Goal: Task Accomplishment & Management: Complete application form

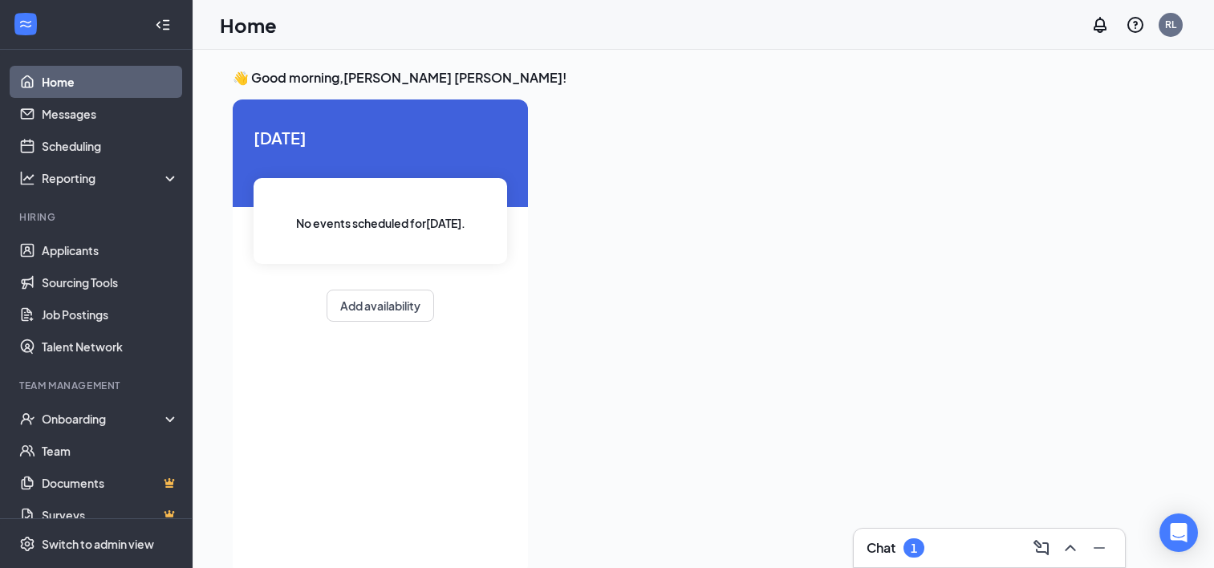
scroll to position [34, 0]
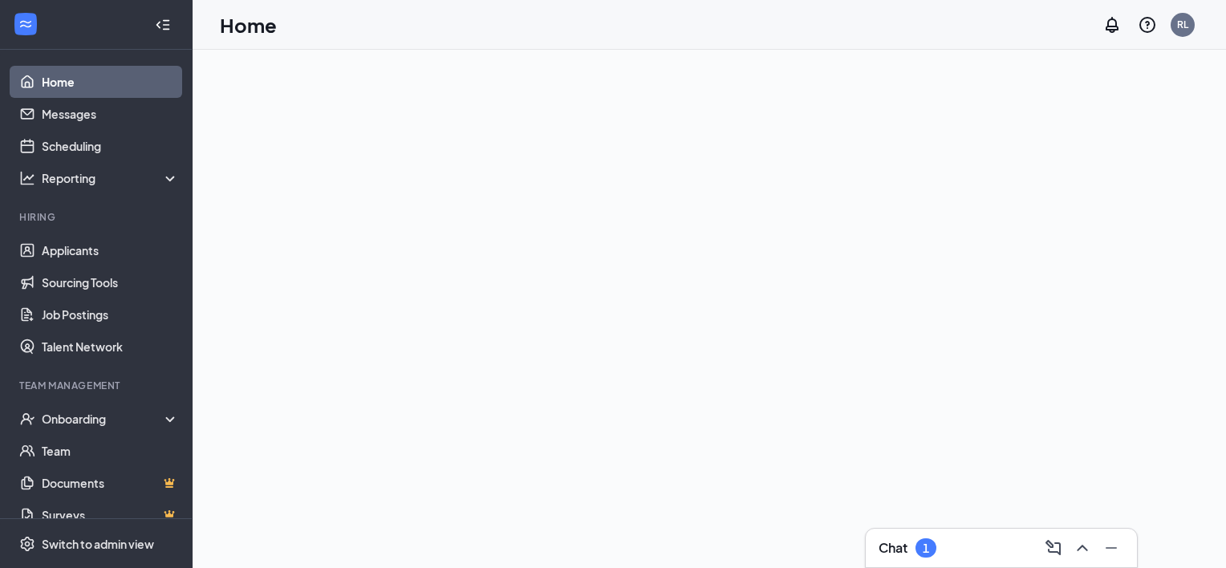
click at [937, 531] on div "Chat 1" at bounding box center [1001, 548] width 271 height 39
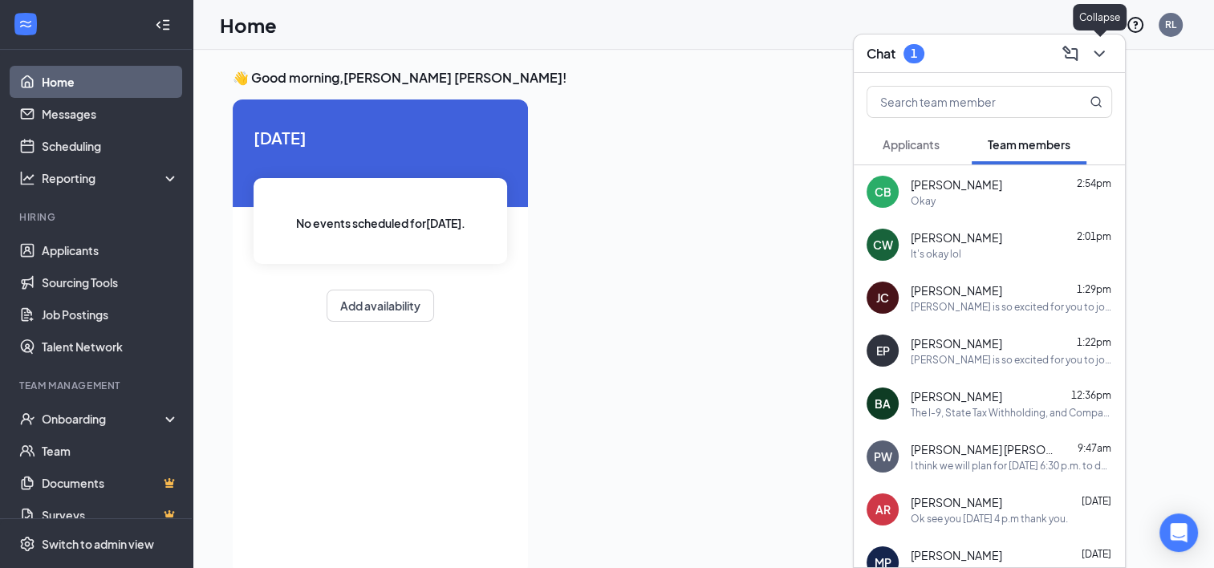
click at [1099, 59] on icon "ChevronDown" at bounding box center [1099, 53] width 19 height 19
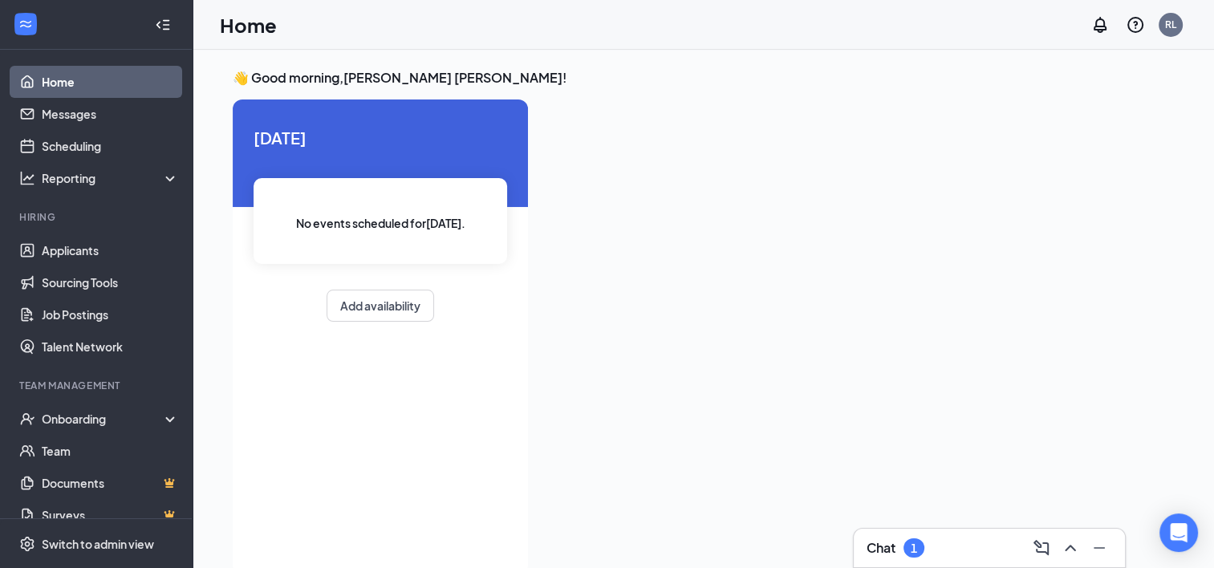
click at [946, 555] on div "Chat 1" at bounding box center [990, 548] width 246 height 26
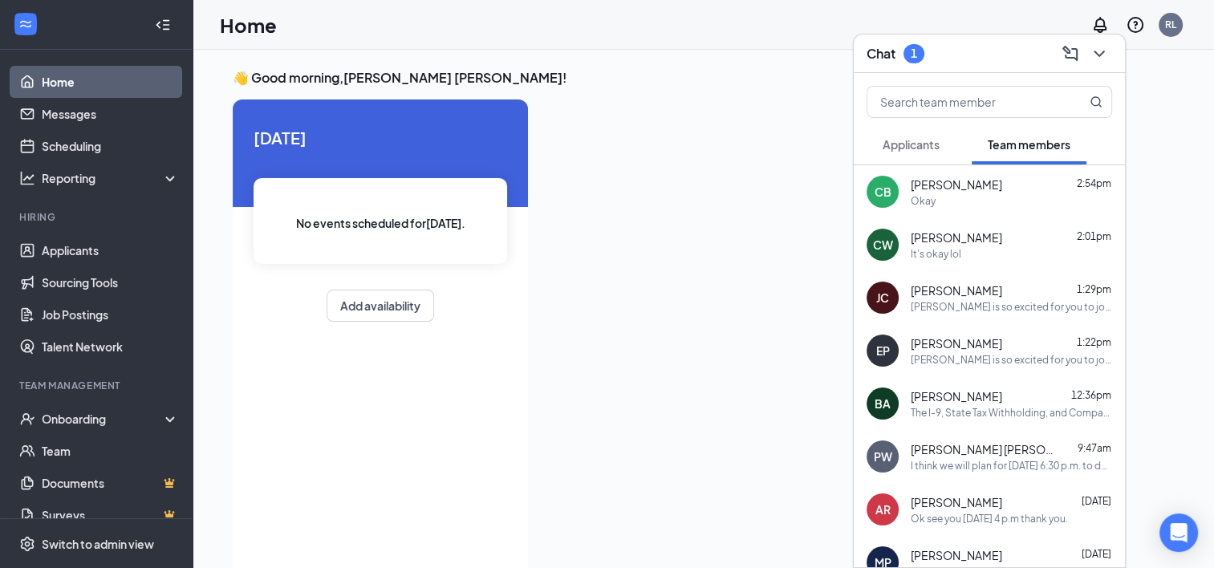
click at [918, 153] on button "Applicants" at bounding box center [911, 144] width 89 height 40
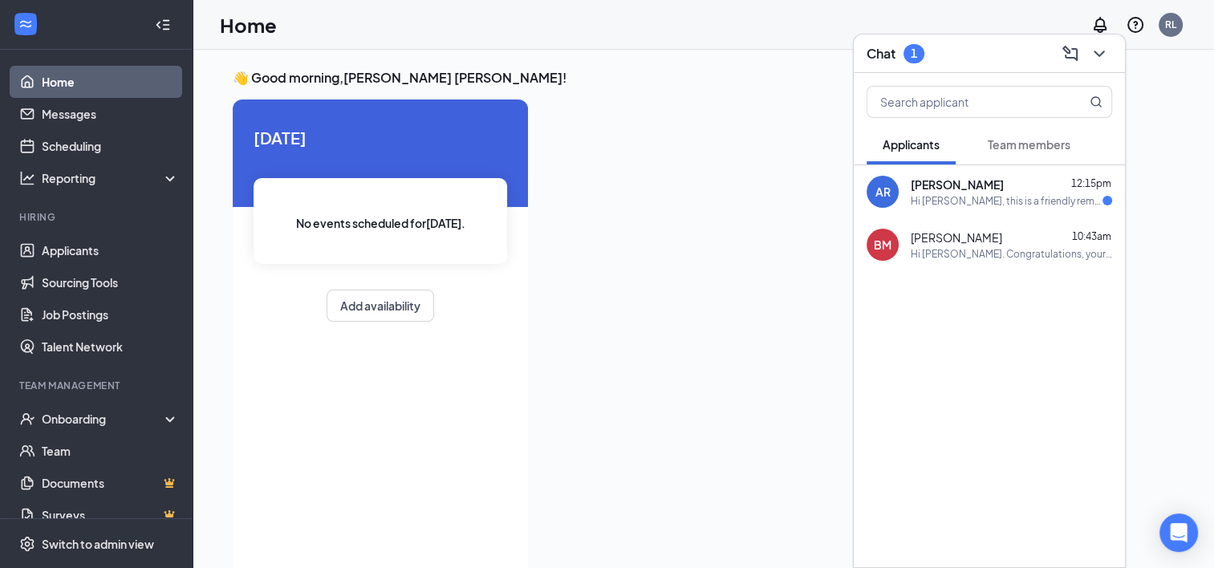
click at [982, 203] on div "Hi Alissa Reiser, this is a friendly reminder. Your meeting with Culver's for F…" at bounding box center [1007, 201] width 192 height 14
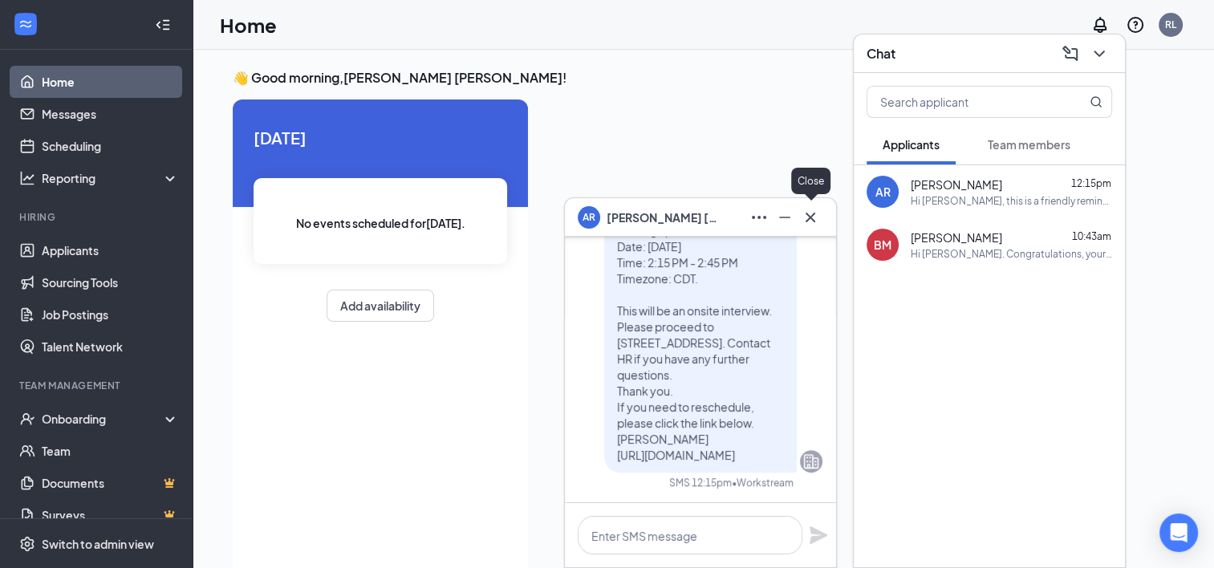
click at [810, 221] on icon "Cross" at bounding box center [810, 217] width 19 height 19
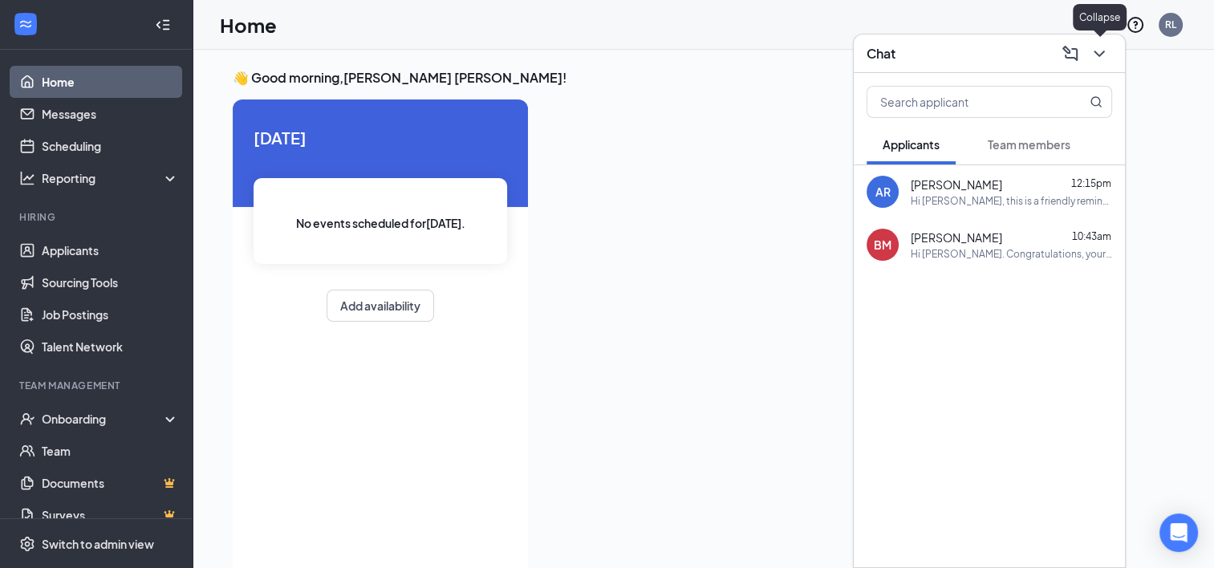
click at [1104, 51] on icon "ChevronDown" at bounding box center [1099, 54] width 10 height 6
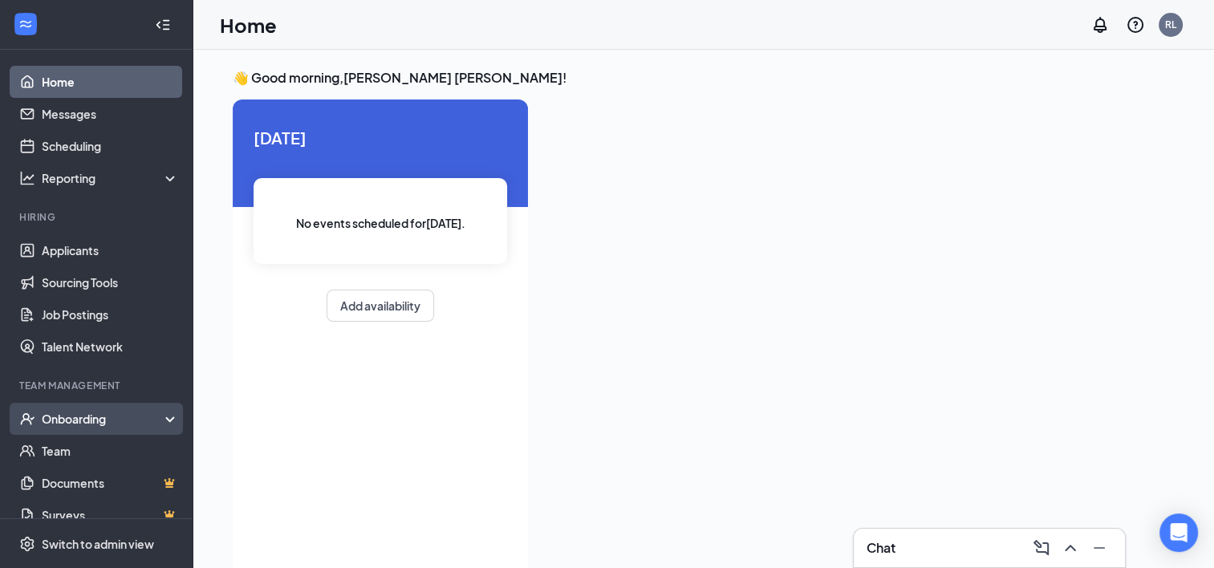
click at [104, 412] on div "Onboarding" at bounding box center [104, 419] width 124 height 16
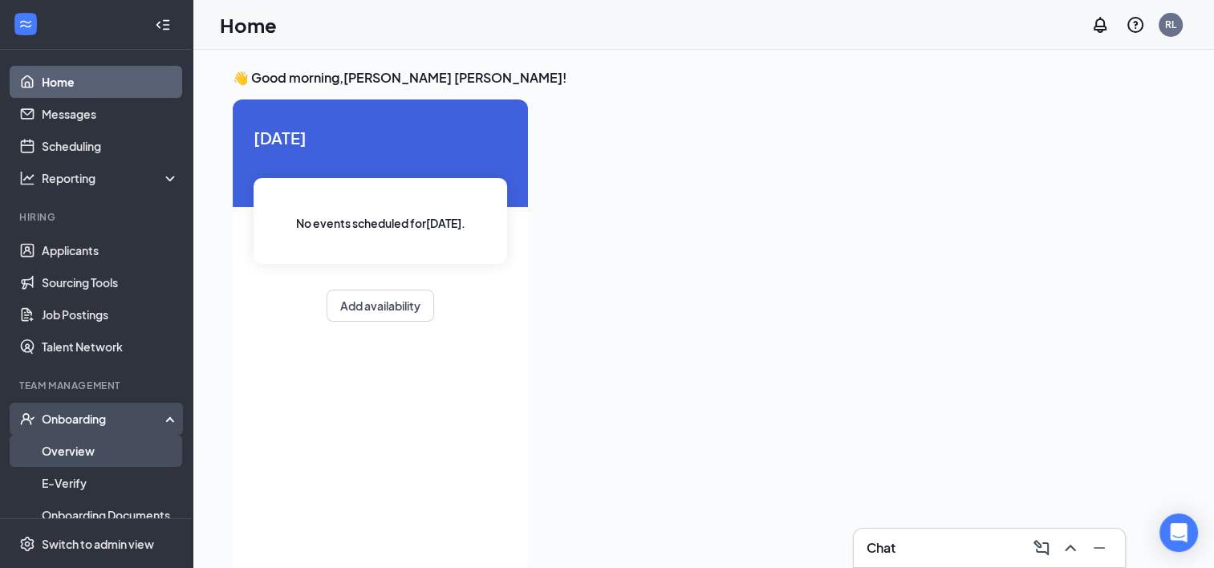
click at [95, 449] on link "Overview" at bounding box center [110, 451] width 137 height 32
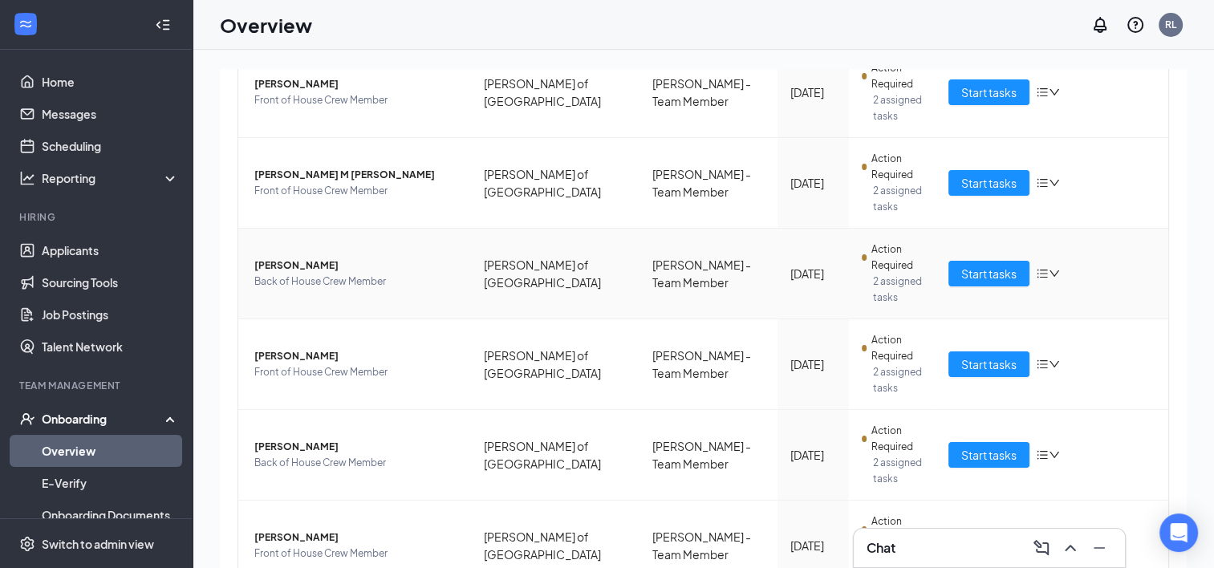
scroll to position [241, 0]
click at [1007, 273] on span "Start tasks" at bounding box center [989, 274] width 55 height 18
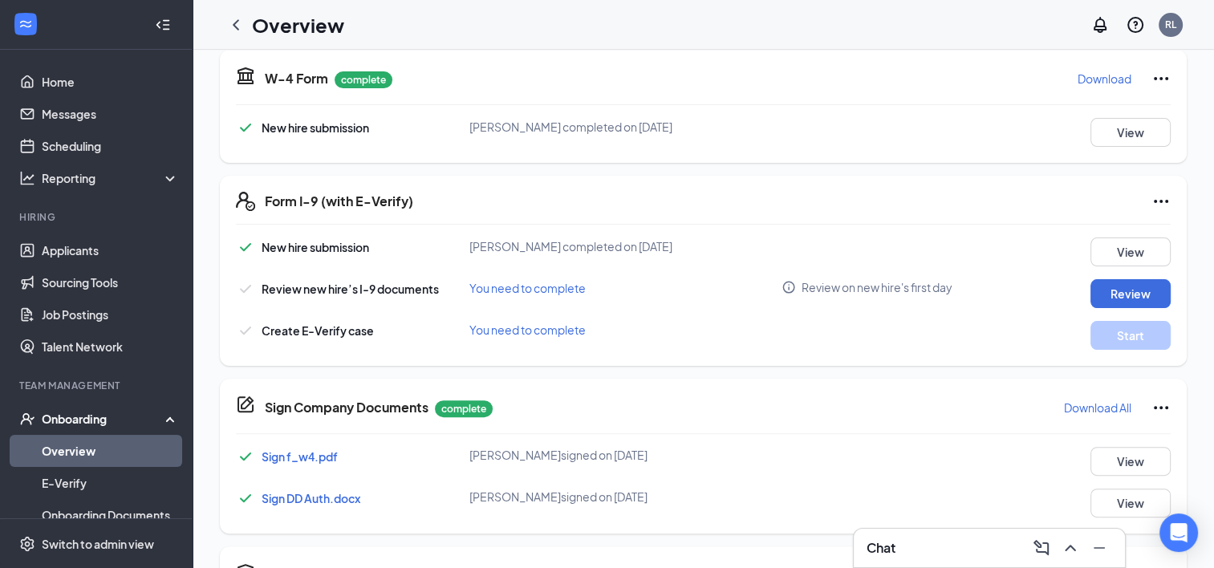
scroll to position [372, 0]
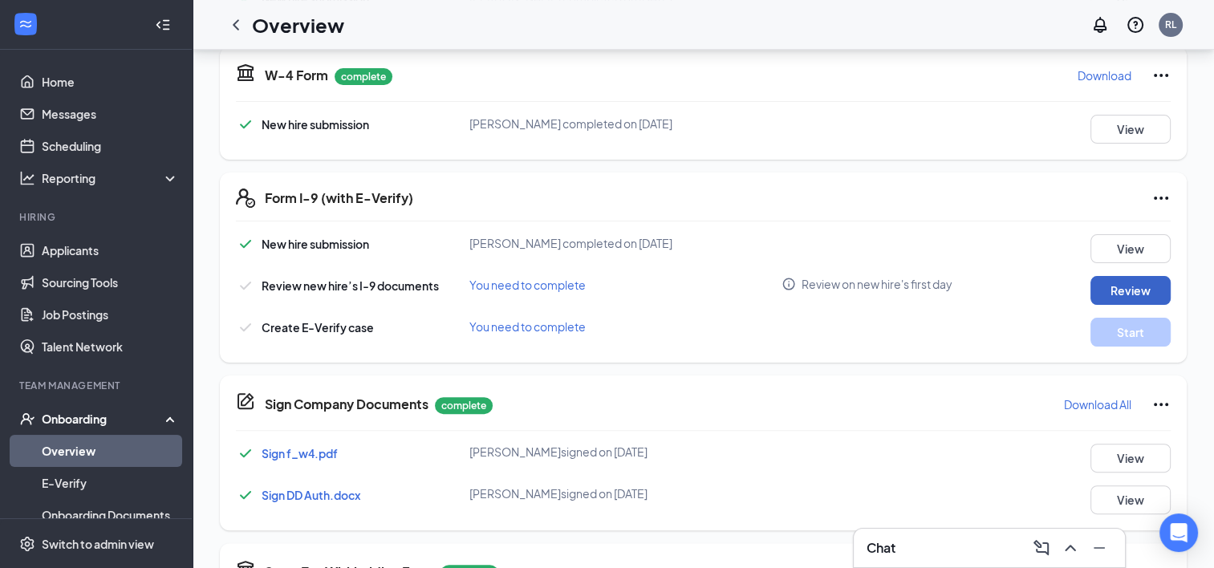
click at [1128, 288] on button "Review" at bounding box center [1131, 290] width 80 height 29
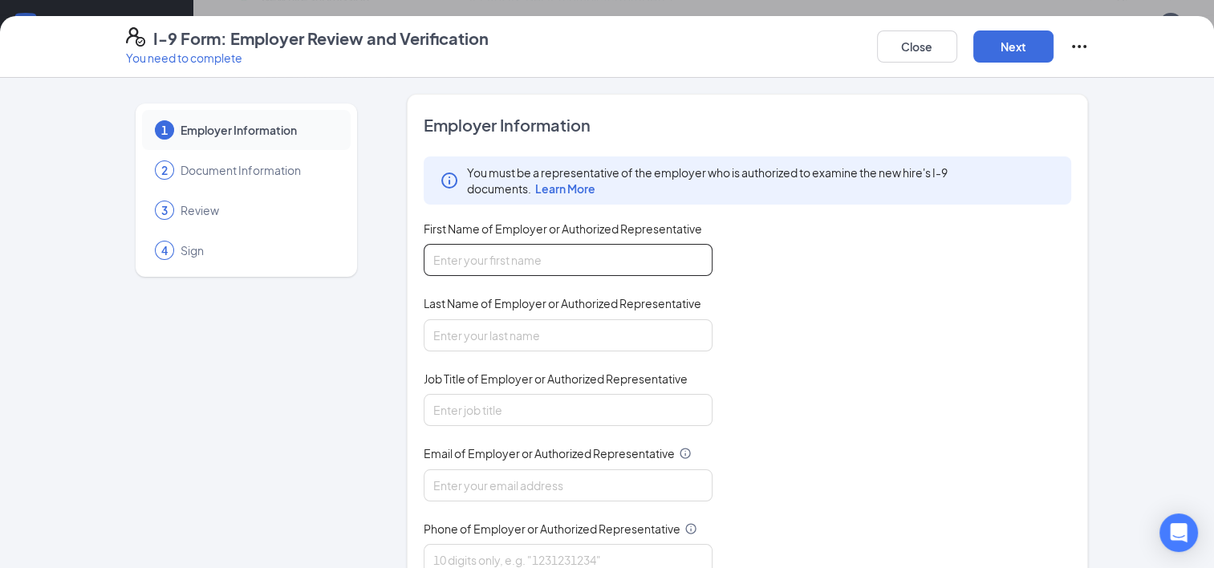
click at [531, 253] on input "First Name of Employer or Authorized Representative" at bounding box center [568, 260] width 289 height 32
type input "Rosalinda"
click at [510, 344] on input "Last Name of Employer or Authorized Representative" at bounding box center [568, 335] width 289 height 32
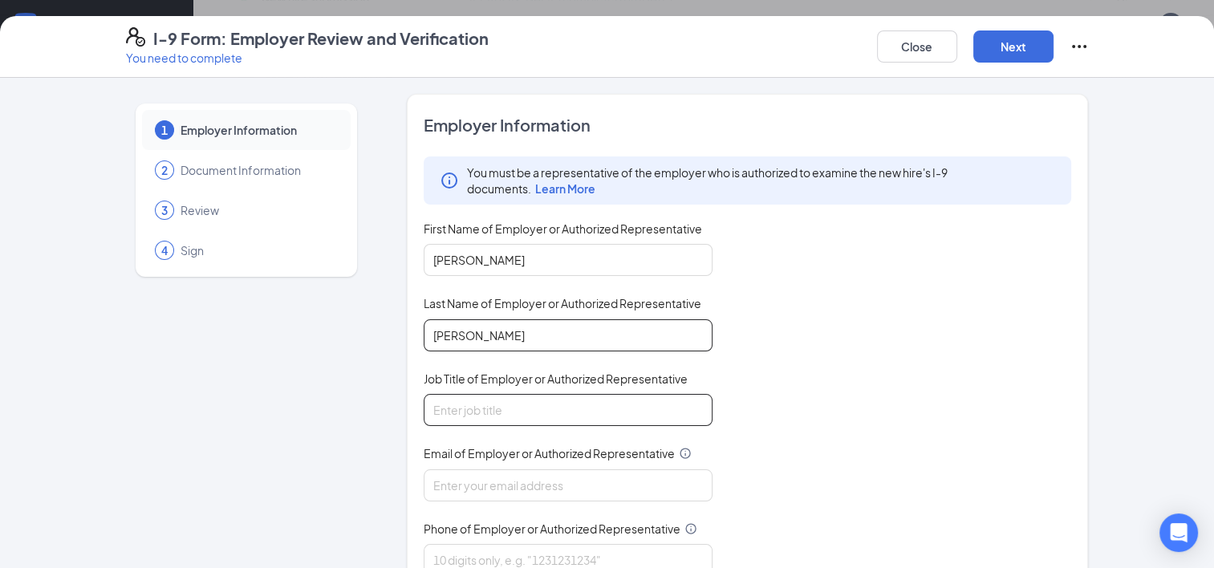
type input "Figueroa Lara"
click at [499, 405] on input "Job Title of Employer or Authorized Representative" at bounding box center [568, 410] width 289 height 32
type input "Assistant General Manager"
click at [481, 482] on input "Email of Employer or Authorized Representative" at bounding box center [568, 486] width 289 height 32
type input "norfolk@rileyculvers.com"
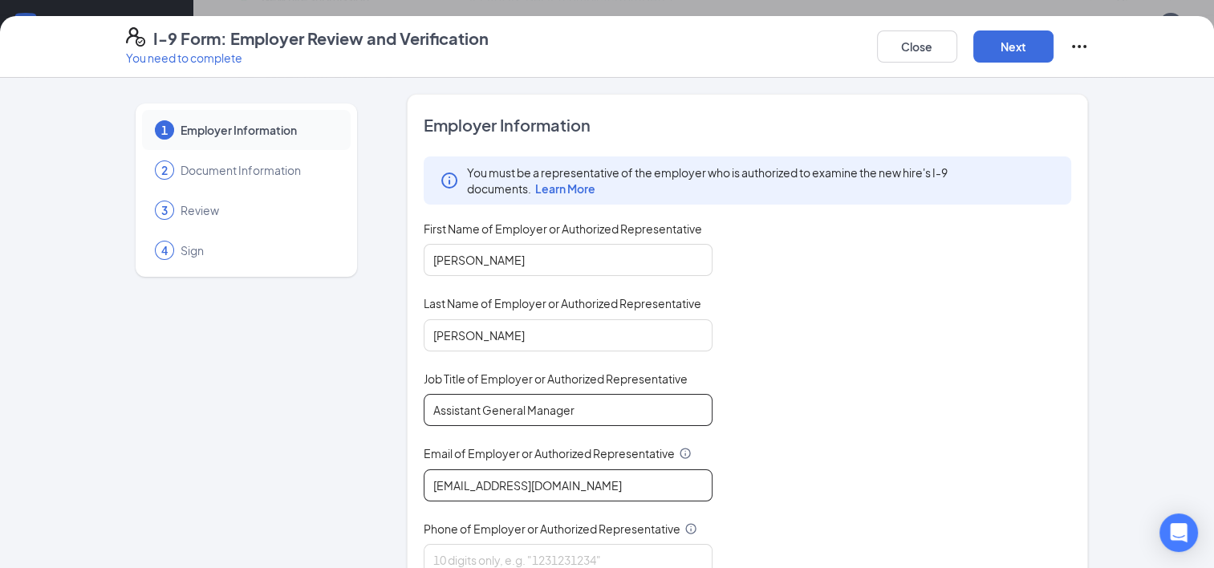
scroll to position [130, 0]
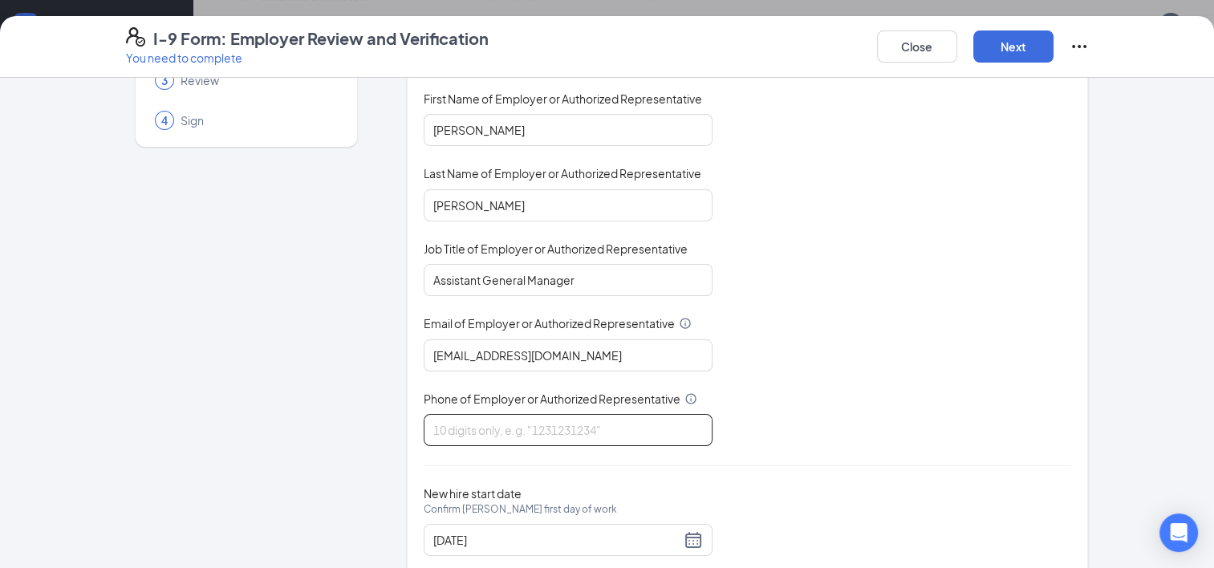
click at [451, 427] on input "Phone of Employer or Authorized Representative" at bounding box center [568, 430] width 289 height 32
type input "4023718710"
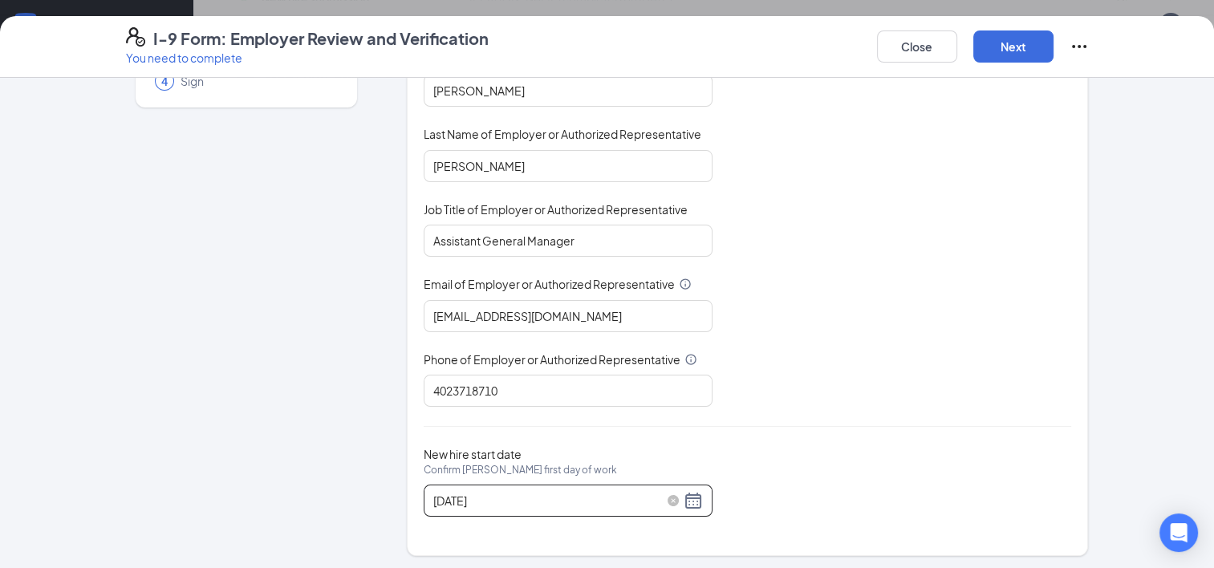
click at [689, 498] on div "08/25/2025" at bounding box center [568, 500] width 270 height 19
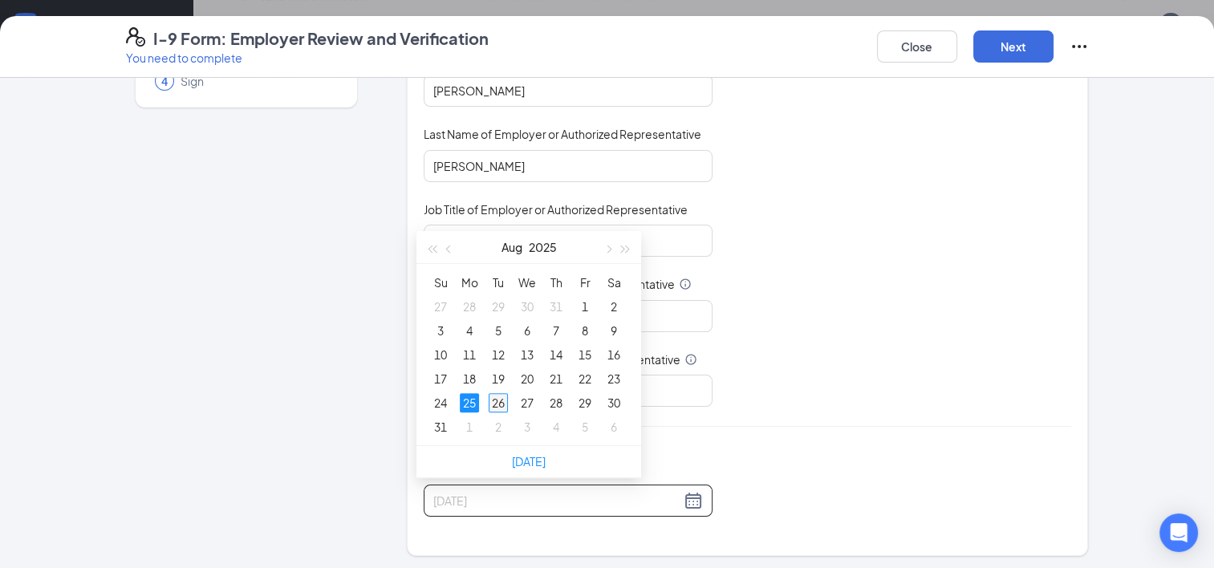
type input "08/26/2025"
click at [498, 408] on div "26" at bounding box center [498, 402] width 19 height 19
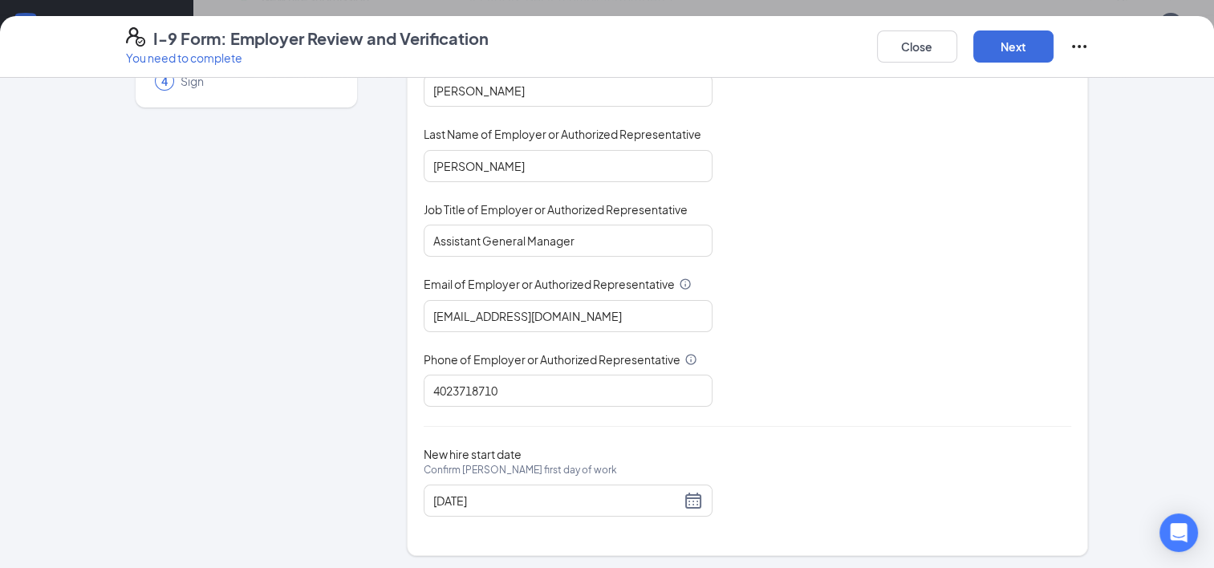
click at [856, 471] on div "New hire start date Confirm Adriana Ramos's first day of work 08/26/2025" at bounding box center [748, 482] width 649 height 70
click at [1015, 41] on button "Next" at bounding box center [1014, 47] width 80 height 32
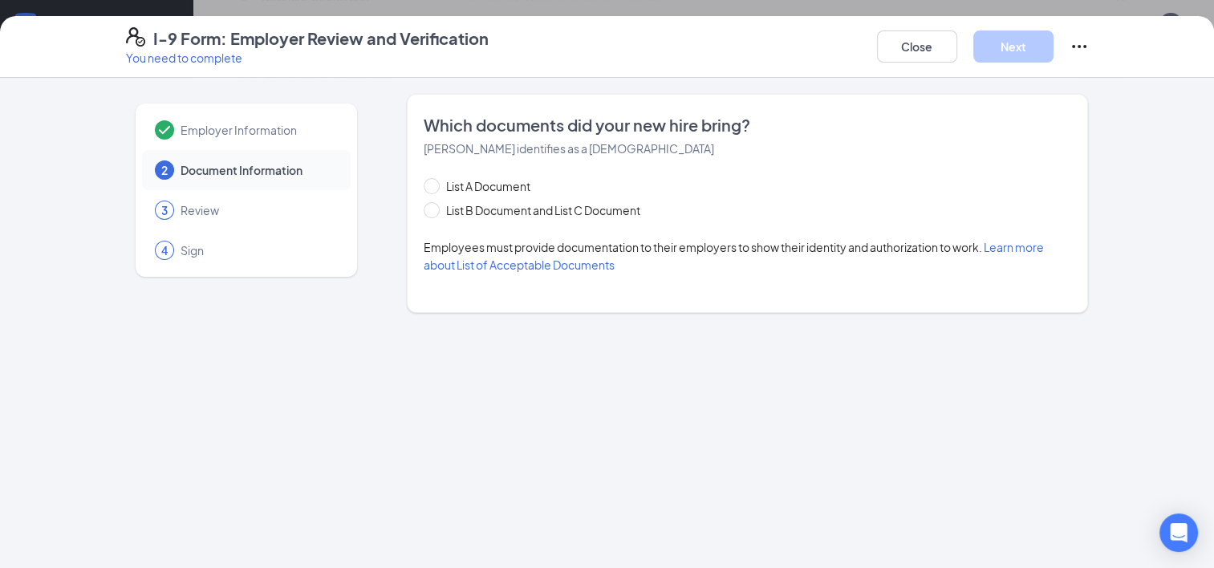
scroll to position [0, 0]
click at [510, 185] on span "List A Document" at bounding box center [488, 186] width 97 height 18
click at [435, 185] on input "List A Document" at bounding box center [429, 183] width 11 height 11
radio input "true"
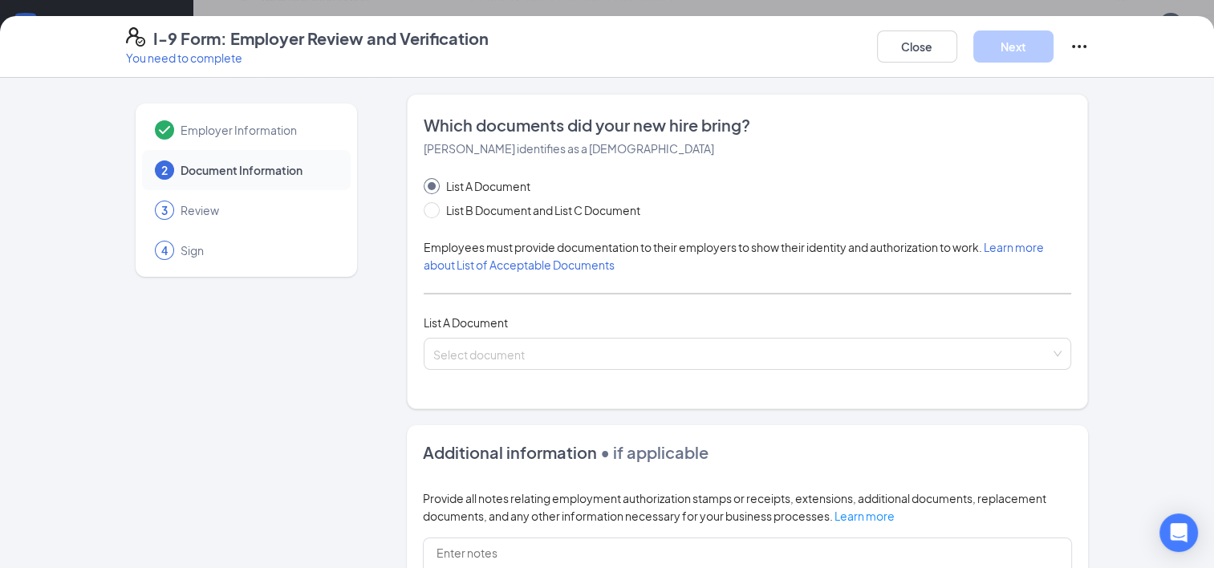
click at [523, 336] on div "List A Document List B Document and List C Document Employees must provide docu…" at bounding box center [748, 273] width 649 height 193
click at [517, 347] on div "Select document List A Documents Permanent Resident Card or Alien Registration …" at bounding box center [748, 354] width 649 height 32
click at [407, 323] on div "Which documents did your new hire bring? Adriana Ramos identifies as a lawful p…" at bounding box center [748, 251] width 682 height 315
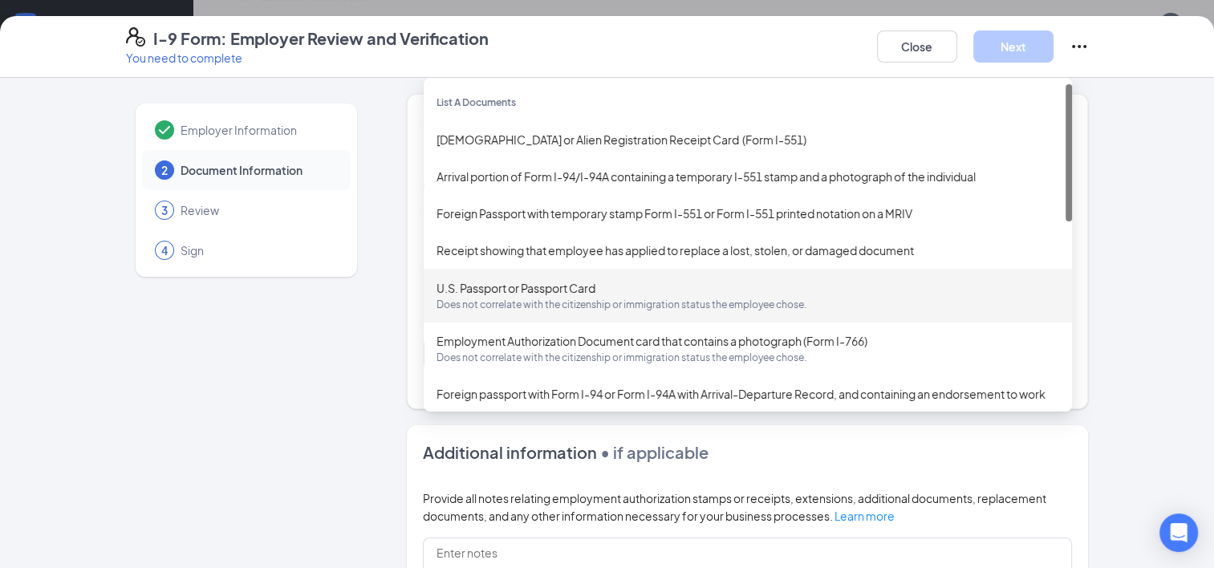
click at [542, 350] on div "Select document Receipt showing that employee has applied to replace a lost, st…" at bounding box center [748, 354] width 649 height 32
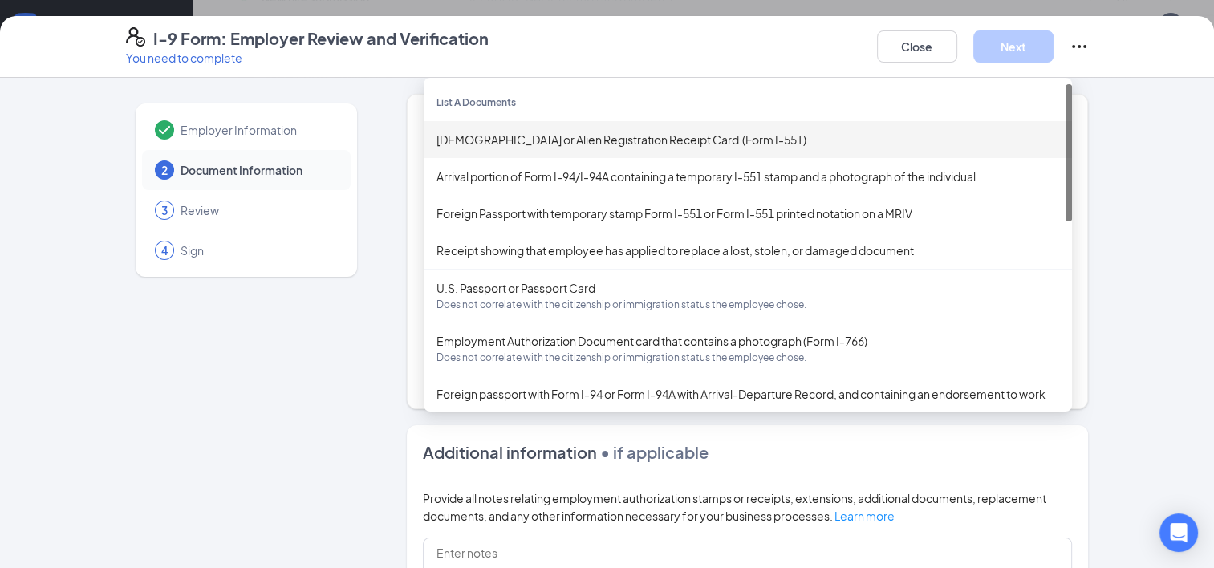
click at [564, 144] on div "Permanent Resident Card or Alien Registration Receipt Card (Form I-551)" at bounding box center [748, 140] width 623 height 18
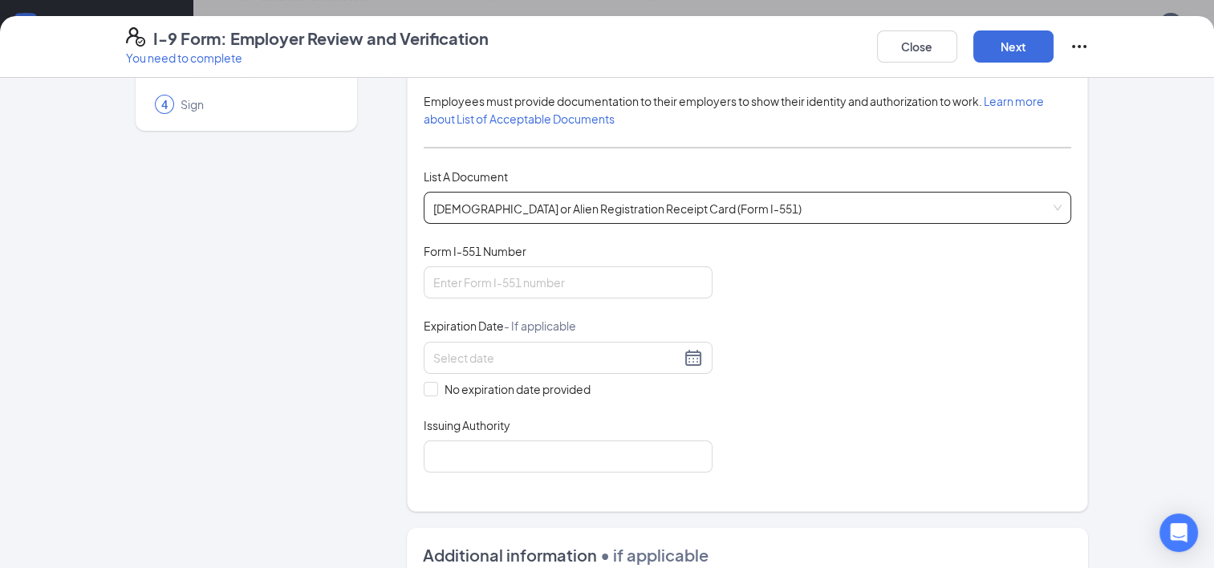
scroll to position [160, 0]
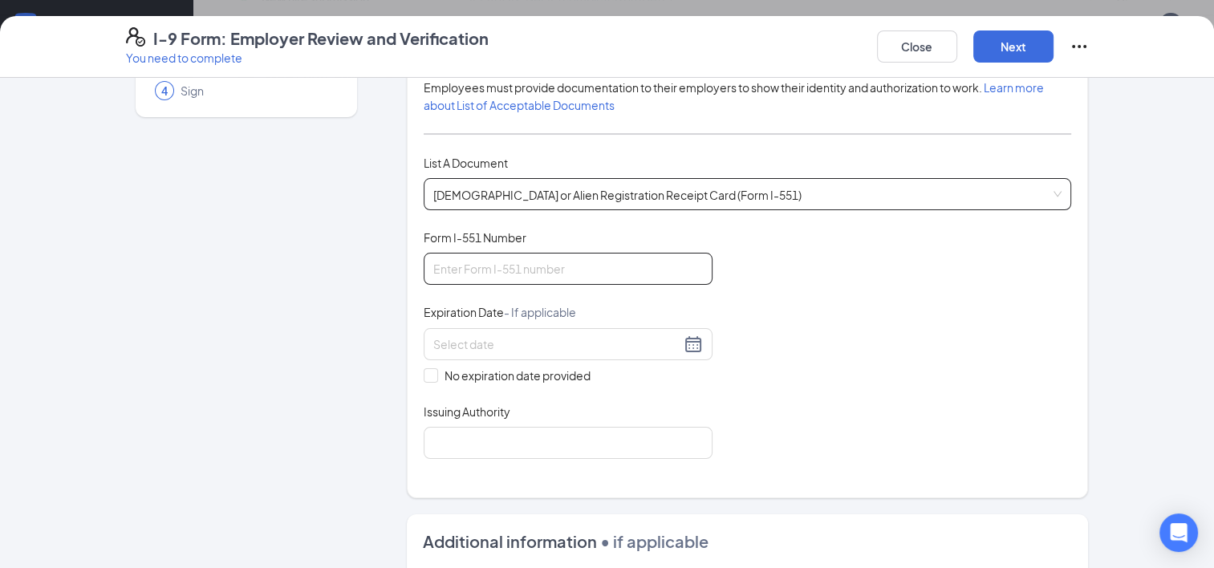
click at [491, 257] on input "Form I-551 Number" at bounding box center [568, 269] width 289 height 32
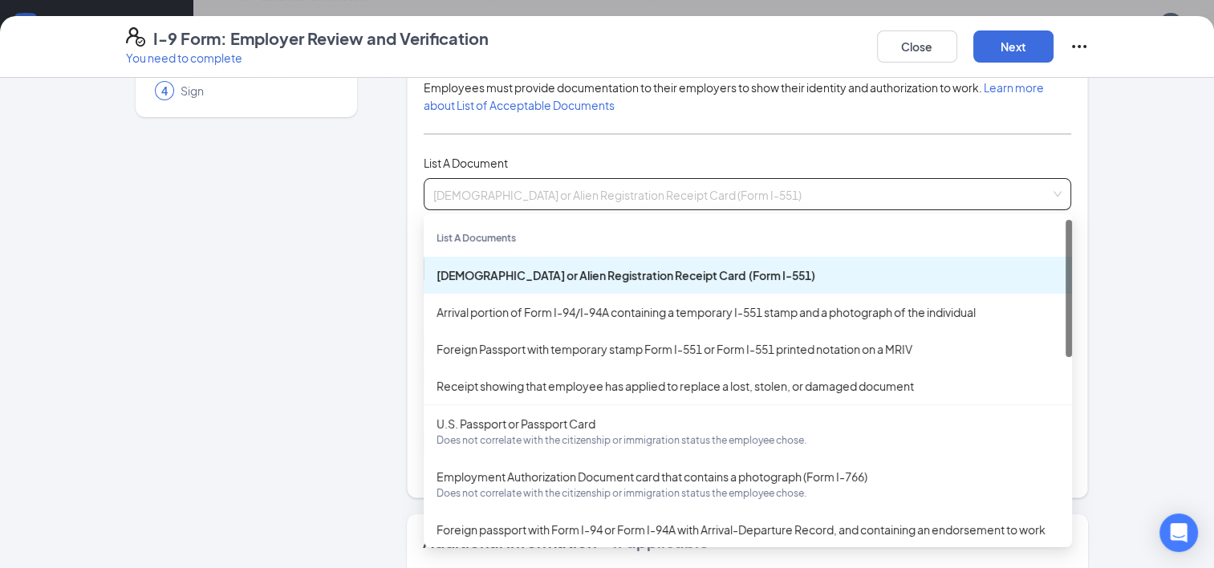
click at [735, 191] on span "Permanent Resident Card or Alien Registration Receipt Card (Form I-551)" at bounding box center [747, 194] width 629 height 31
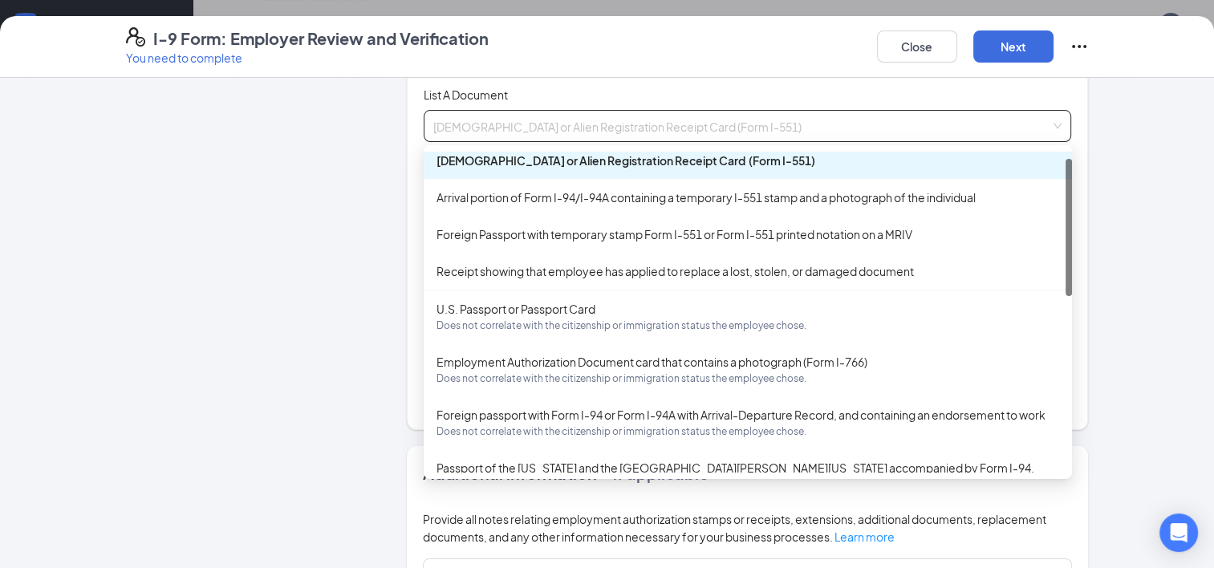
scroll to position [0, 0]
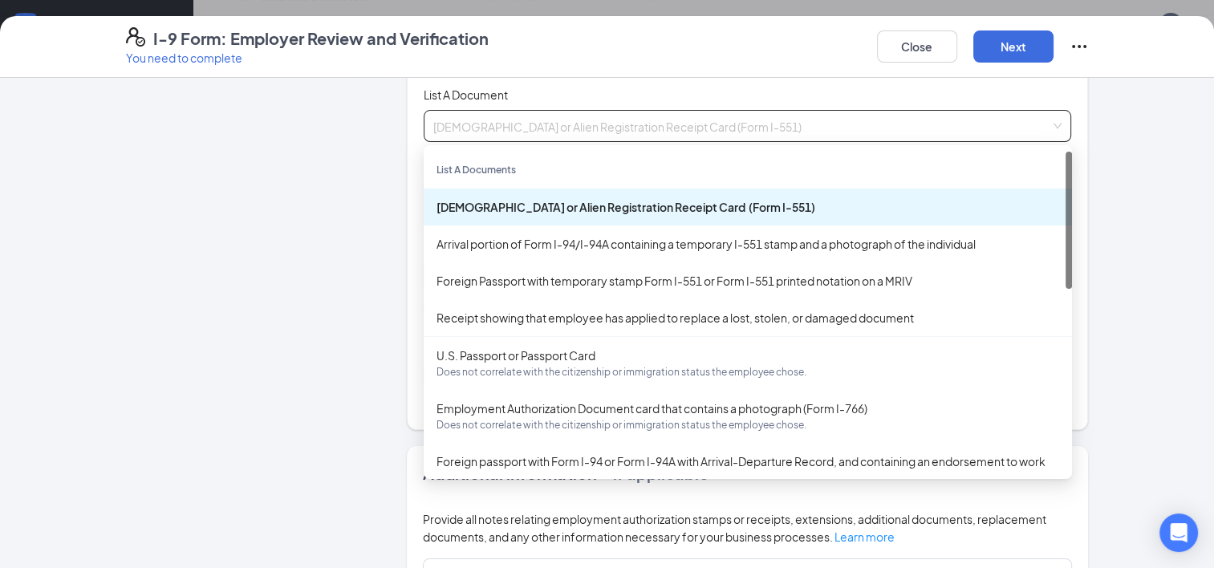
click at [649, 200] on div "Permanent Resident Card or Alien Registration Receipt Card (Form I-551)" at bounding box center [748, 207] width 623 height 18
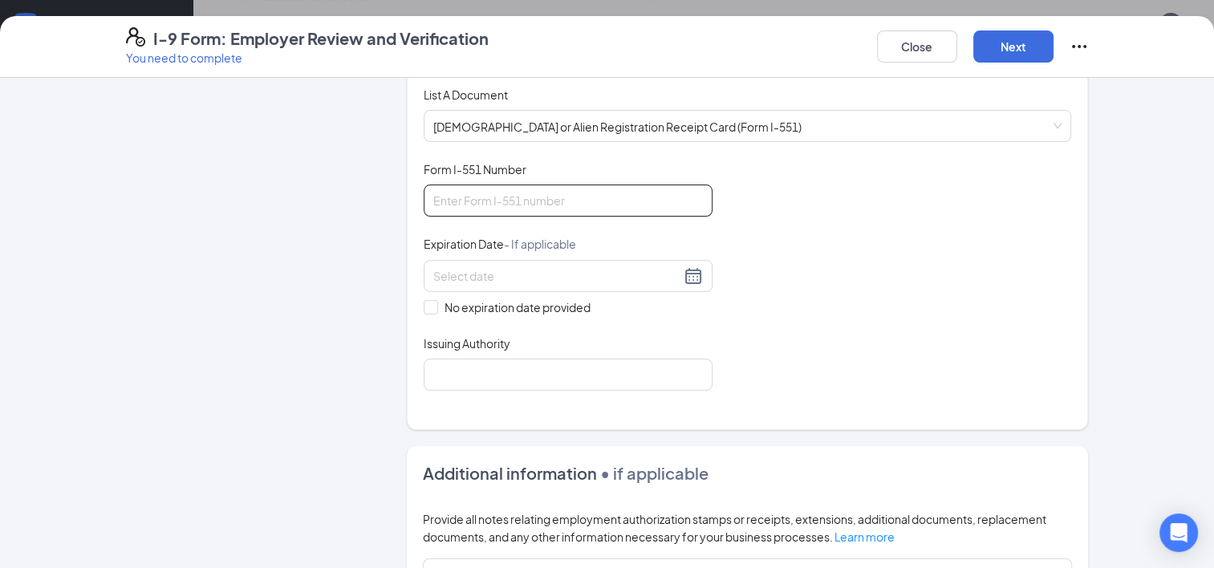
click at [565, 208] on input "Form I-551 Number" at bounding box center [568, 201] width 289 height 32
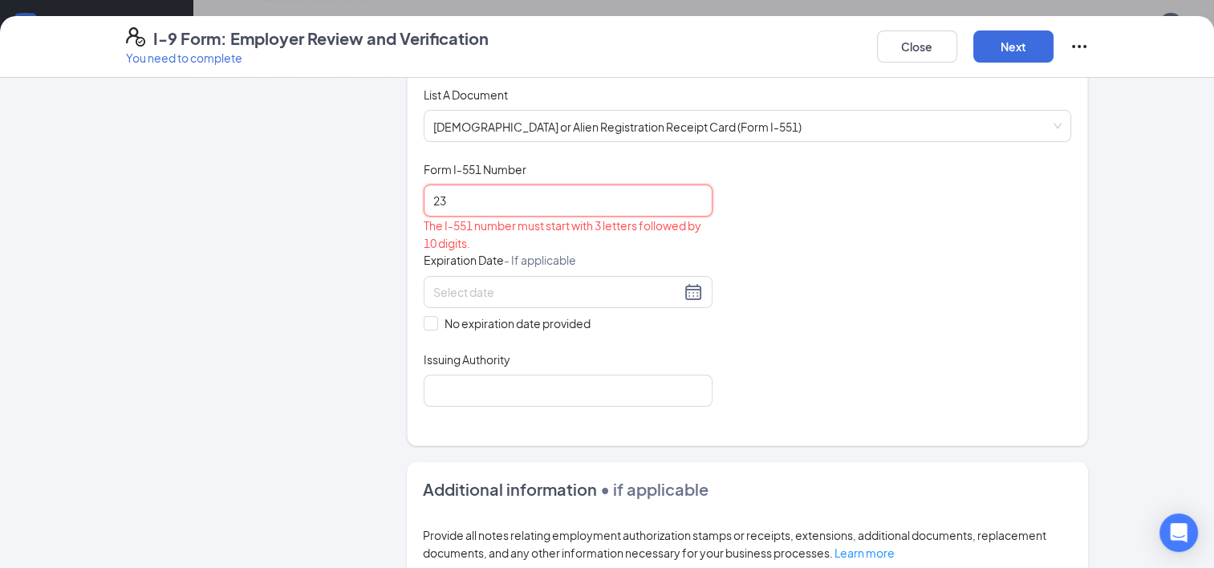
type input "2"
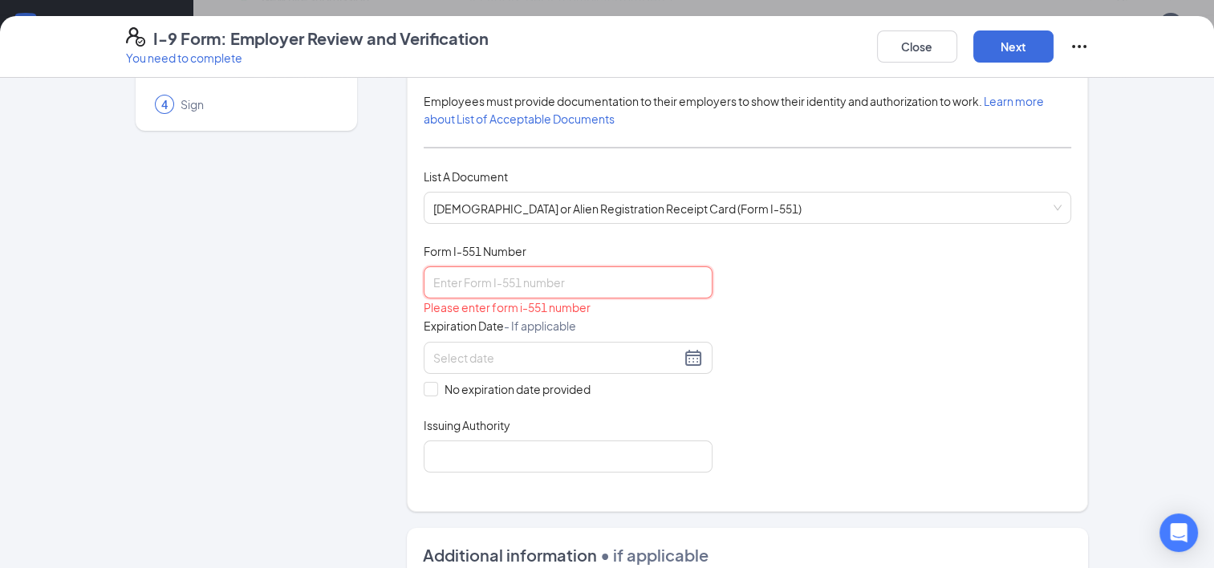
scroll to position [144, 0]
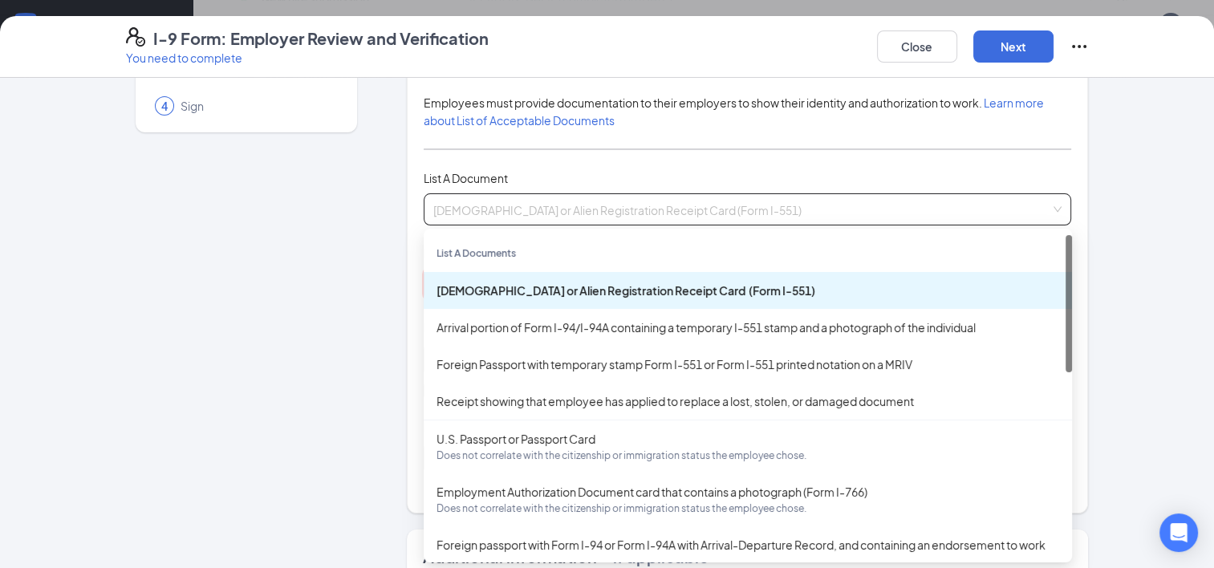
click at [596, 209] on span "Permanent Resident Card or Alien Registration Receipt Card (Form I-551)" at bounding box center [747, 209] width 629 height 31
click at [598, 209] on span "Permanent Resident Card or Alien Registration Receipt Card (Form I-551)" at bounding box center [747, 209] width 629 height 31
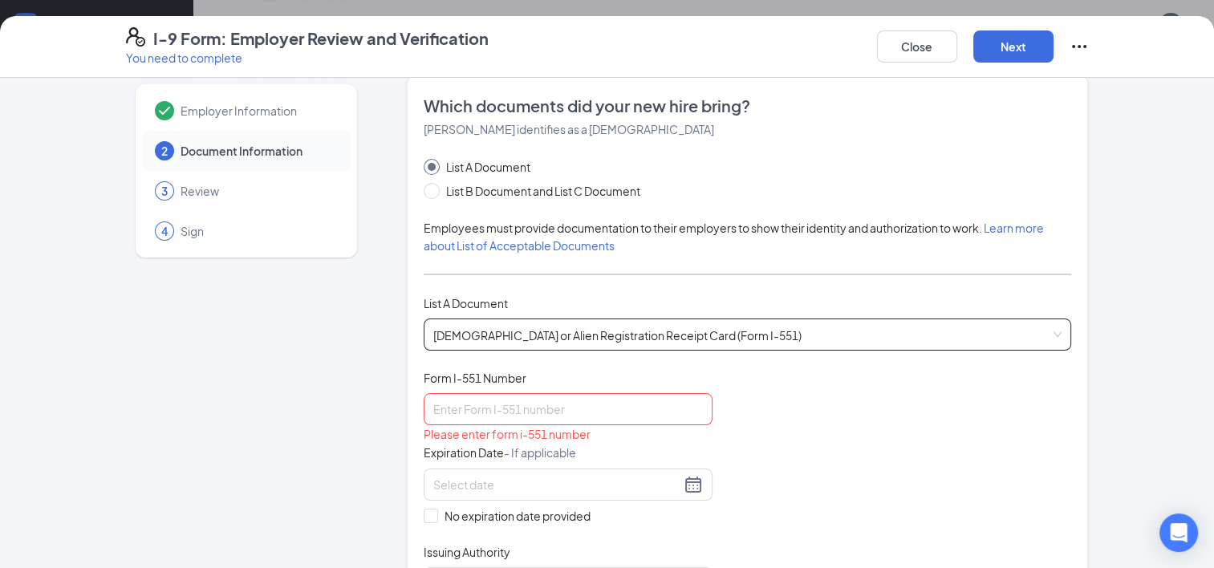
scroll to position [0, 0]
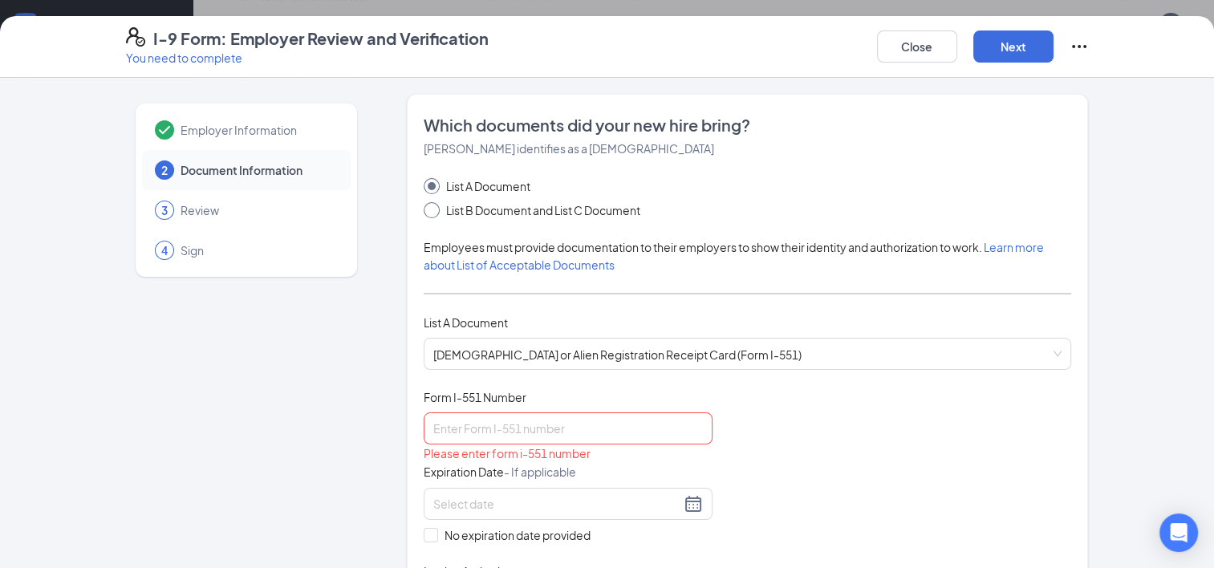
click at [531, 209] on span "List B Document and List C Document" at bounding box center [543, 210] width 207 height 18
click at [435, 209] on input "List B Document and List C Document" at bounding box center [429, 207] width 11 height 11
radio input "true"
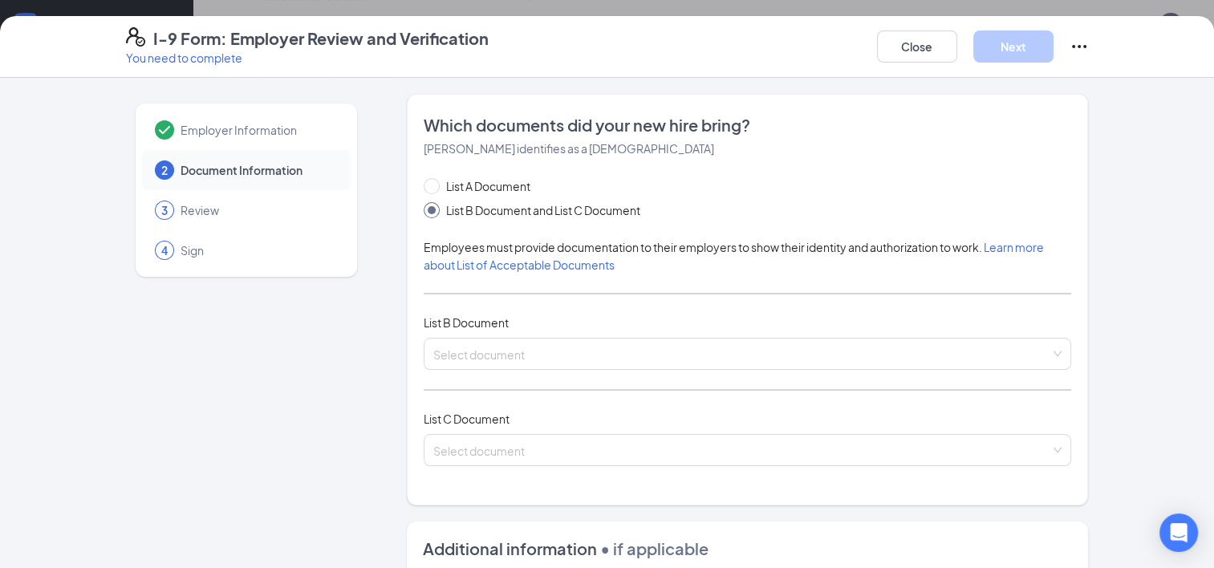
click at [550, 334] on div "List A Document List B Document and List C Document Employees must provide docu…" at bounding box center [748, 331] width 649 height 308
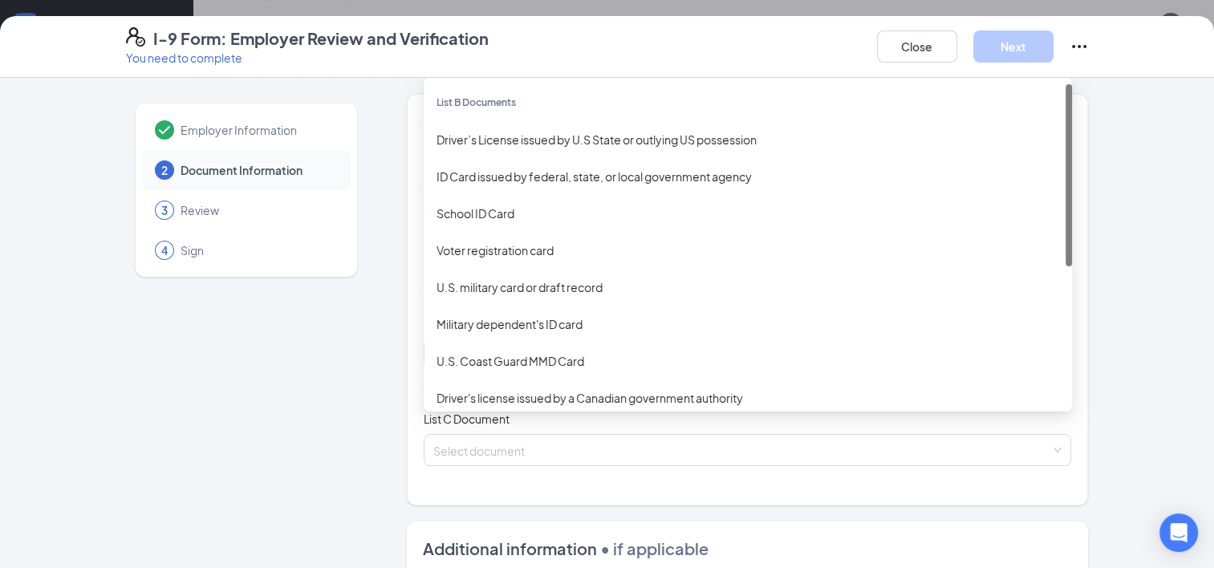
click at [537, 357] on div "Select document List B Documents Driver’s License issued by U.S State or outlyi…" at bounding box center [748, 354] width 649 height 32
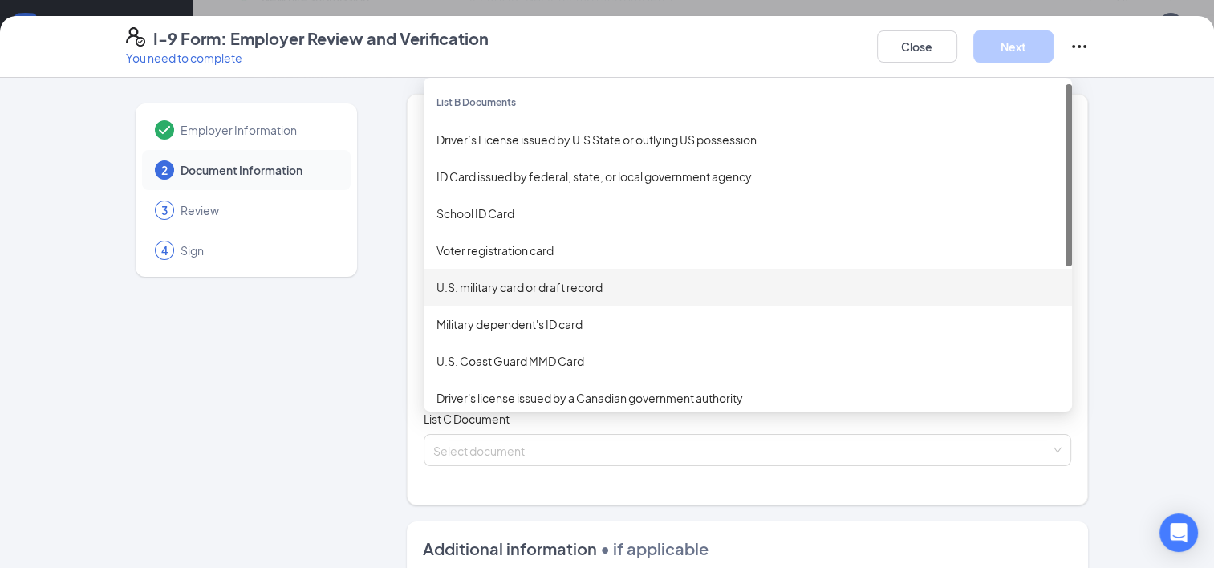
click at [374, 346] on div "Employer Information 2 Document Information 3 Review 4 Sign Which documents did…" at bounding box center [607, 504] width 963 height 820
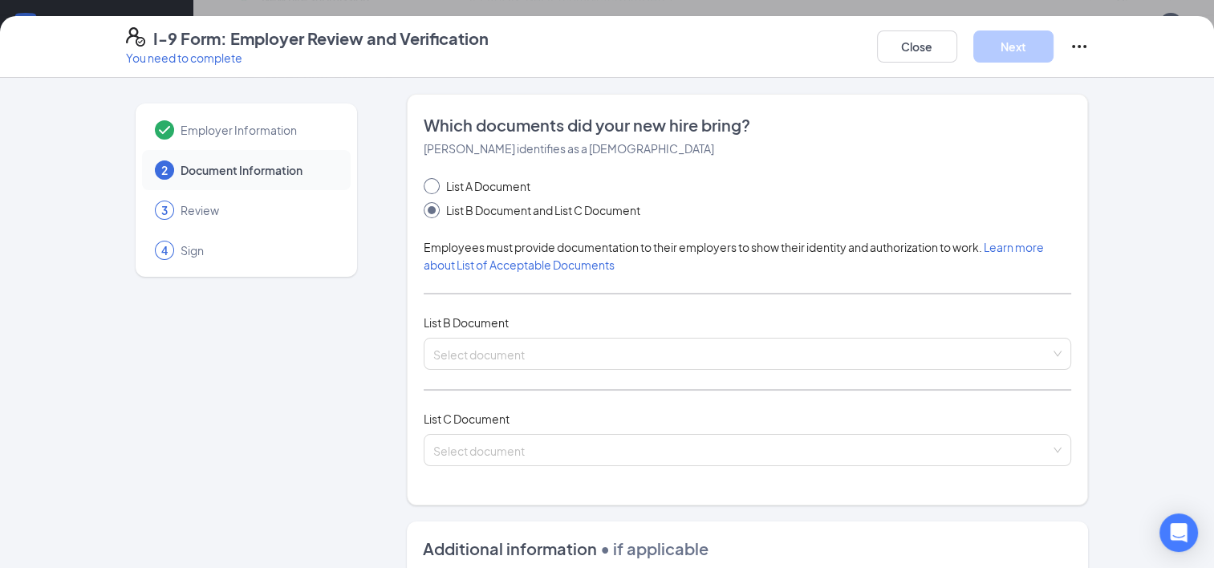
click at [456, 183] on span "List A Document" at bounding box center [488, 186] width 97 height 18
click at [435, 183] on input "List A Document" at bounding box center [429, 183] width 11 height 11
radio input "true"
radio input "false"
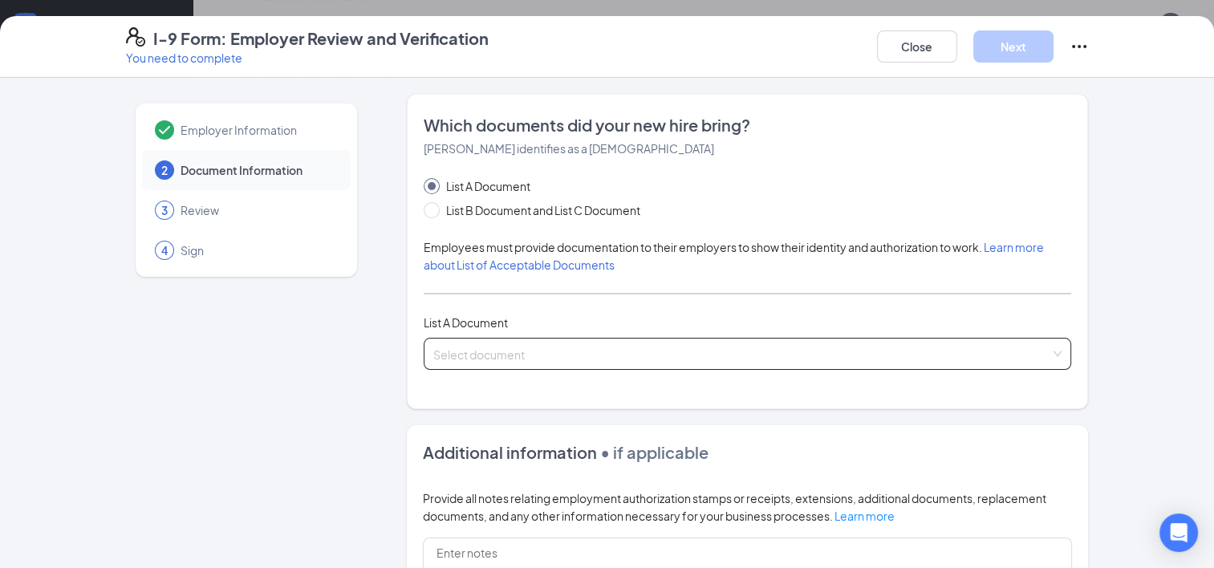
click at [494, 360] on div "Select document List A Documents Permanent Resident Card or Alien Registration …" at bounding box center [748, 354] width 649 height 32
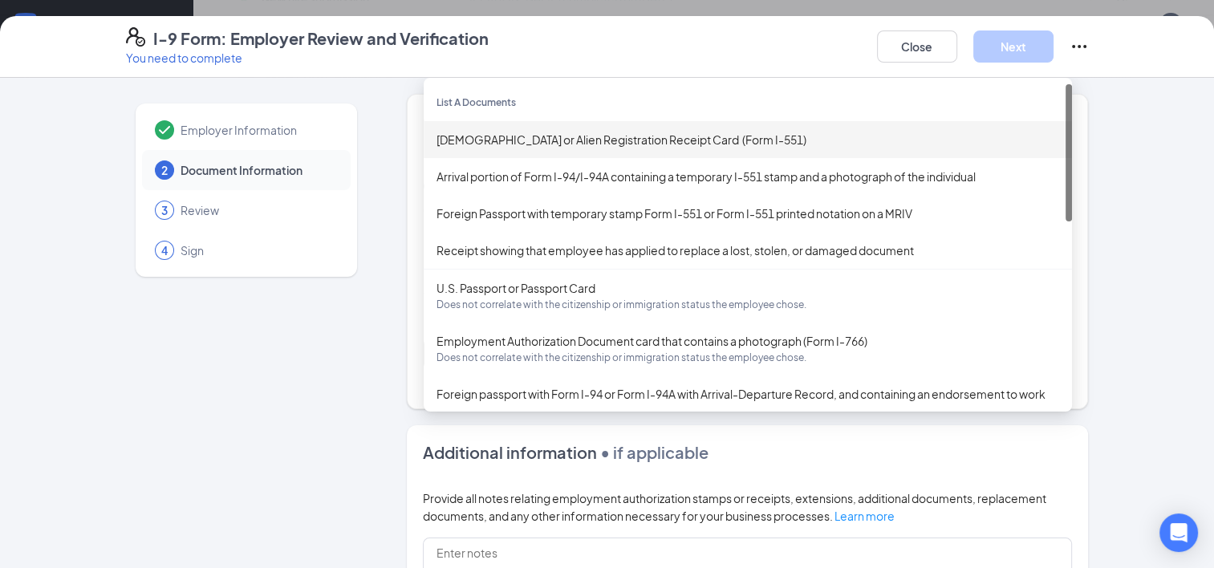
click at [523, 128] on div "Permanent Resident Card or Alien Registration Receipt Card (Form I-551)" at bounding box center [748, 139] width 649 height 37
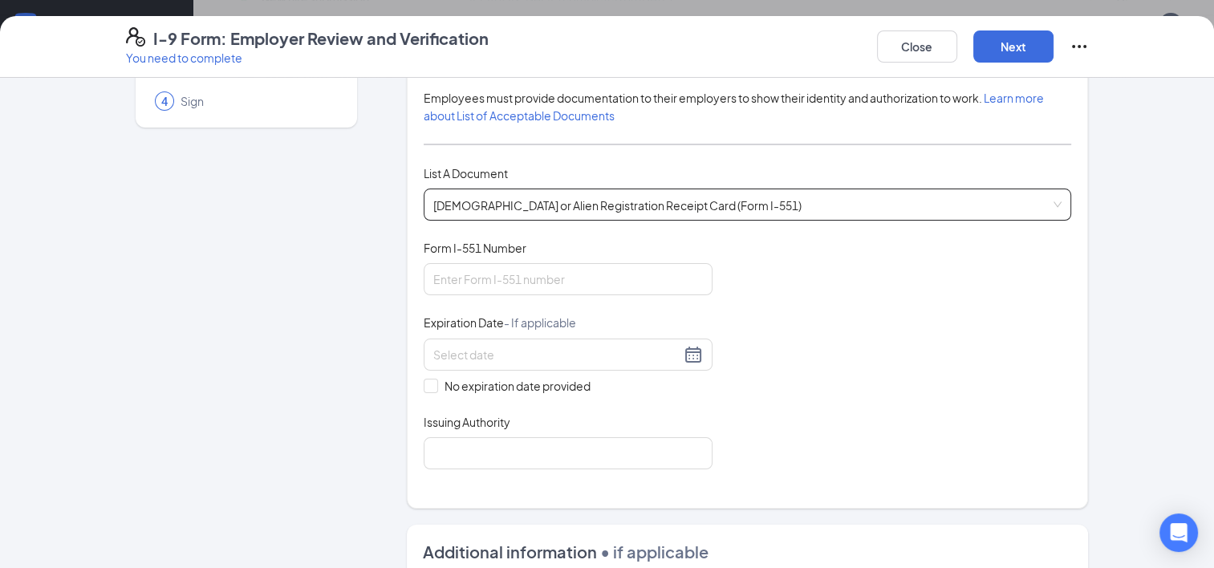
scroll to position [159, 0]
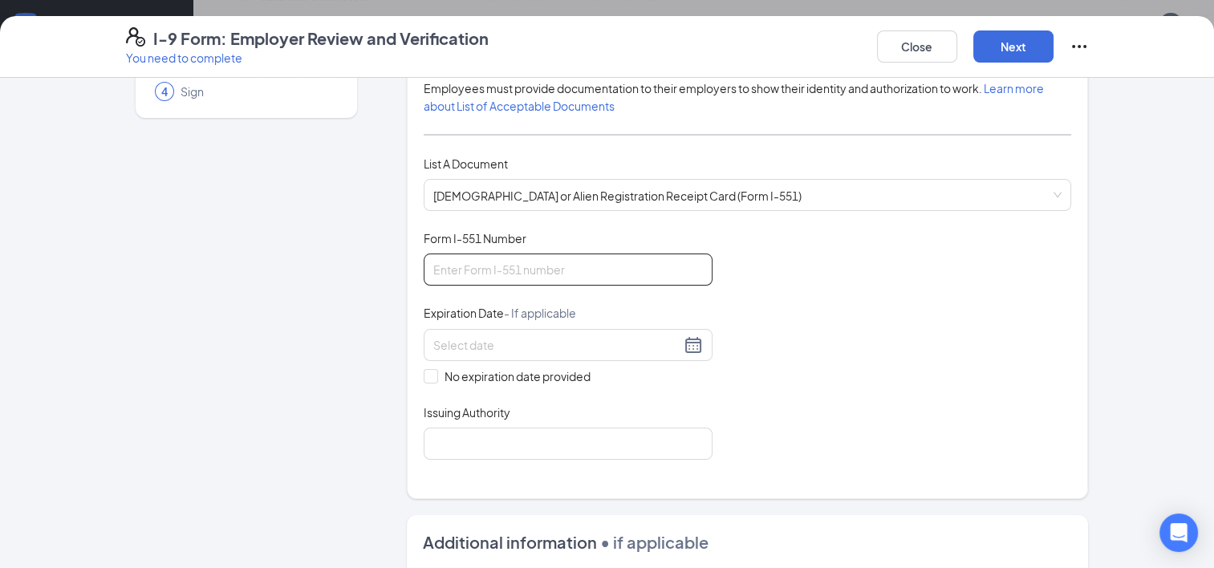
click at [466, 259] on input "Form I-551 Number" at bounding box center [568, 270] width 289 height 32
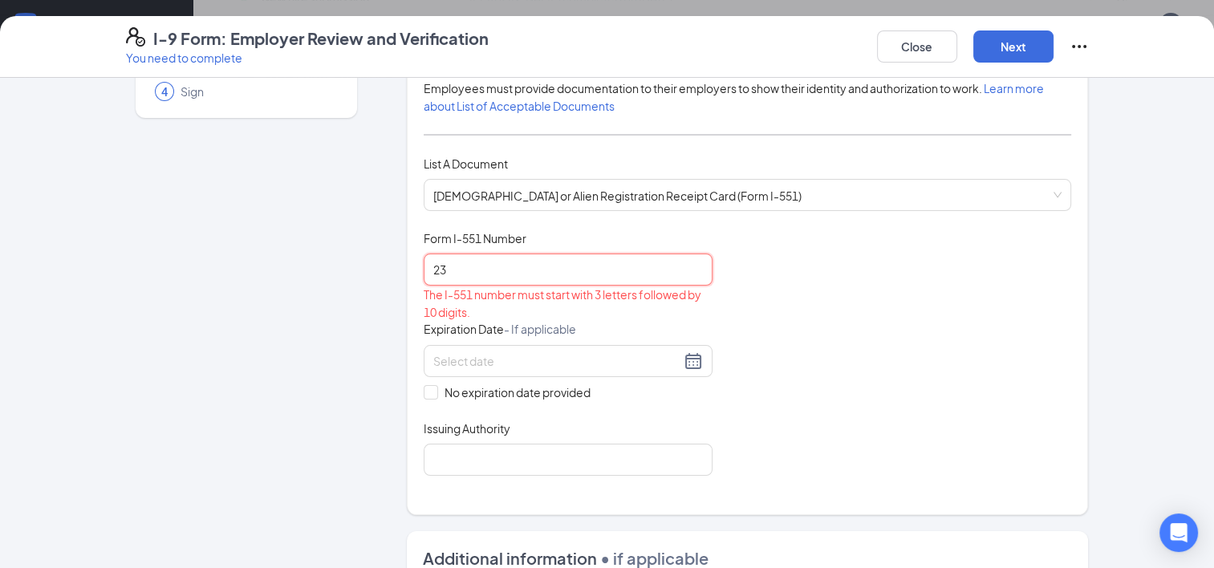
type input "2"
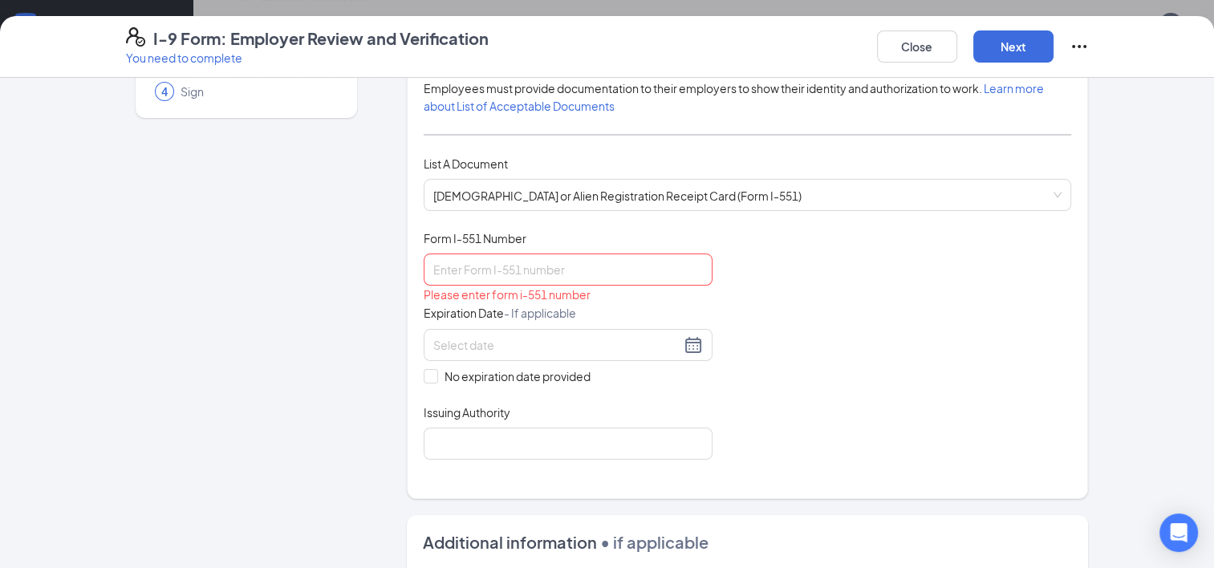
click at [746, 313] on div "Document Title Permanent Resident Card or Alien Registration Receipt Card (Form…" at bounding box center [748, 345] width 649 height 230
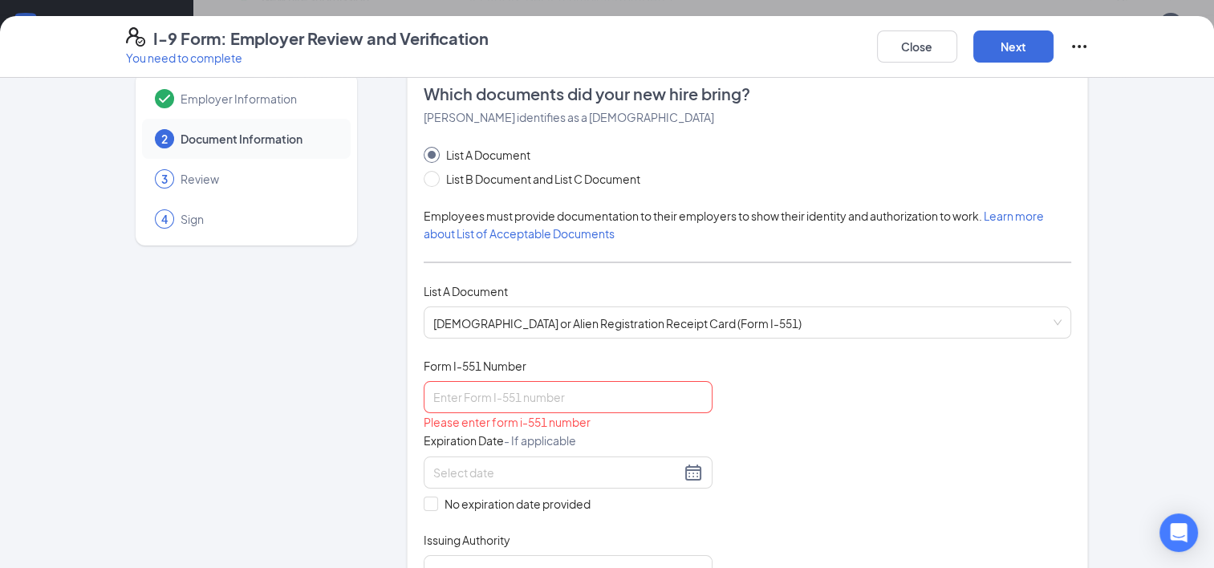
scroll to position [27, 0]
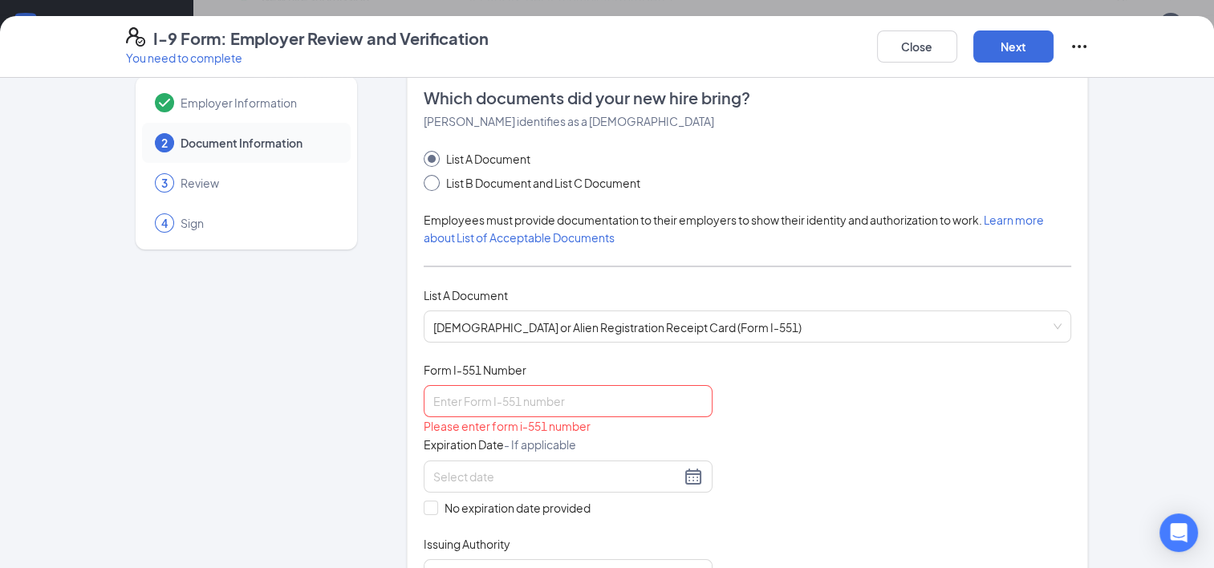
click at [424, 180] on input "List B Document and List C Document" at bounding box center [429, 180] width 11 height 11
radio input "true"
radio input "false"
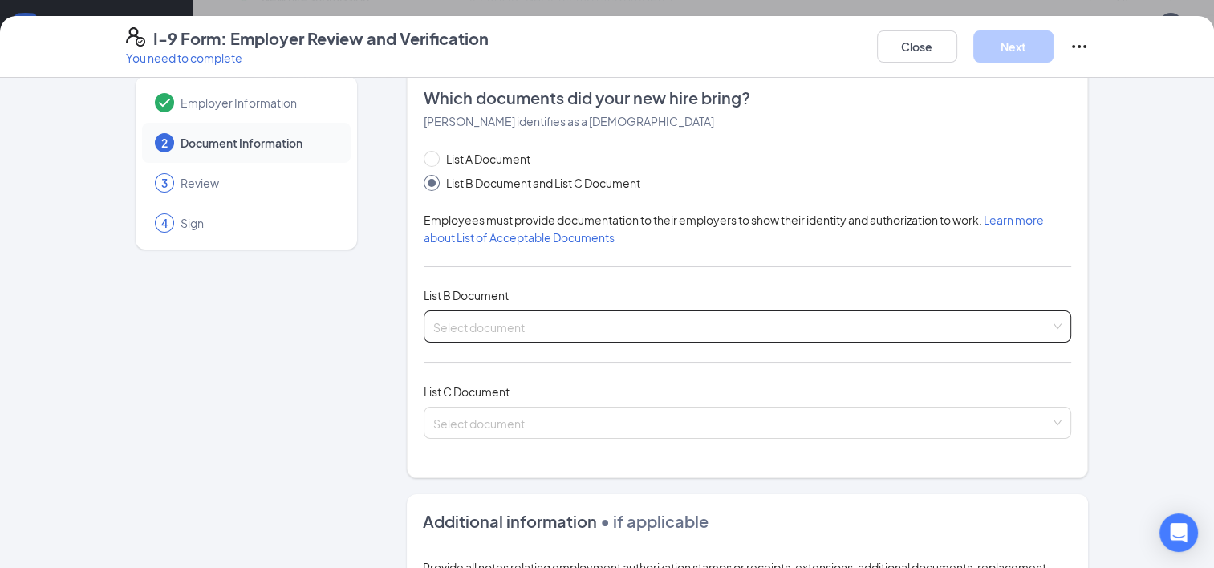
click at [536, 327] on div "Select document List B Documents Driver’s License issued by U.S State or outlyi…" at bounding box center [748, 327] width 649 height 32
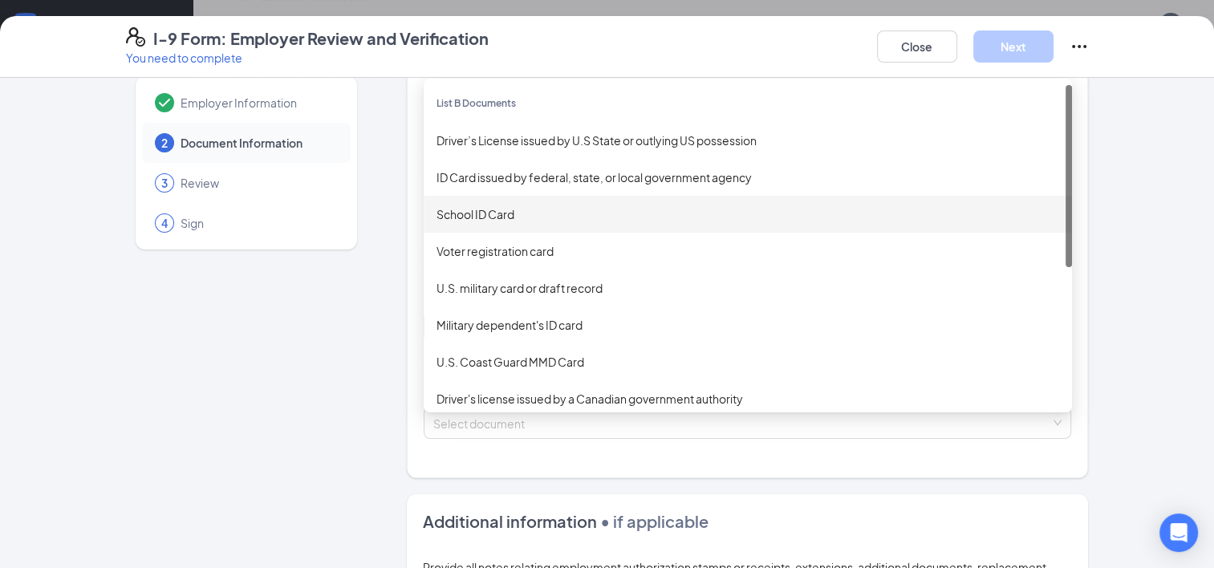
click at [540, 205] on div "School ID Card" at bounding box center [748, 214] width 623 height 18
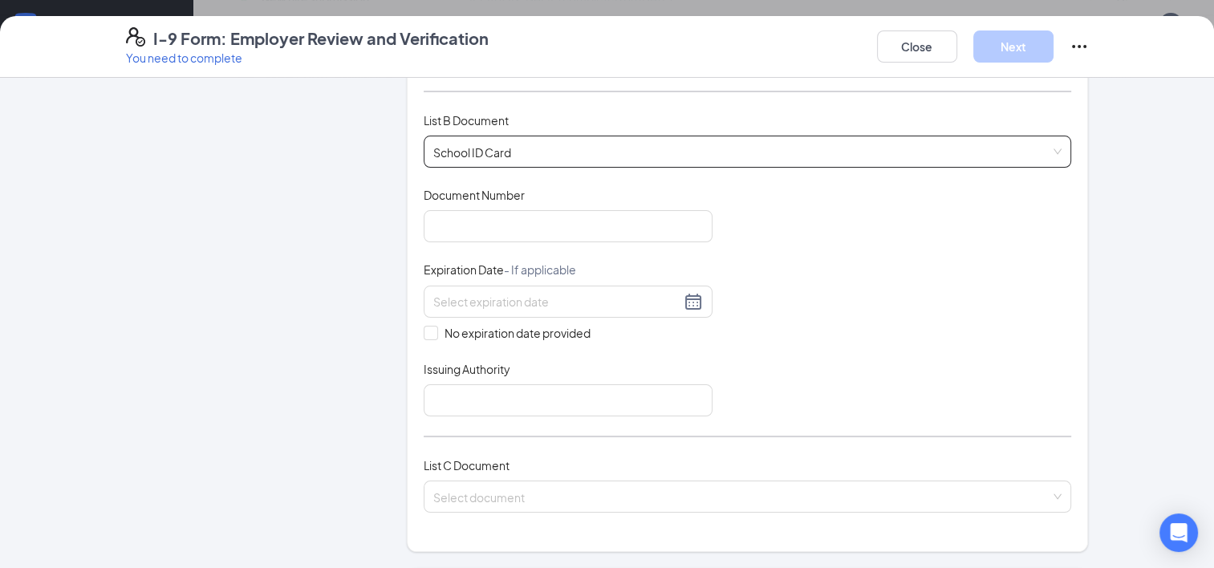
scroll to position [204, 0]
click at [468, 498] on input "search" at bounding box center [742, 492] width 618 height 24
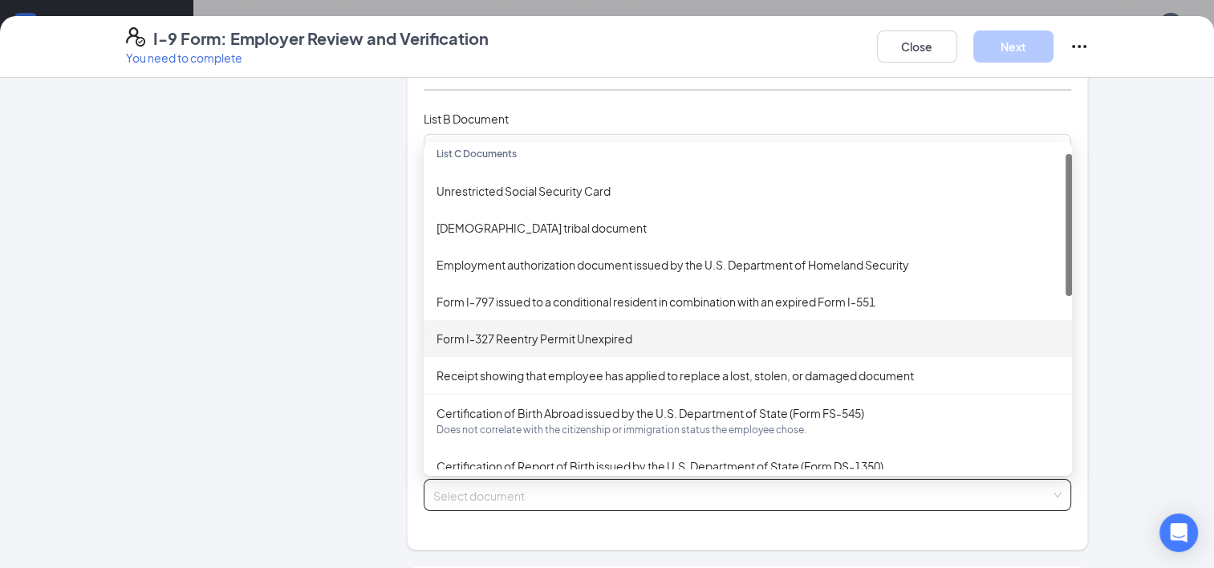
scroll to position [14, 0]
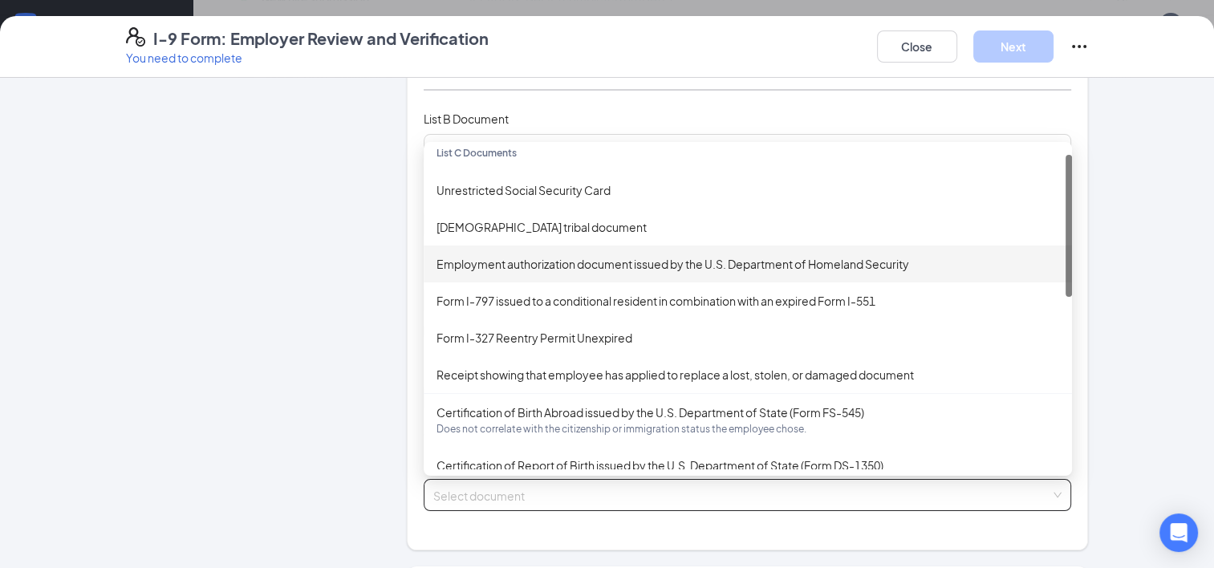
click at [565, 276] on div "Employment authorization document issued by the U.S. Department of Homeland Sec…" at bounding box center [748, 264] width 649 height 37
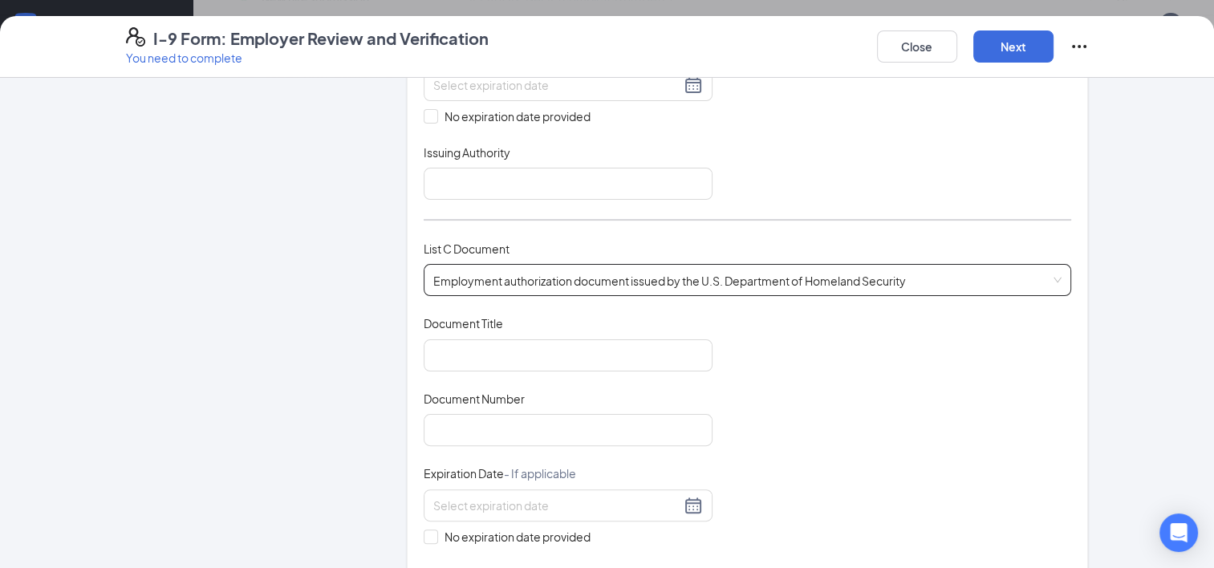
scroll to position [419, 0]
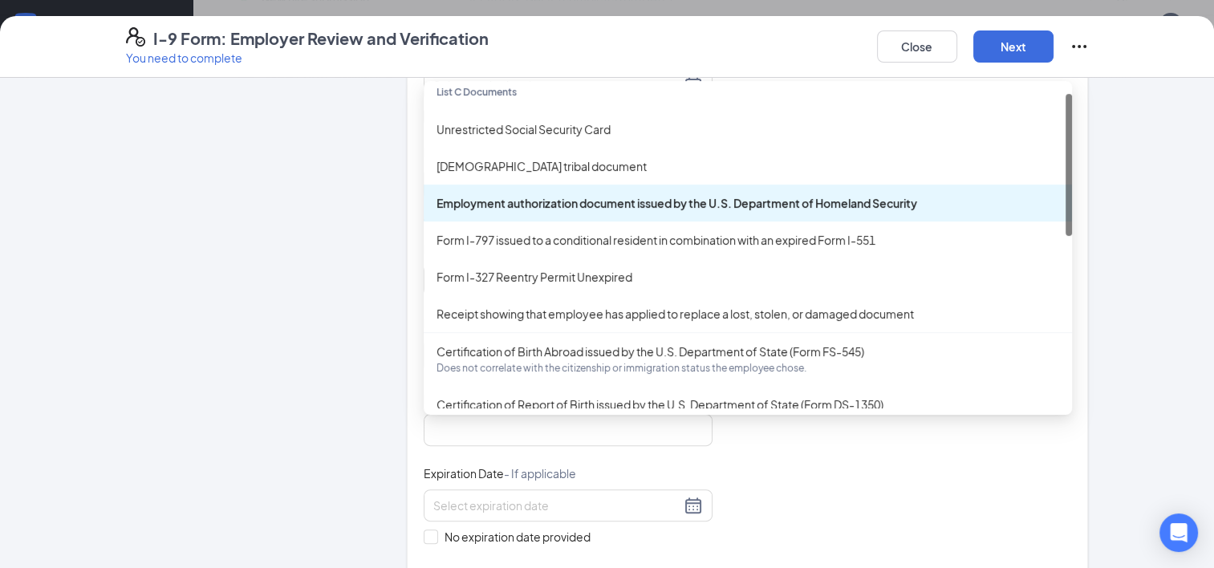
click at [600, 291] on div "Employment authorization document issued by the U.S. Department of Homeland Sec…" at bounding box center [748, 280] width 649 height 32
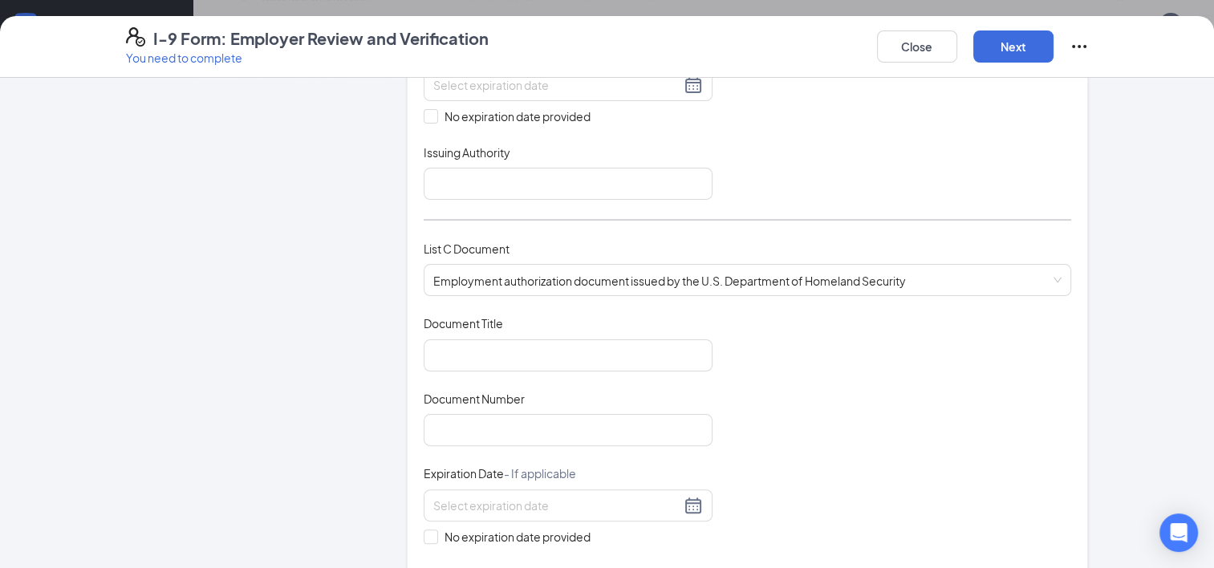
click at [380, 292] on div "Employer Information 2 Document Information 3 Review 4 Sign Which documents did…" at bounding box center [607, 371] width 963 height 1393
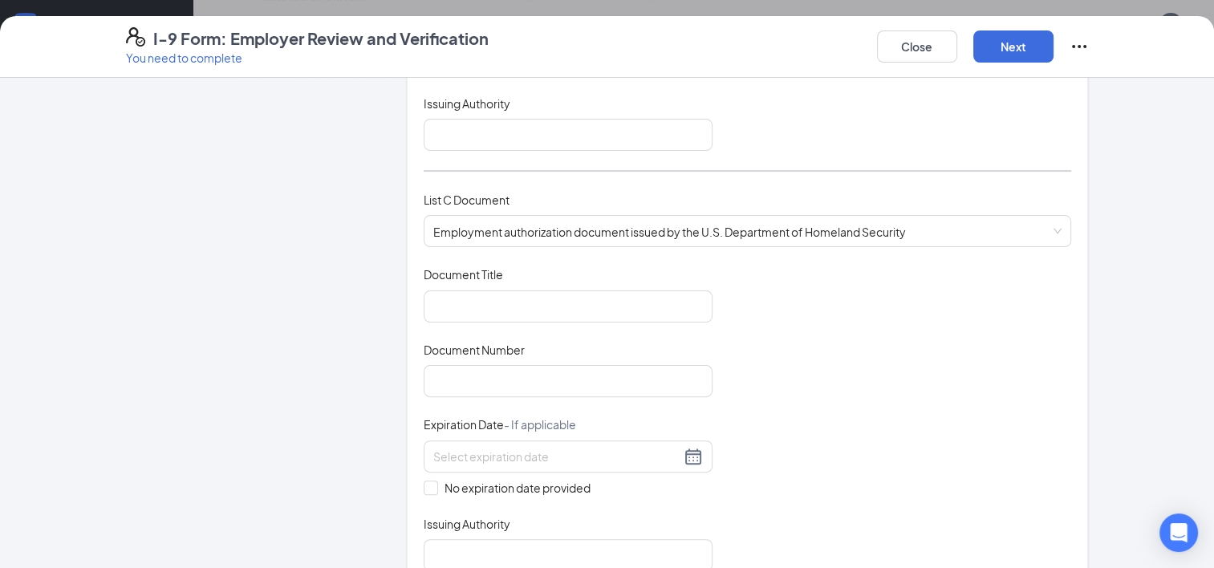
scroll to position [467, 0]
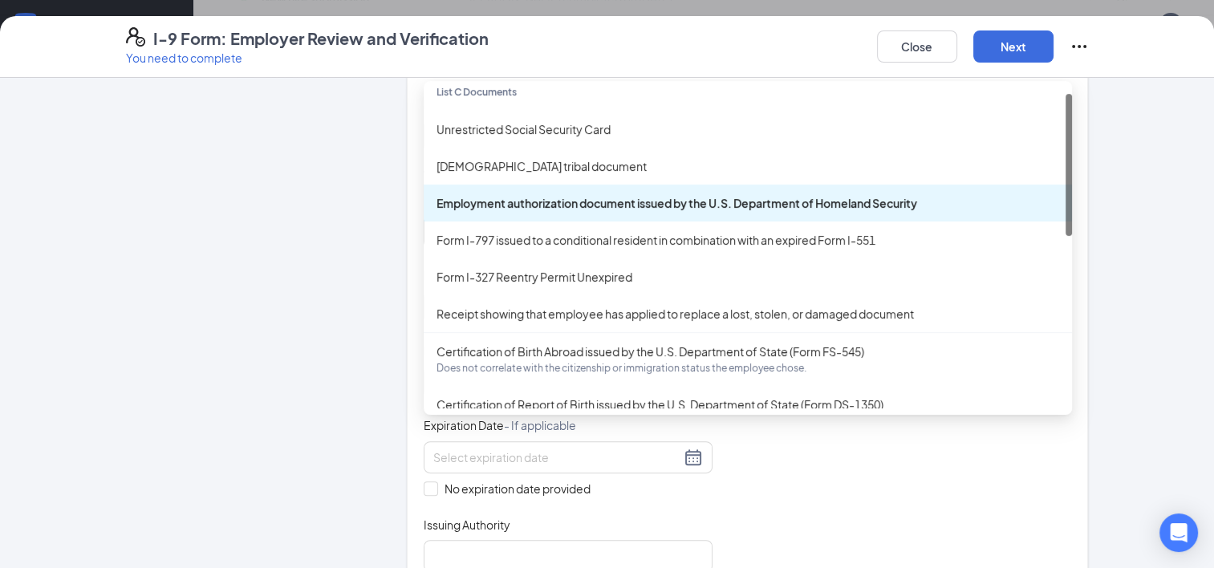
click at [735, 237] on div "Employment authorization document issued by the U.S. Department of Homeland Sec…" at bounding box center [748, 232] width 649 height 32
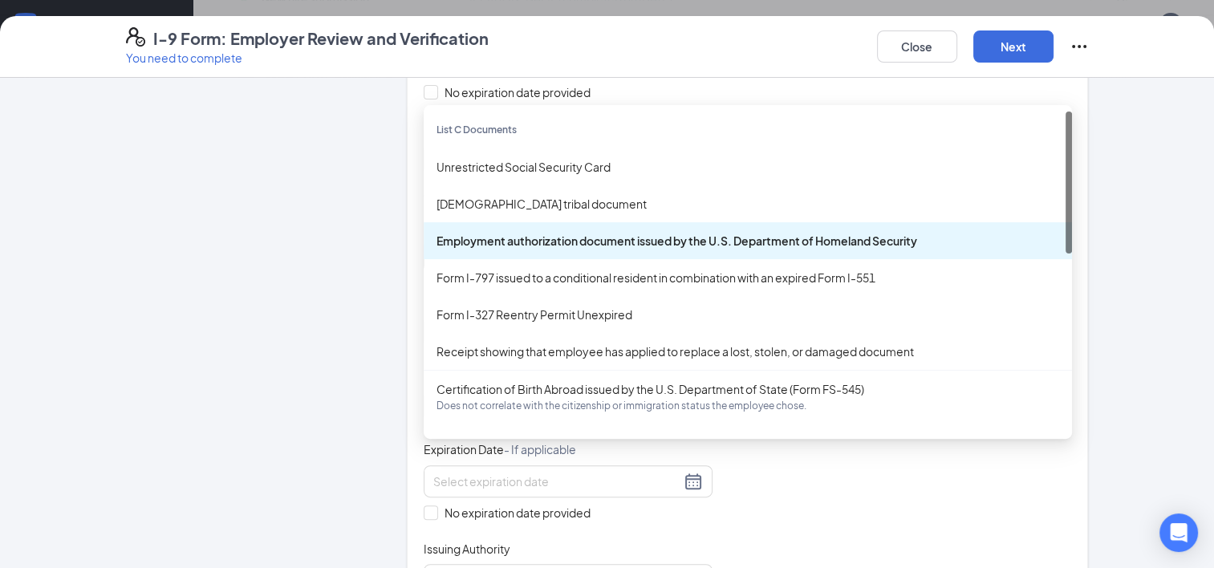
scroll to position [442, 0]
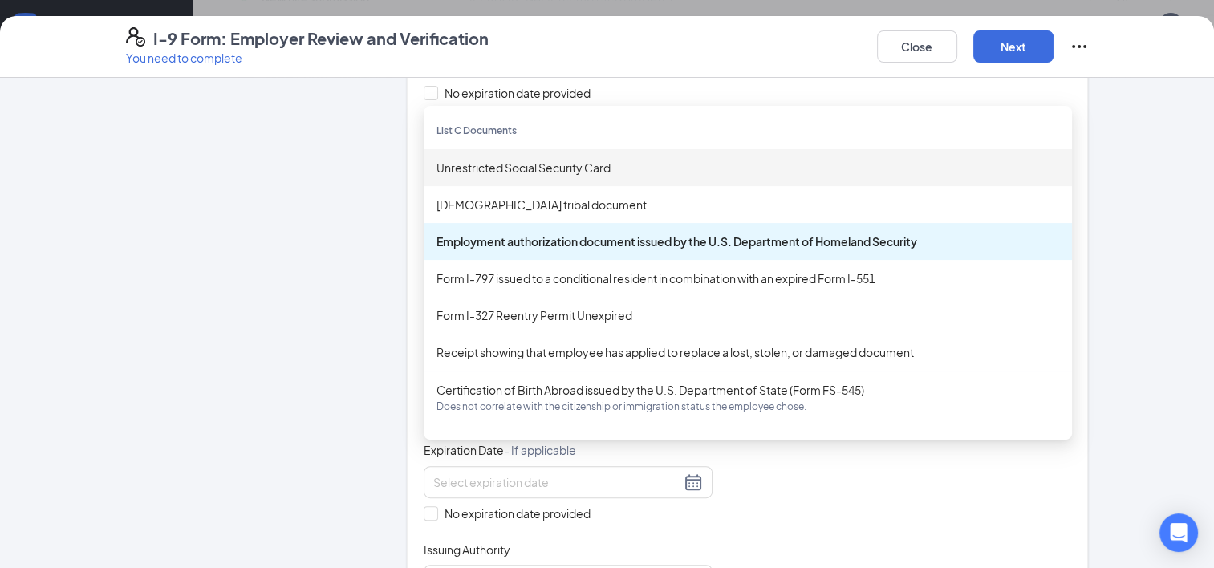
click at [544, 159] on div "Unrestricted Social Security Card" at bounding box center [748, 168] width 623 height 18
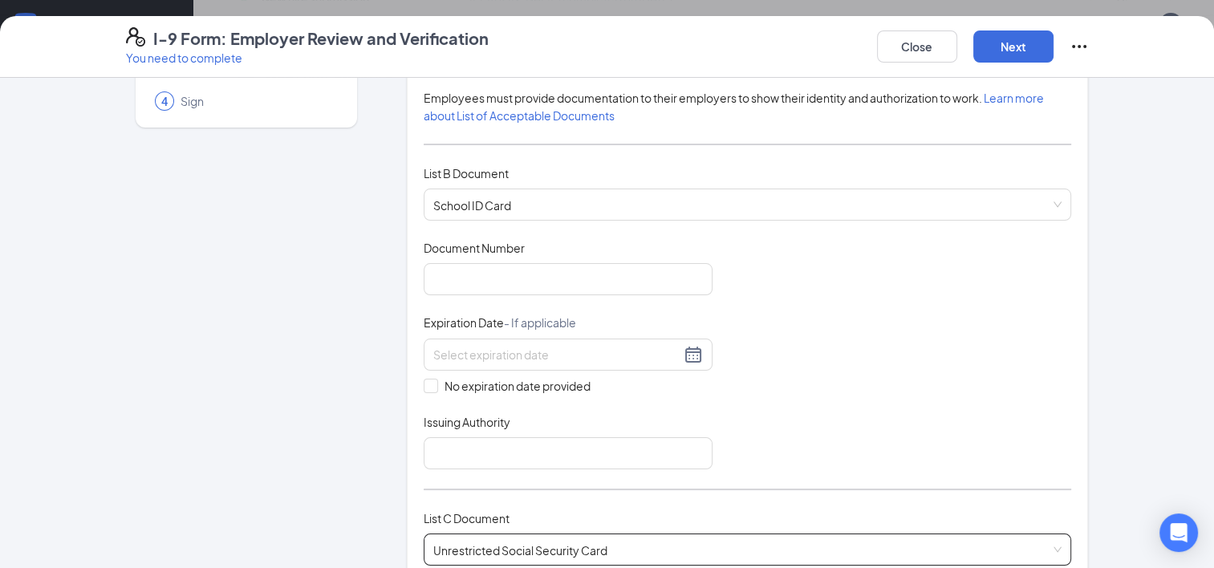
scroll to position [148, 0]
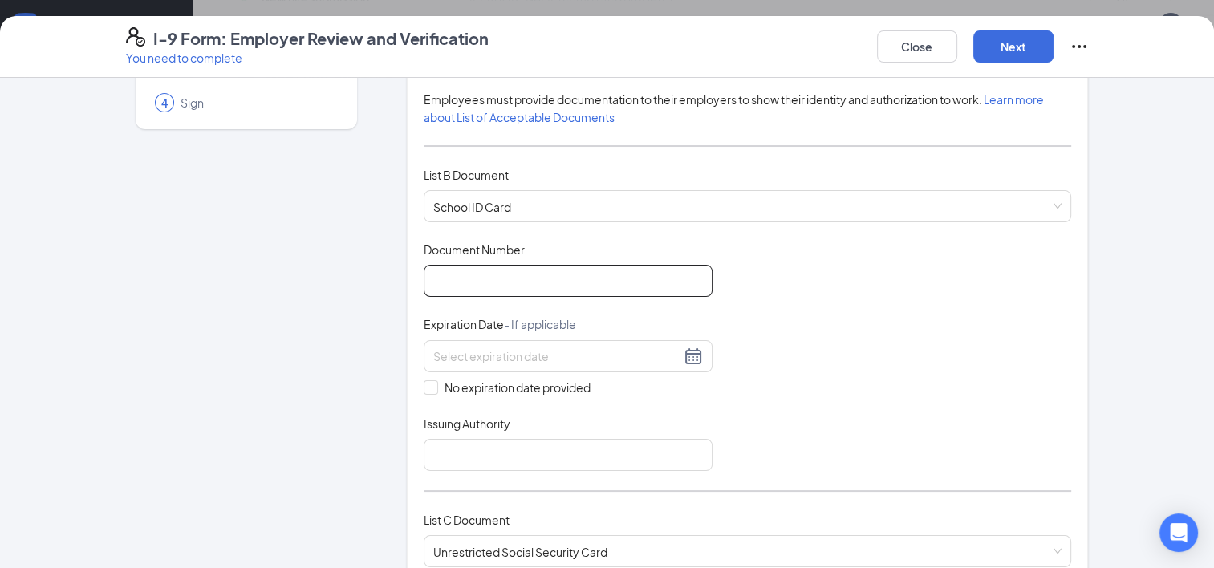
click at [469, 284] on input "Document Number" at bounding box center [568, 281] width 289 height 32
type input "250727"
click at [441, 382] on span "No expiration date provided" at bounding box center [517, 388] width 159 height 18
click at [435, 382] on input "No expiration date provided" at bounding box center [429, 385] width 11 height 11
checkbox input "true"
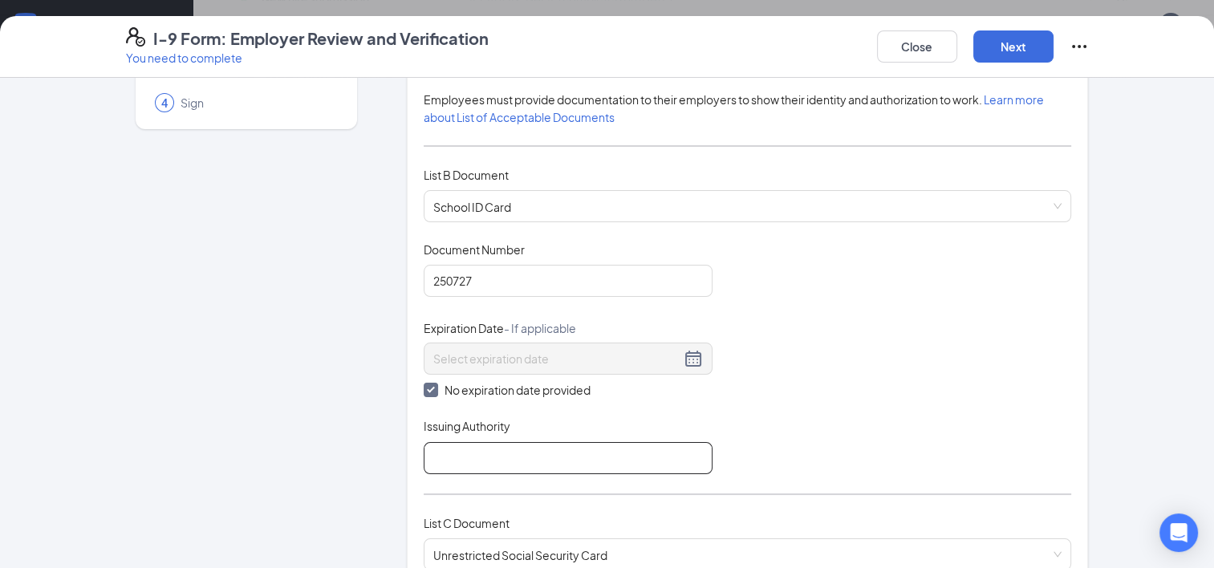
click at [469, 461] on input "Issuing Authority" at bounding box center [568, 458] width 289 height 32
type input "Norfolk Public Schools"
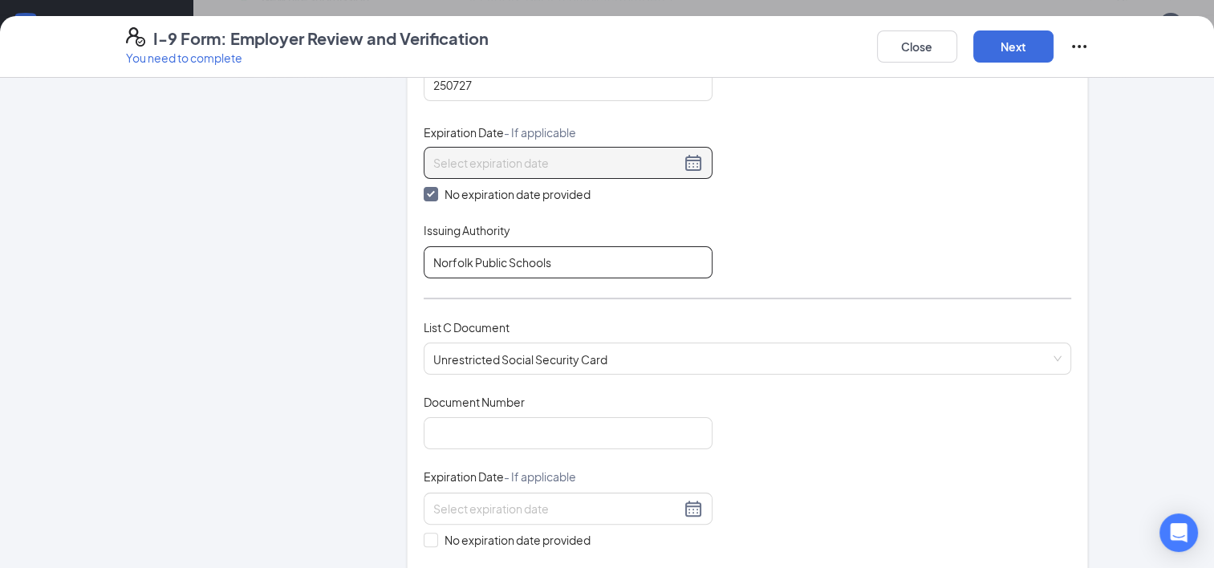
scroll to position [350, 0]
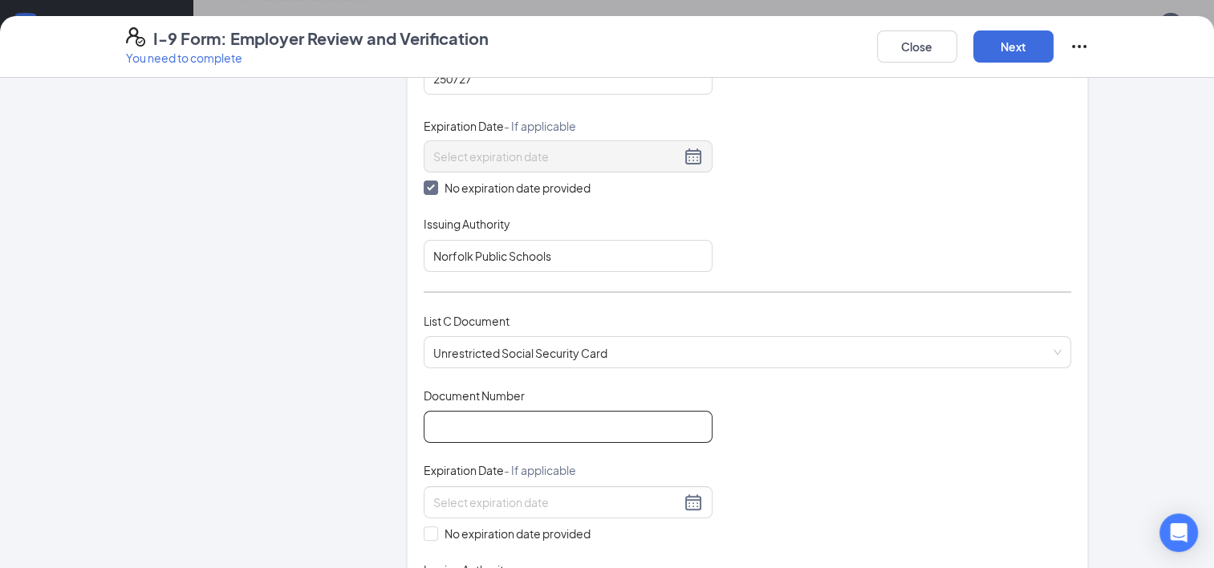
click at [483, 427] on input "Document Number" at bounding box center [568, 427] width 289 height 32
paste input "203-29-9570"
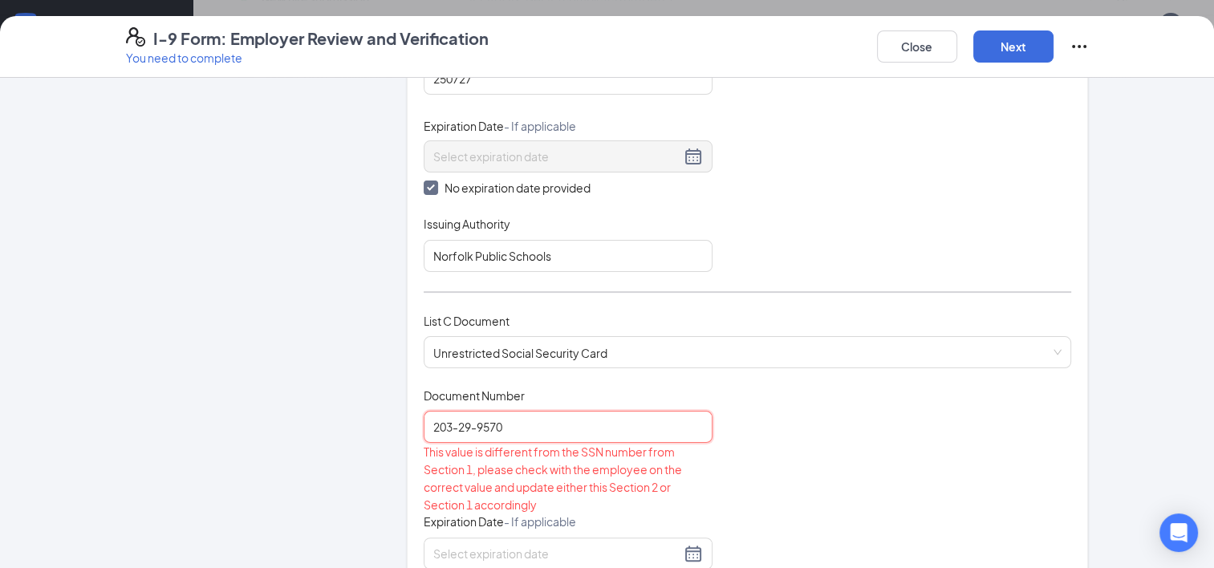
click at [455, 432] on input "203-29-9570" at bounding box center [568, 427] width 289 height 32
click at [467, 431] on input "20329-9570" at bounding box center [568, 427] width 289 height 32
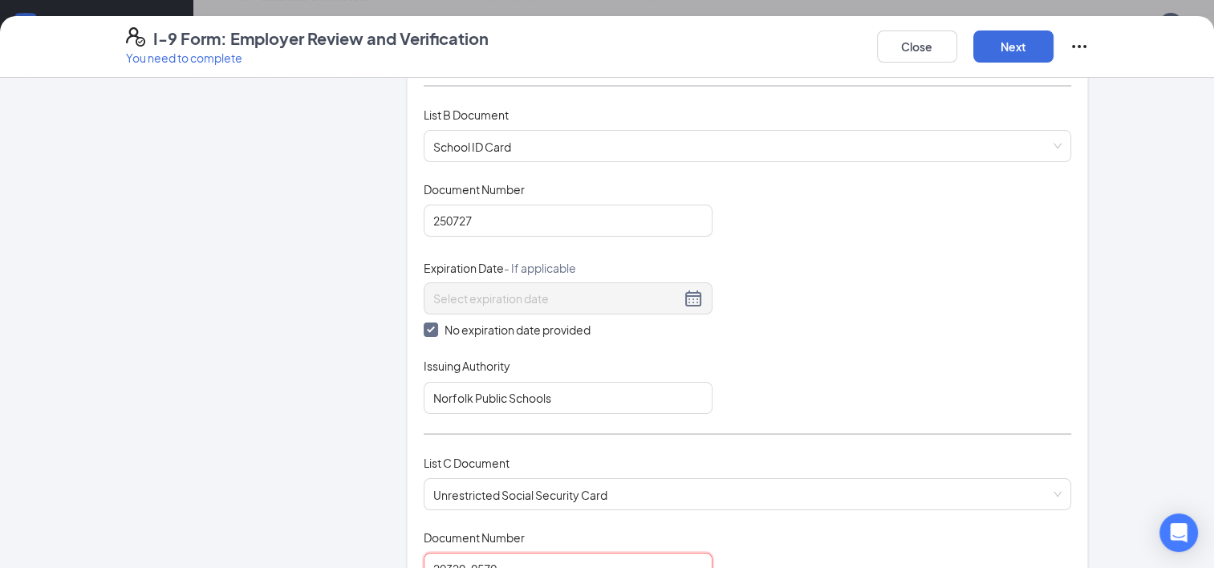
scroll to position [0, 0]
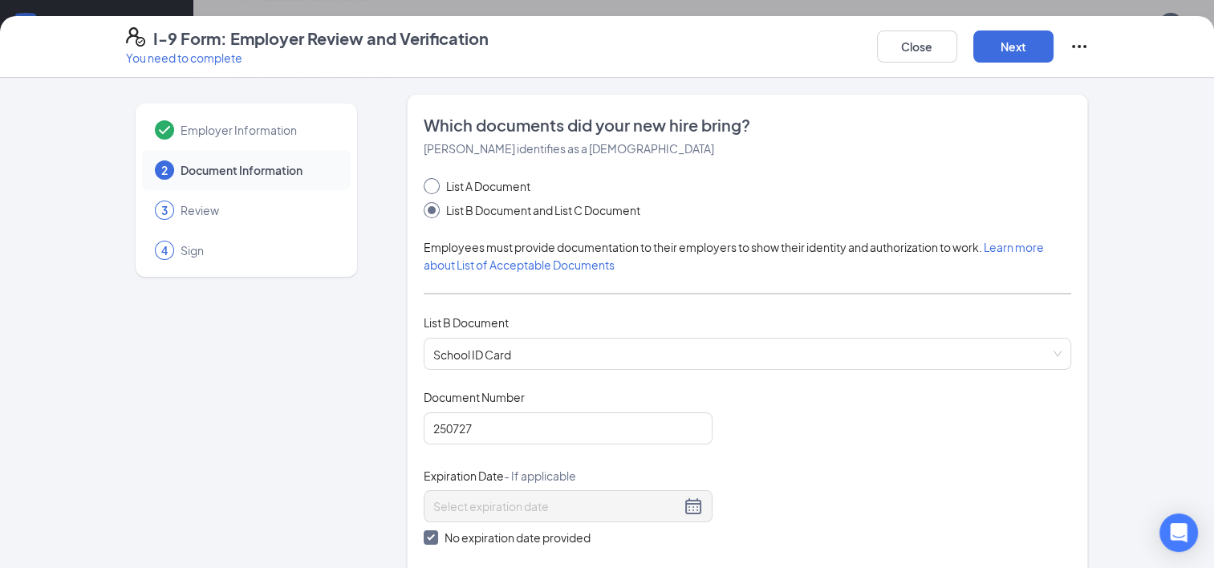
type input "20329-9570"
click at [431, 190] on span at bounding box center [432, 186] width 16 height 16
click at [431, 189] on input "List A Document" at bounding box center [429, 183] width 11 height 11
radio input "true"
radio input "false"
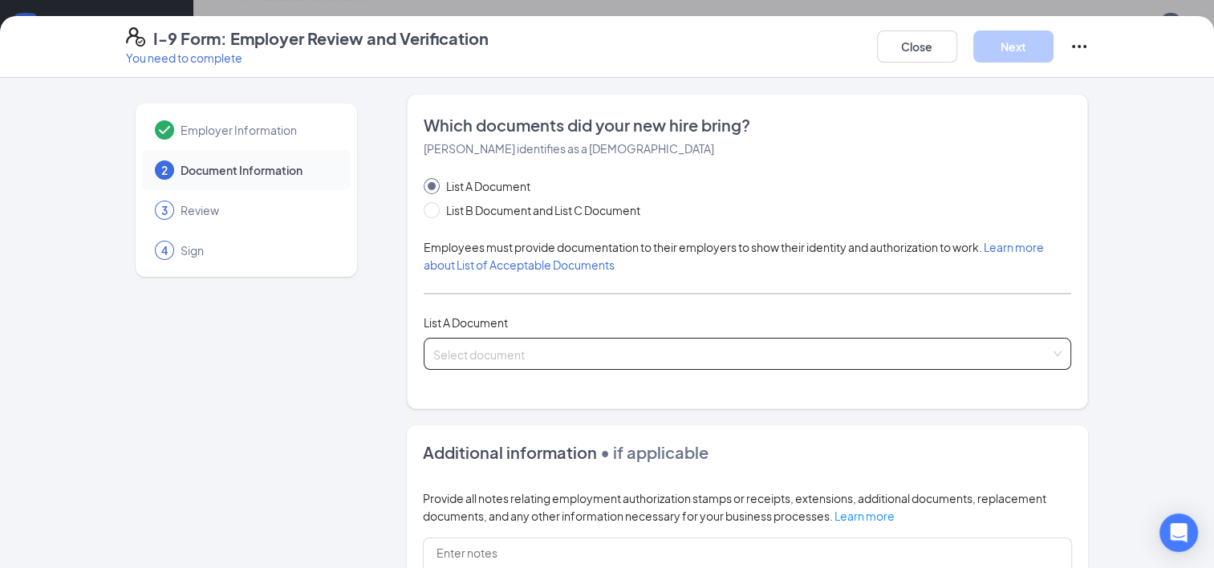
click at [506, 338] on div "Select document List A Documents Permanent Resident Card or Alien Registration …" at bounding box center [748, 354] width 649 height 32
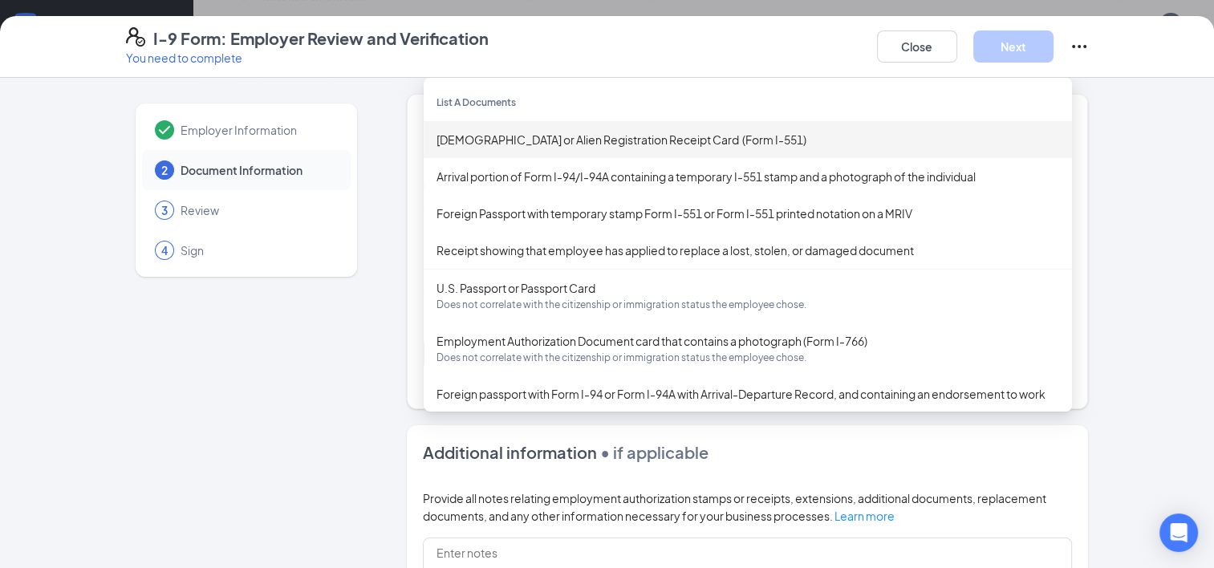
click at [552, 125] on div "Permanent Resident Card or Alien Registration Receipt Card (Form I-551)" at bounding box center [748, 139] width 649 height 37
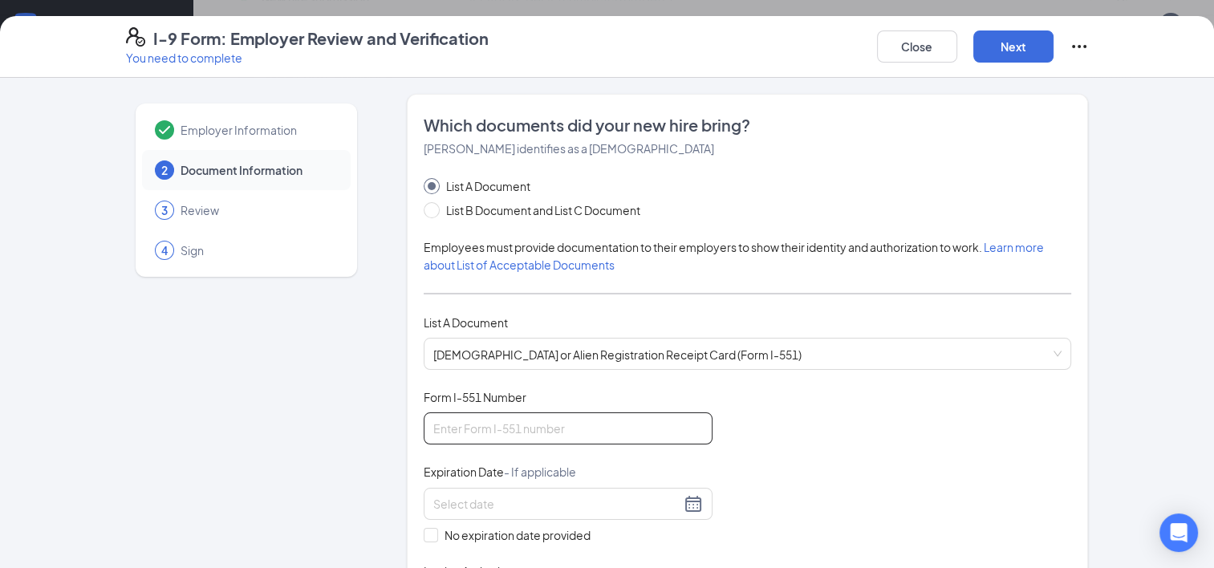
click at [445, 432] on input "Form I-551 Number" at bounding box center [568, 429] width 289 height 32
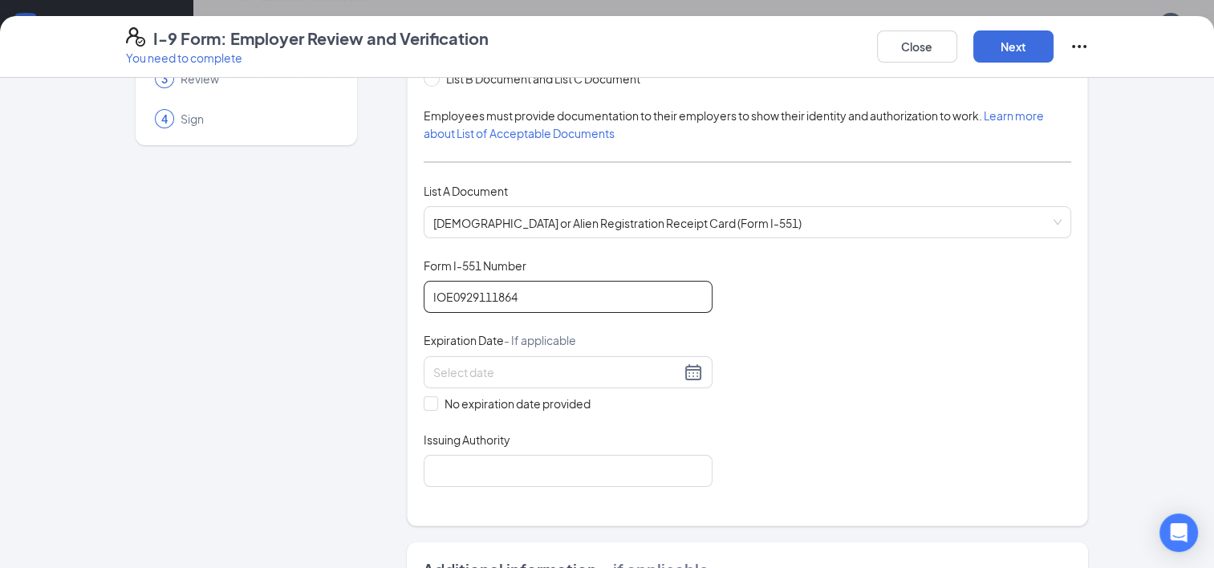
scroll to position [133, 0]
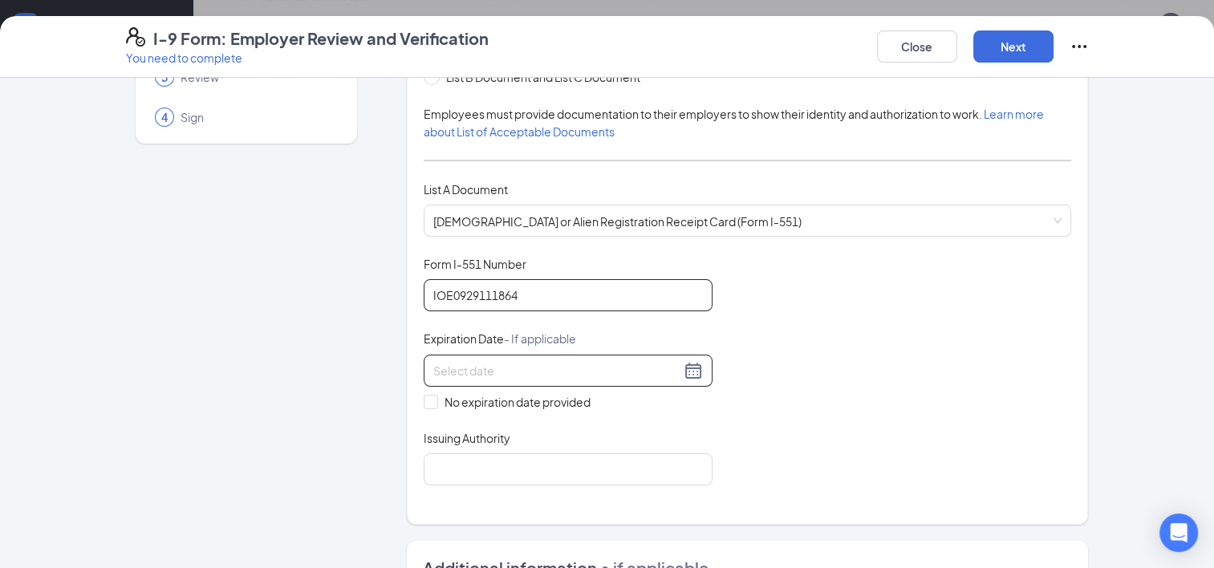
type input "IOE0929111864"
click at [687, 369] on div at bounding box center [568, 370] width 270 height 19
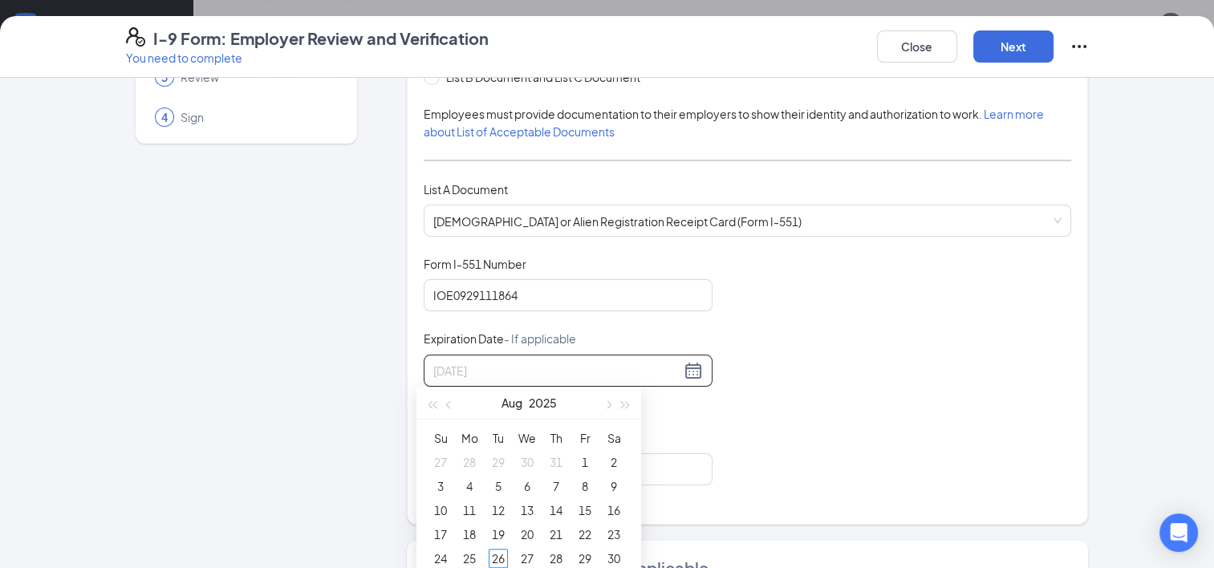
type input "08/01/2025"
click at [622, 402] on span "button" at bounding box center [626, 405] width 8 height 8
click at [609, 403] on span "button" at bounding box center [608, 405] width 8 height 8
click at [631, 404] on button "button" at bounding box center [626, 403] width 18 height 32
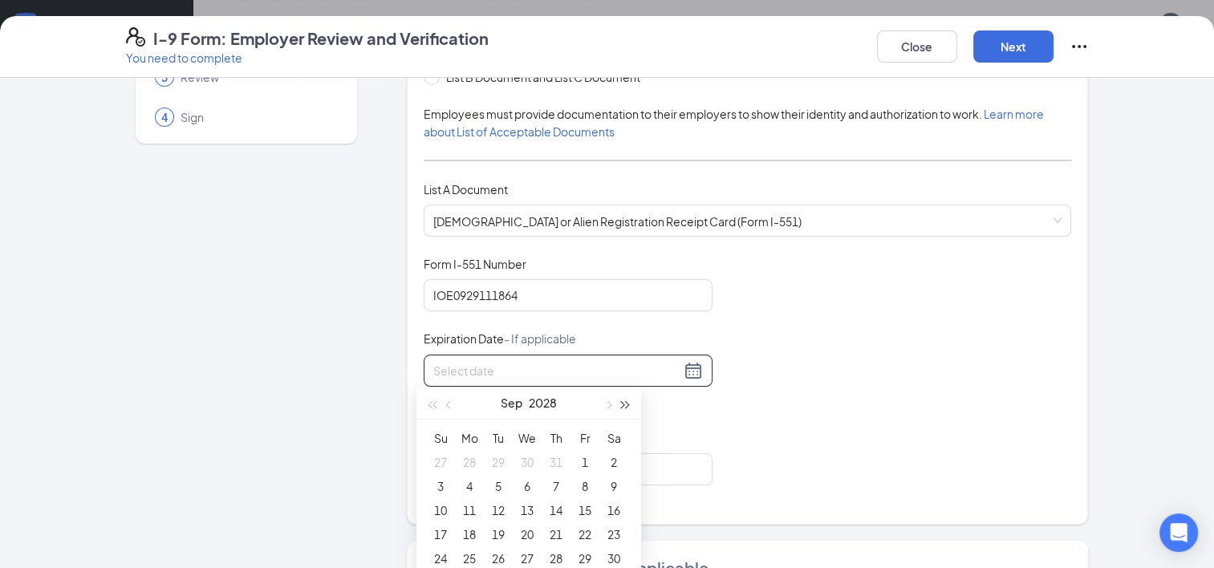
click at [631, 404] on button "button" at bounding box center [626, 403] width 18 height 32
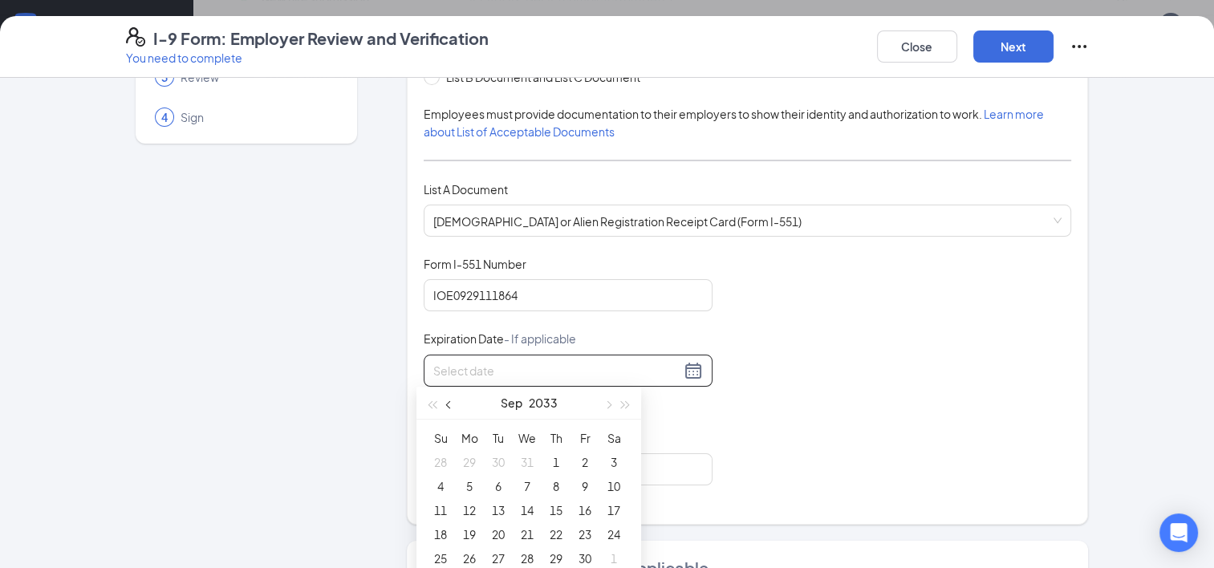
click at [448, 403] on span "button" at bounding box center [450, 405] width 8 height 8
click at [446, 406] on span "button" at bounding box center [450, 405] width 8 height 8
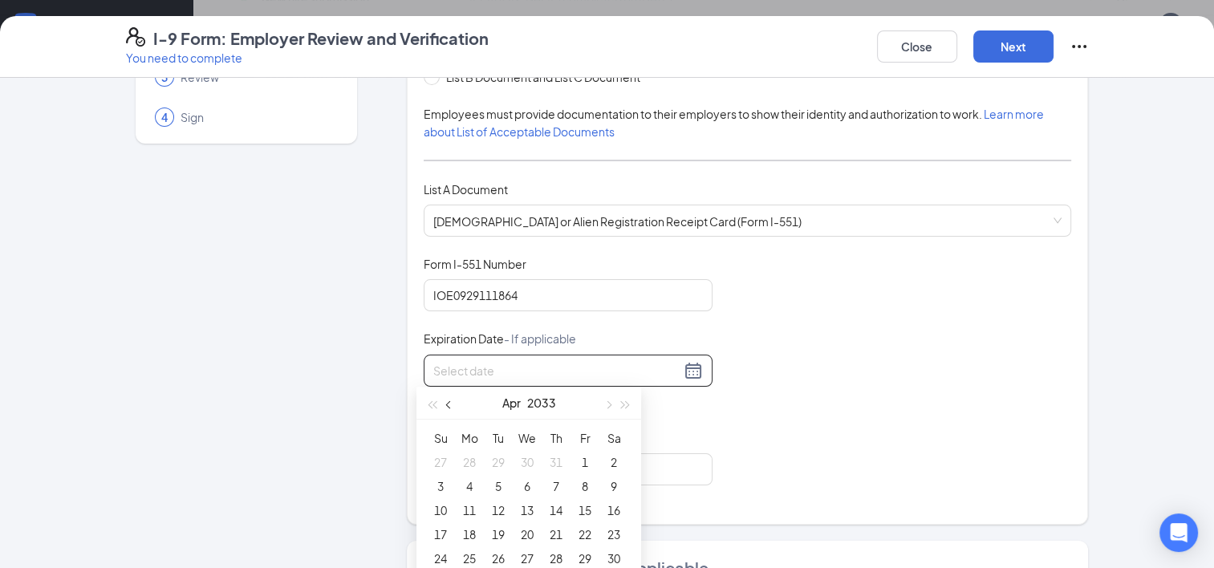
click at [446, 406] on span "button" at bounding box center [450, 405] width 8 height 8
click at [608, 405] on span "button" at bounding box center [608, 405] width 8 height 8
click at [629, 405] on button "button" at bounding box center [626, 403] width 18 height 32
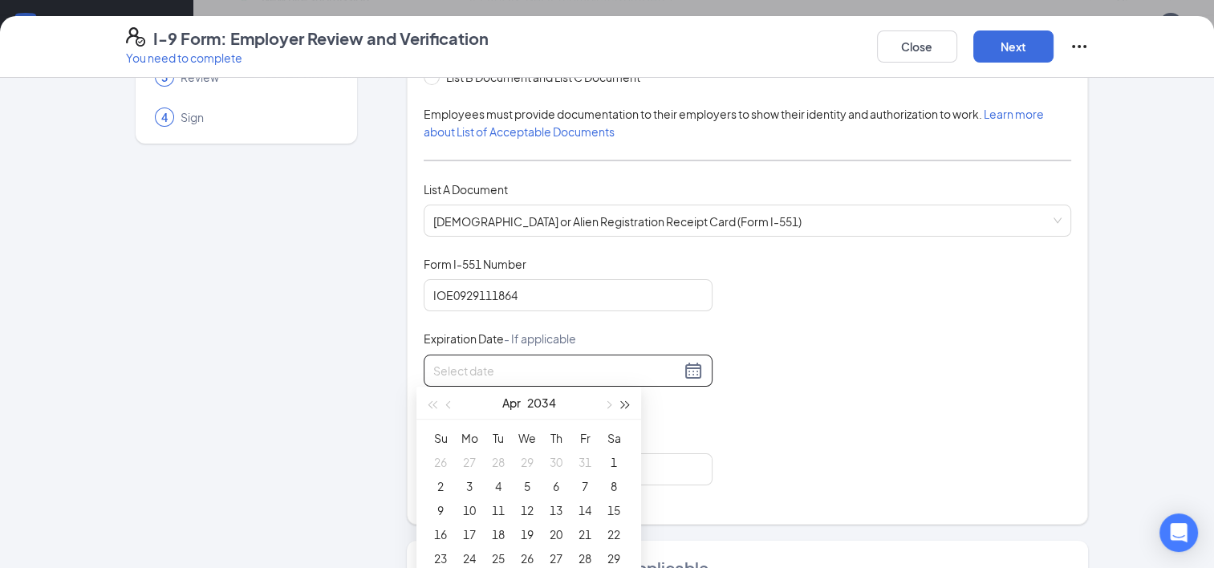
click at [629, 405] on button "button" at bounding box center [626, 403] width 18 height 32
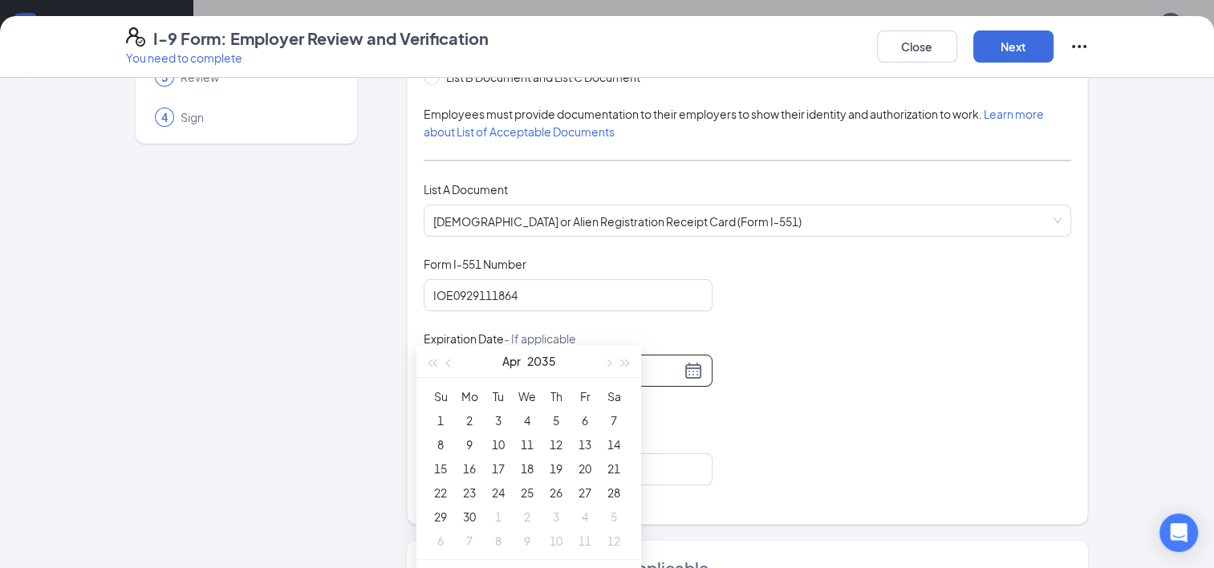
scroll to position [416, 0]
type input "04/15/2035"
click at [437, 466] on div "15" at bounding box center [440, 467] width 19 height 19
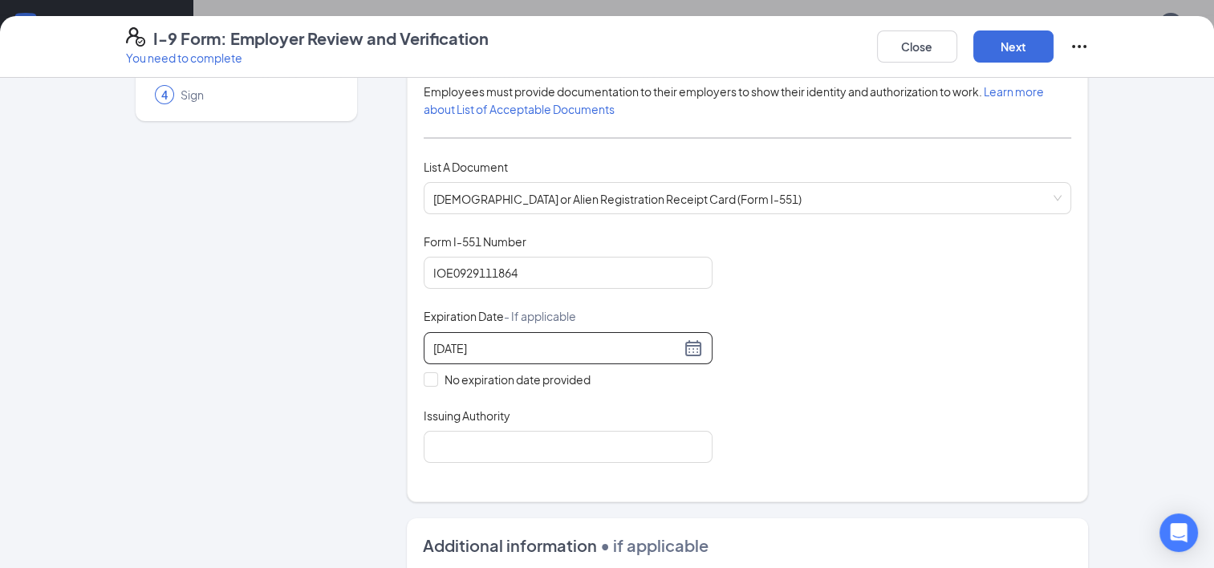
scroll to position [157, 0]
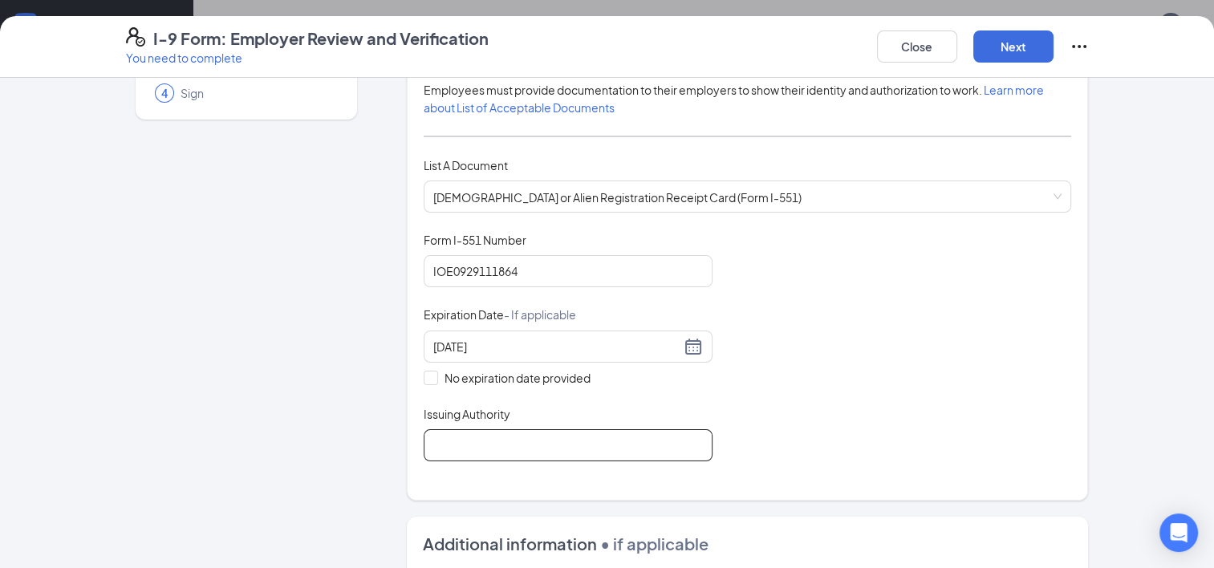
click at [555, 446] on input "Issuing Authority" at bounding box center [568, 445] width 289 height 32
click at [527, 450] on input "United States State Department" at bounding box center [568, 445] width 289 height 32
click at [606, 441] on input "United States Department" at bounding box center [568, 445] width 289 height 32
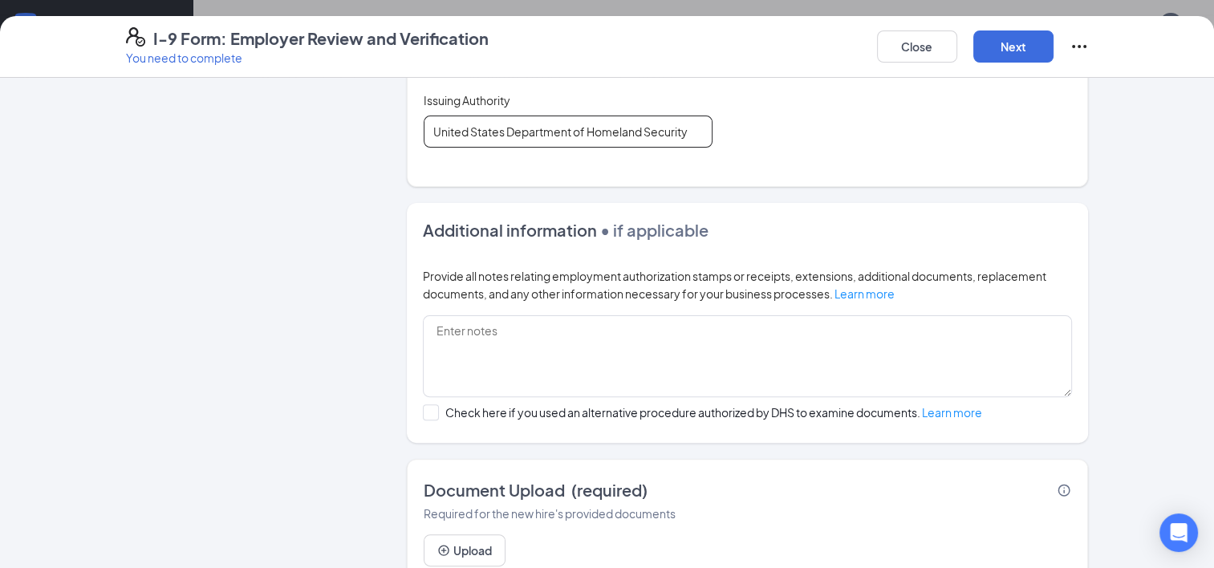
scroll to position [531, 0]
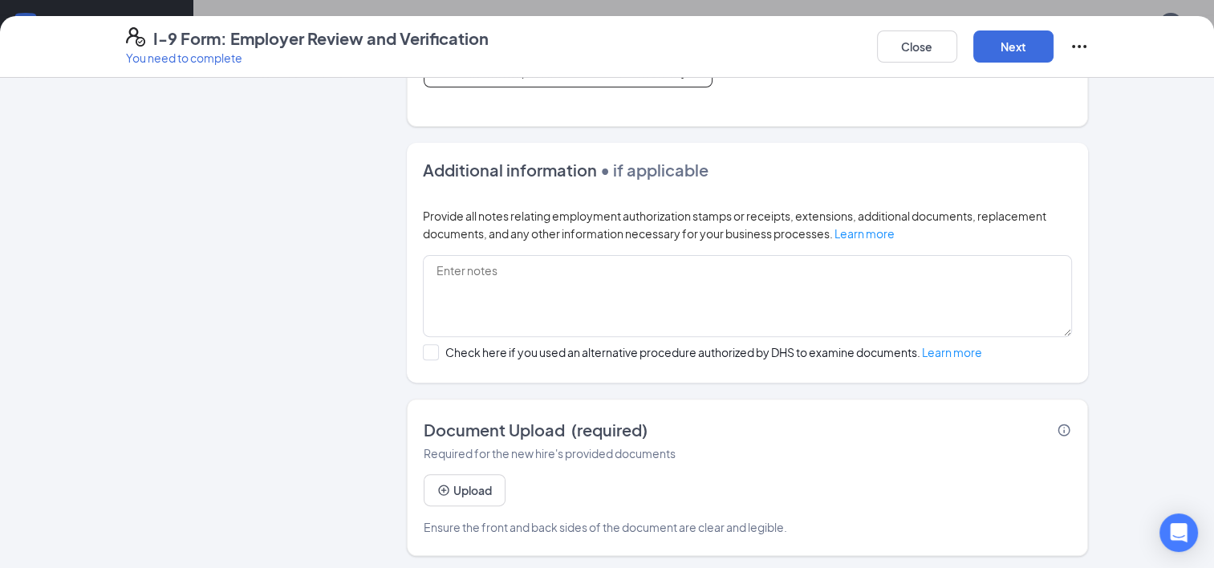
type input "United States Department of Homeland Security"
click at [453, 474] on button "Upload" at bounding box center [465, 490] width 82 height 32
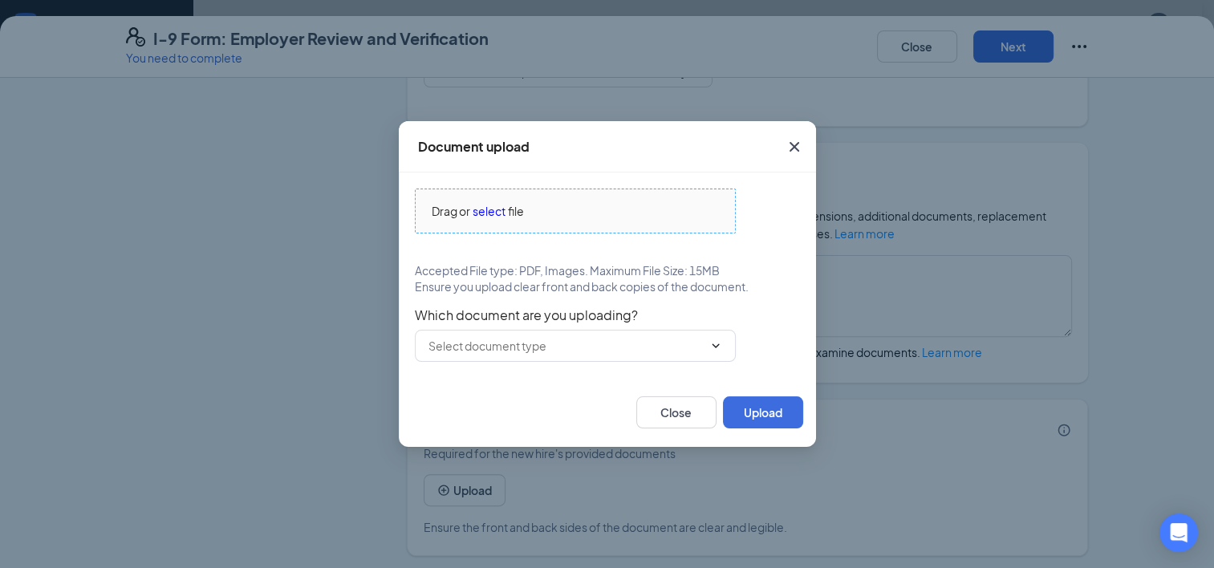
click at [495, 210] on span "select" at bounding box center [489, 211] width 33 height 18
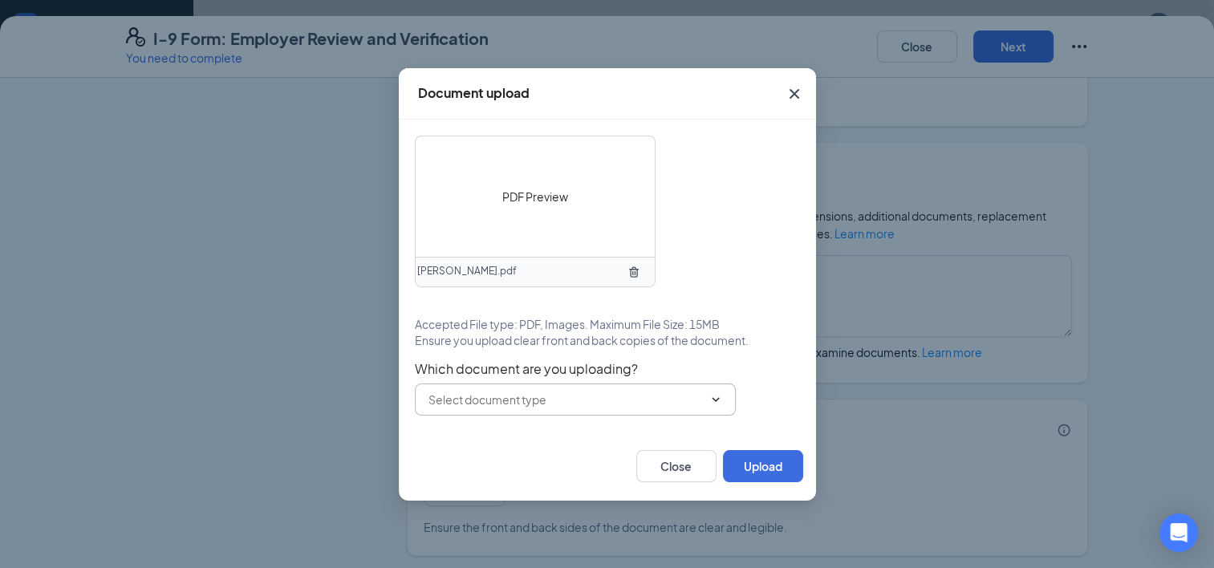
click at [615, 413] on span at bounding box center [575, 400] width 321 height 32
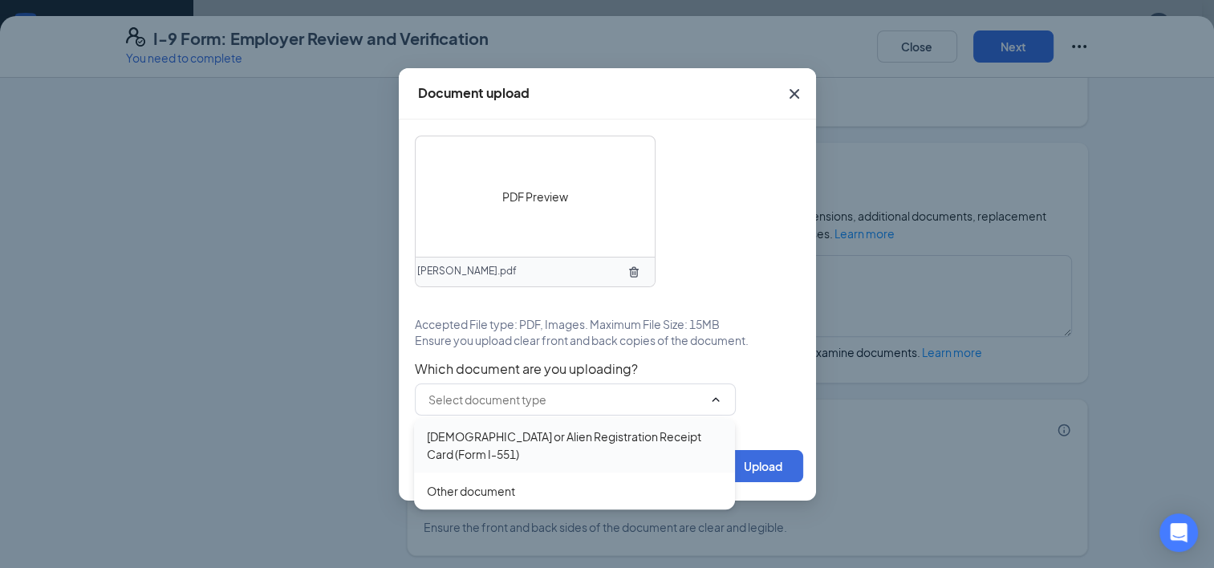
click at [612, 425] on div "Permanent Resident Card or Alien Registration Receipt Card (Form I-551)" at bounding box center [574, 445] width 321 height 55
type input "Permanent Resident Card or Alien Registration Receipt Card (Form I-551)"
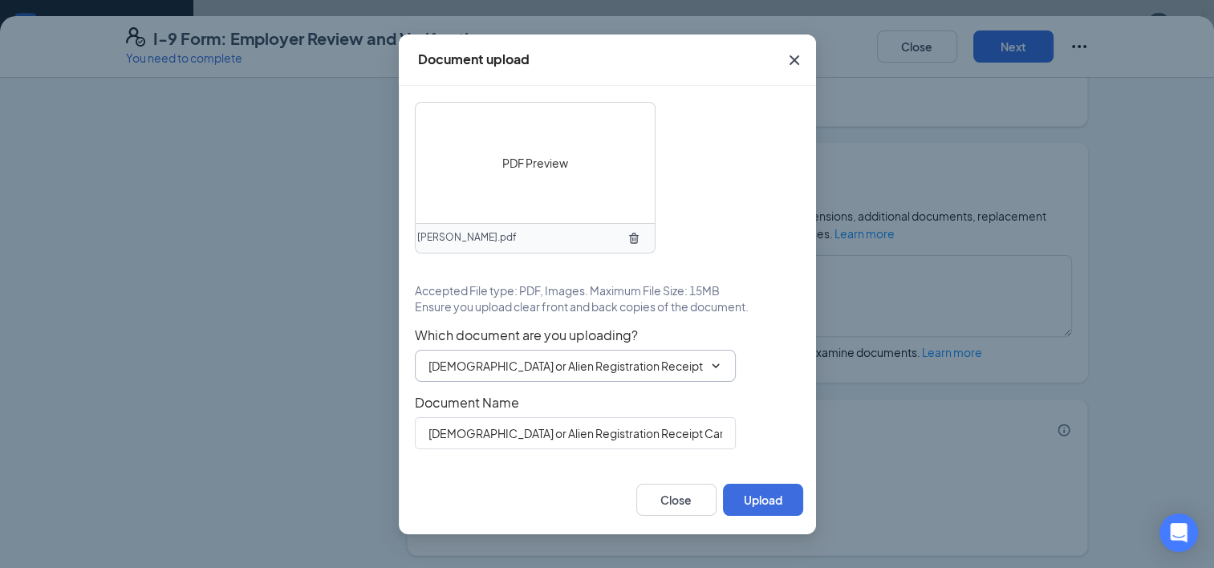
scroll to position [435, 0]
click at [759, 498] on button "Upload" at bounding box center [763, 500] width 80 height 32
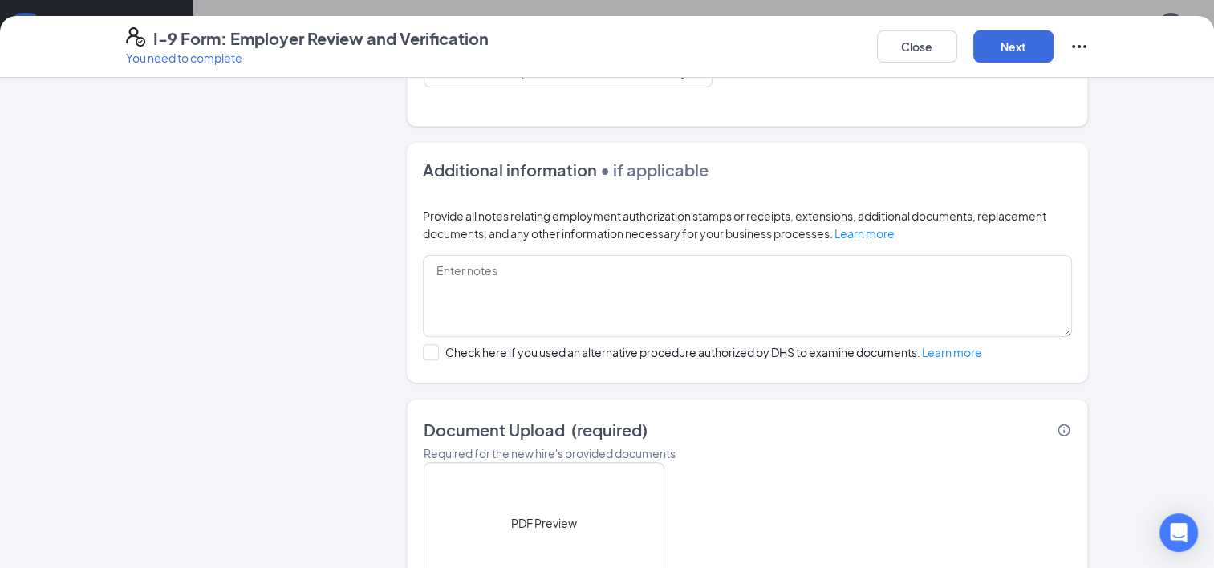
scroll to position [683, 0]
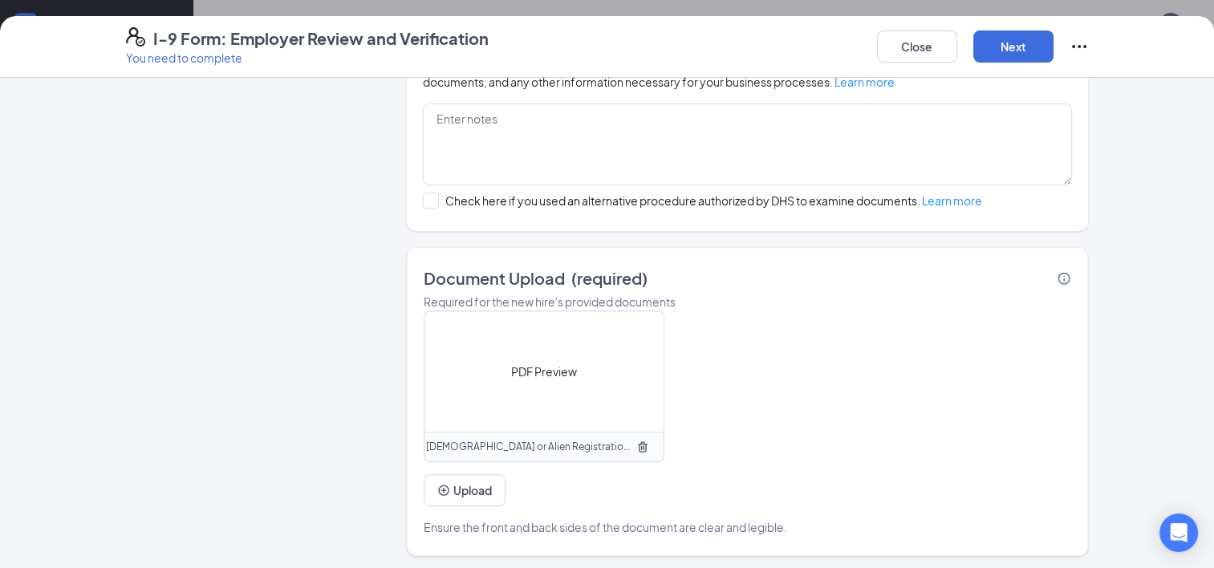
click at [527, 369] on span "PDF Preview" at bounding box center [544, 372] width 66 height 18
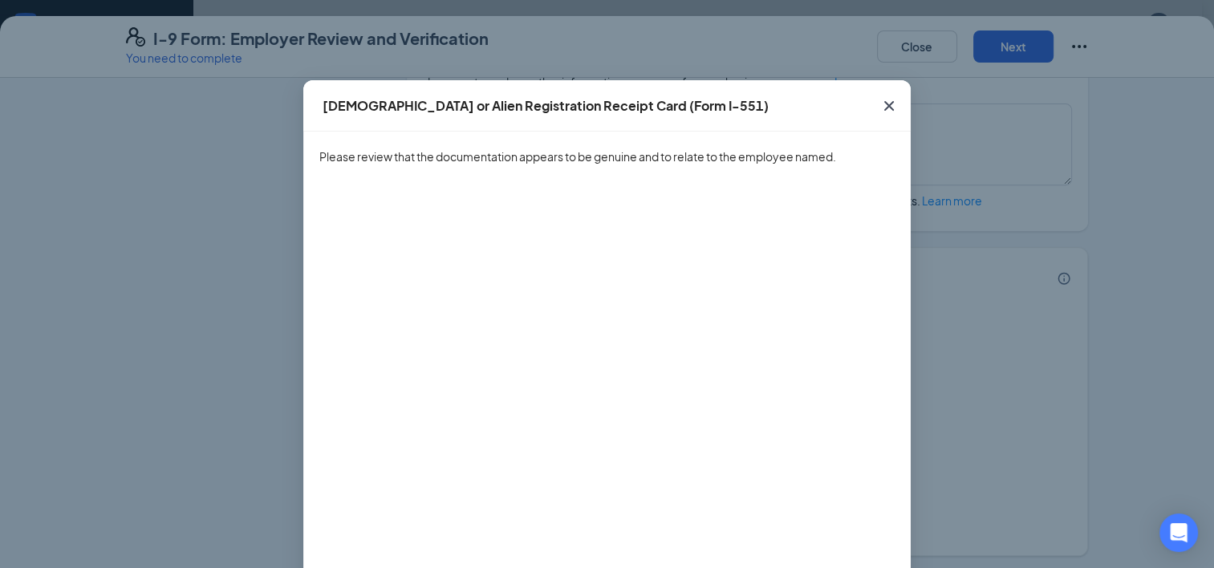
click at [888, 106] on icon "Cross" at bounding box center [889, 105] width 19 height 19
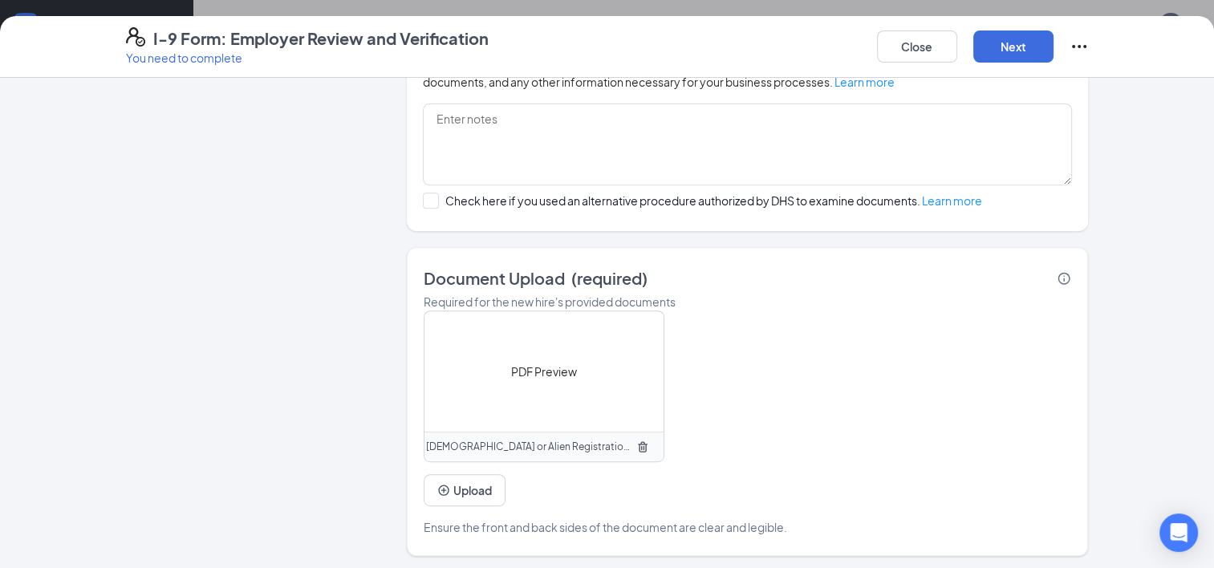
scroll to position [478, 0]
click at [1007, 58] on button "Next" at bounding box center [1014, 47] width 80 height 32
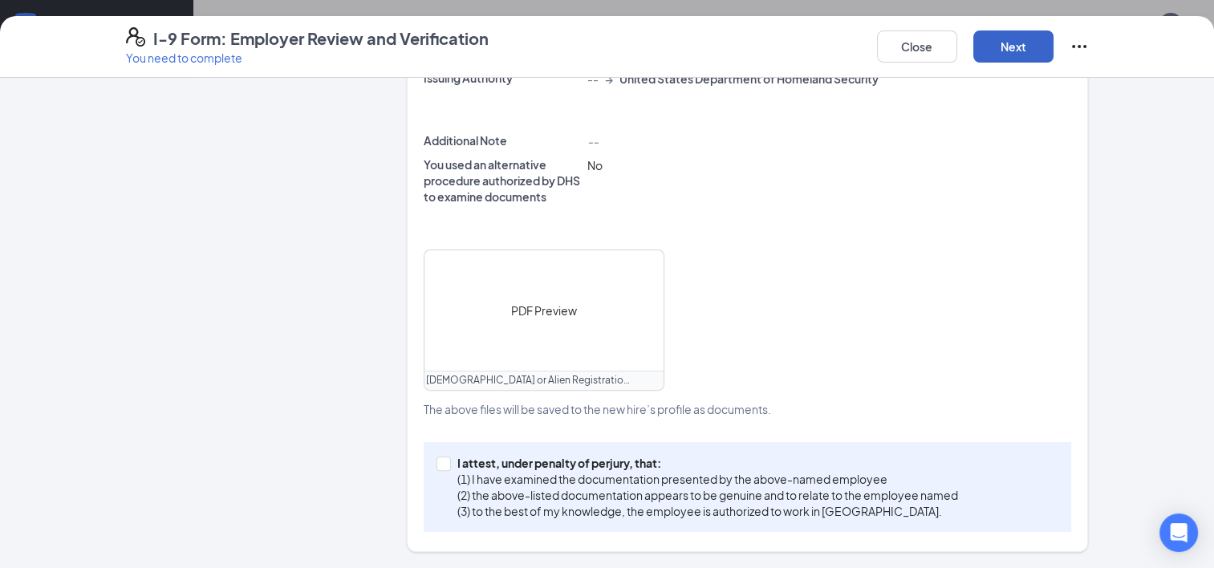
scroll to position [520, 0]
click at [428, 466] on div "I attest, under penalty of perjury, that: (1) I have examined the documentation…" at bounding box center [748, 489] width 649 height 90
click at [440, 464] on input "I attest, under penalty of perjury, that: (1) I have examined the documentation…" at bounding box center [442, 463] width 11 height 11
checkbox input "true"
click at [1001, 47] on button "Next" at bounding box center [1014, 47] width 80 height 32
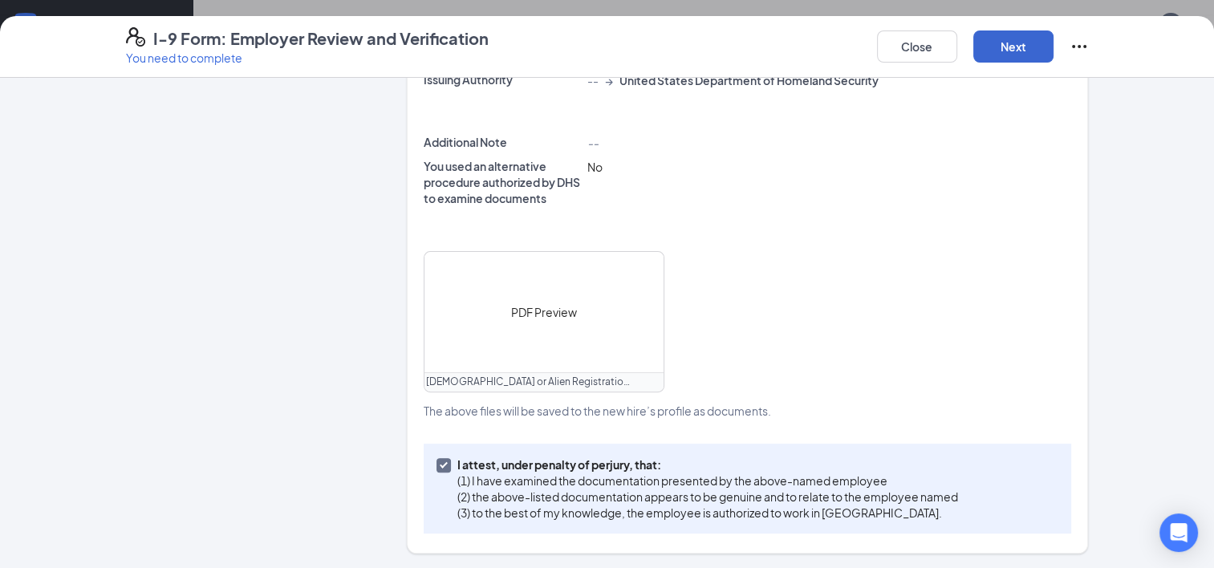
scroll to position [0, 0]
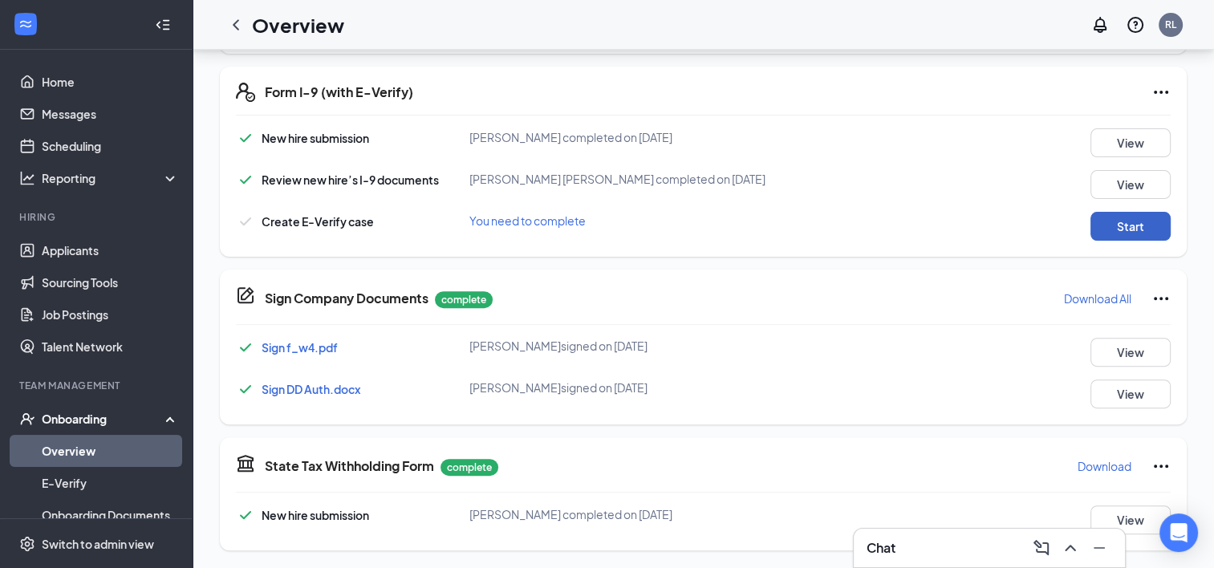
click at [1116, 230] on button "Start" at bounding box center [1131, 226] width 80 height 29
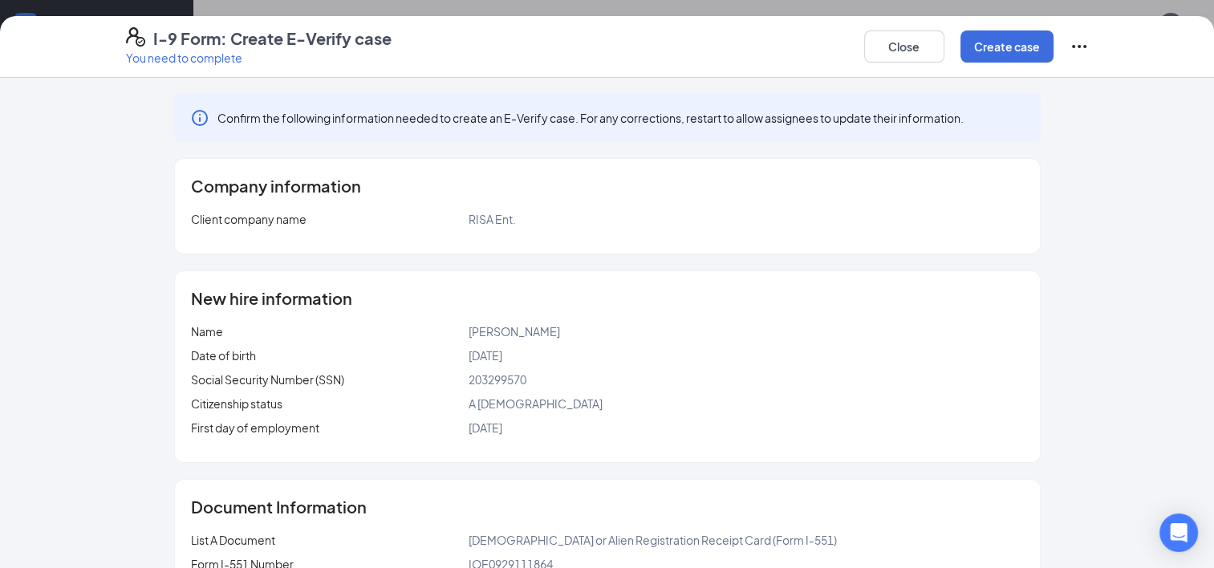
scroll to position [94, 0]
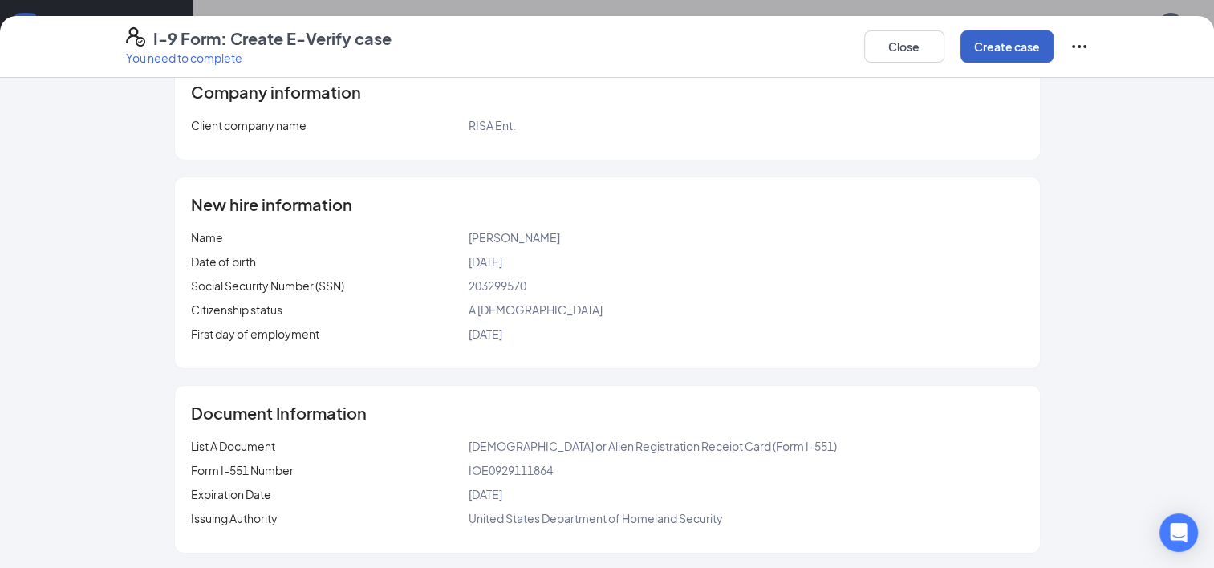
click at [991, 51] on button "Create case" at bounding box center [1007, 47] width 93 height 32
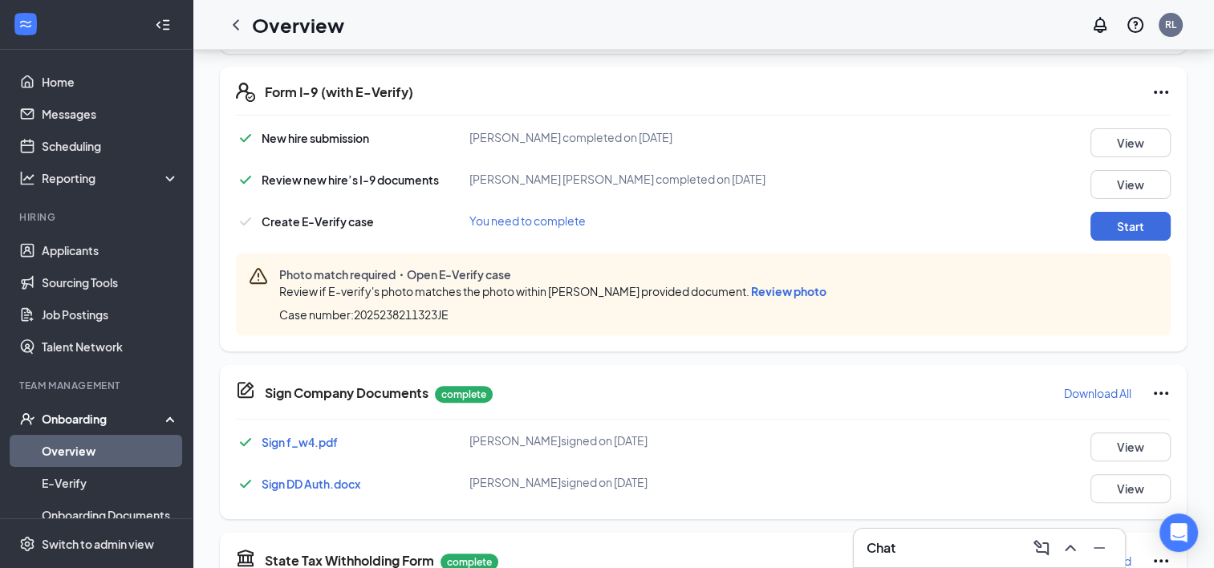
scroll to position [291, 0]
click at [800, 291] on span "Review photo" at bounding box center [788, 291] width 75 height 14
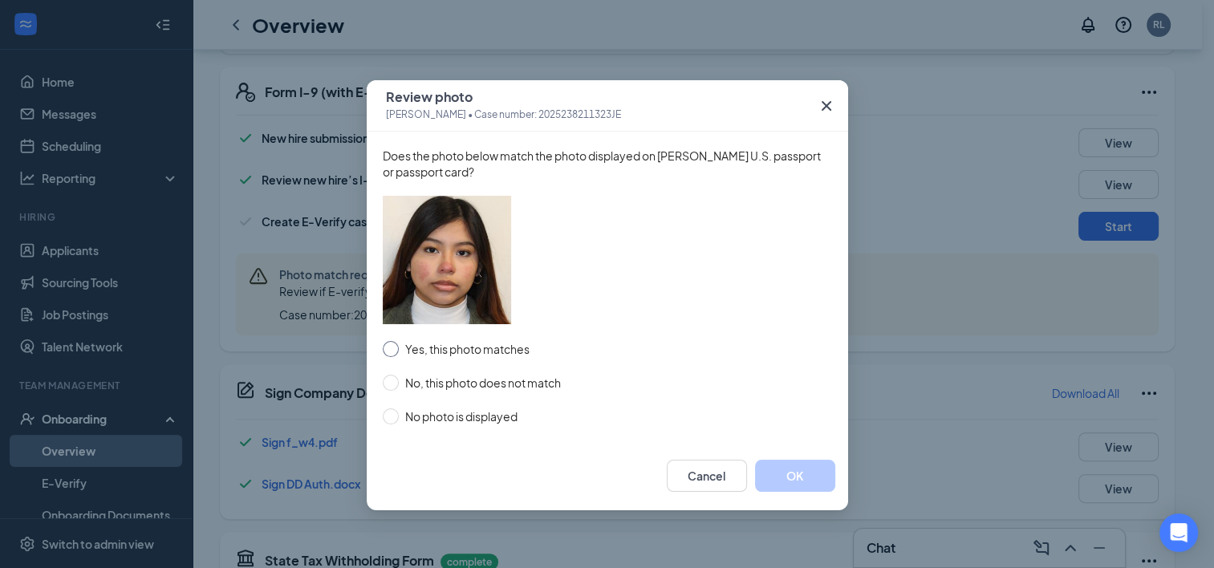
click at [449, 353] on span "Yes, this photo matches" at bounding box center [467, 349] width 137 height 18
click at [399, 353] on input "Yes, this photo matches" at bounding box center [391, 349] width 16 height 16
radio input "true"
click at [808, 474] on button "OK" at bounding box center [795, 476] width 80 height 32
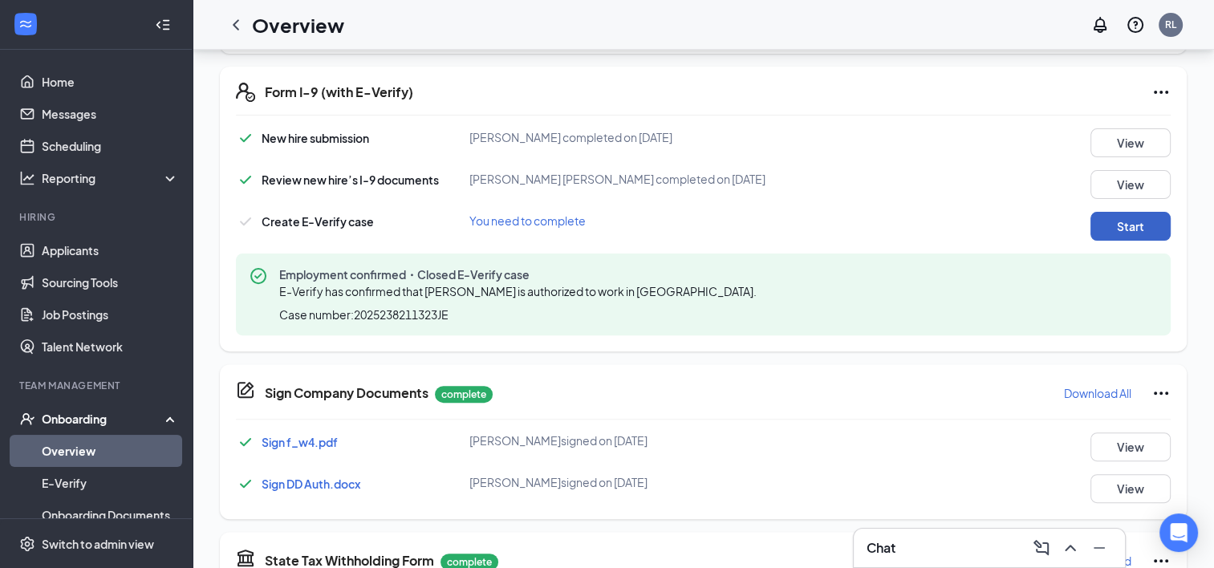
click at [1117, 224] on button "Start" at bounding box center [1131, 226] width 80 height 29
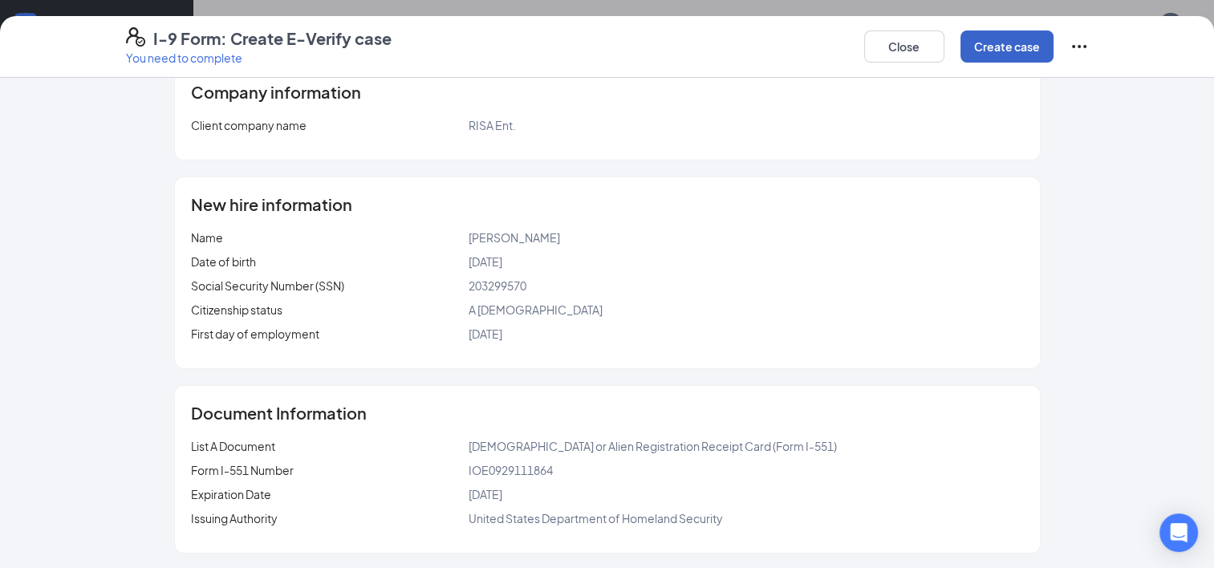
click at [999, 40] on button "Create case" at bounding box center [1007, 47] width 93 height 32
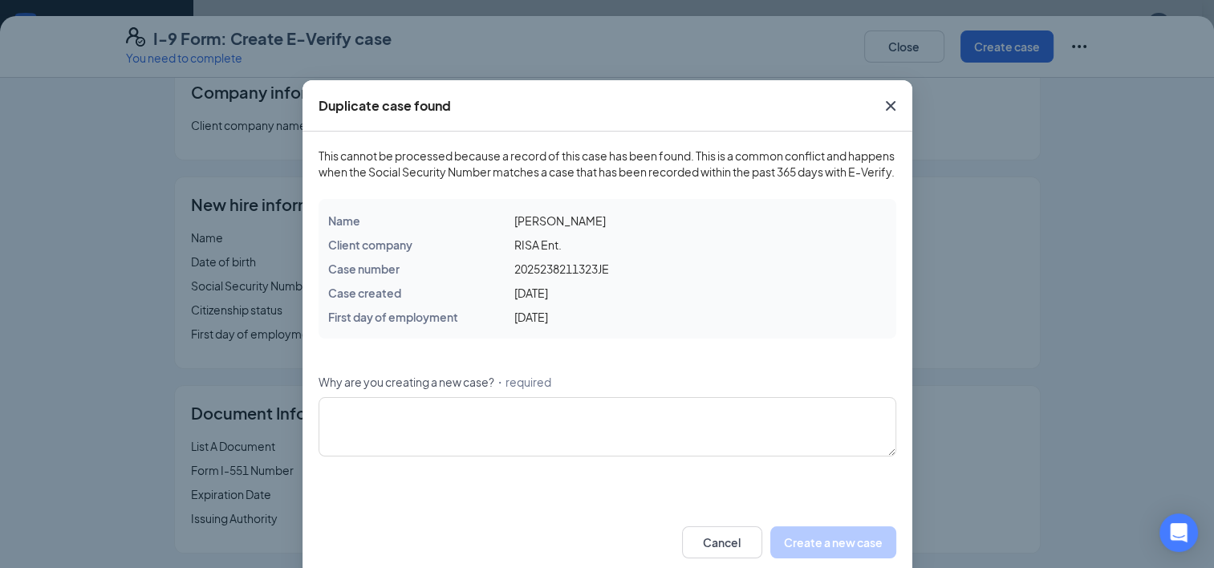
click at [881, 109] on icon "Cross" at bounding box center [890, 105] width 19 height 19
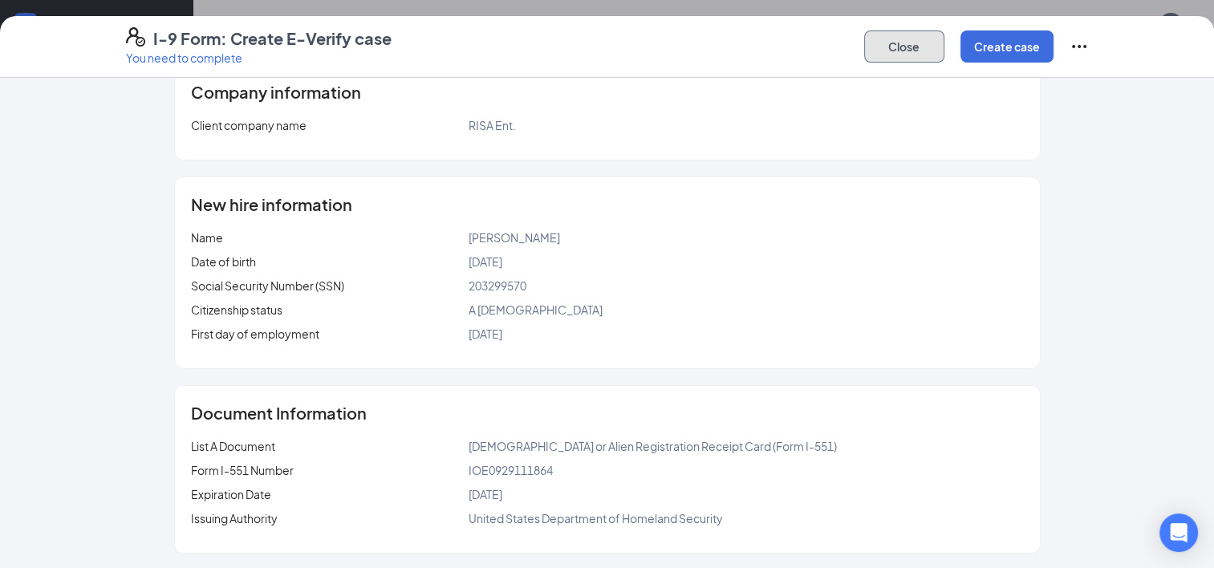
click at [909, 45] on button "Close" at bounding box center [904, 47] width 80 height 32
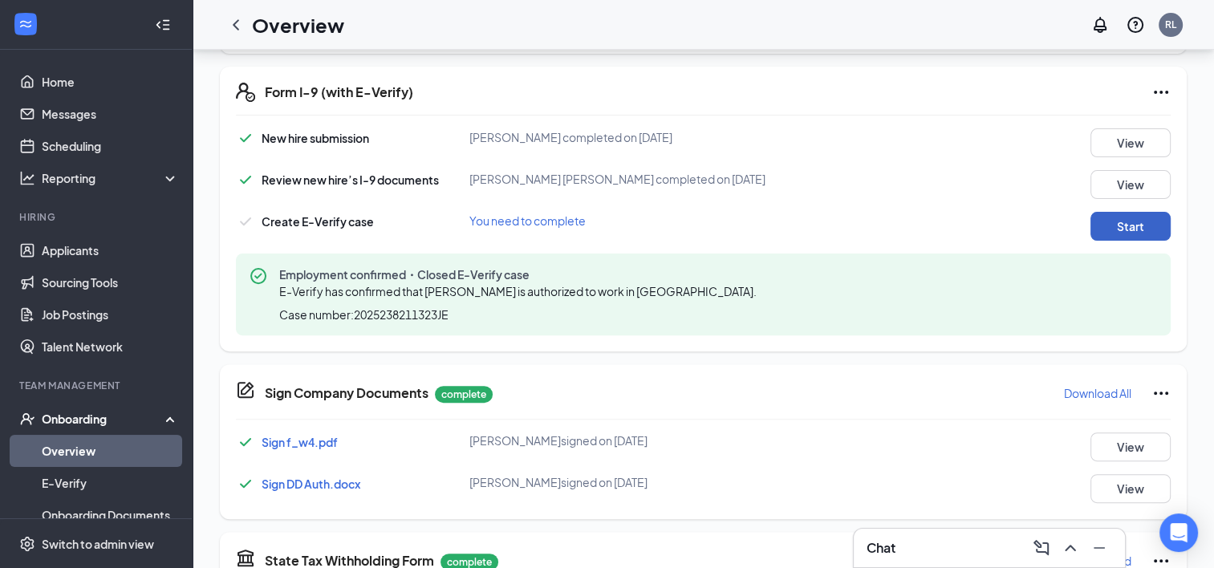
click at [1116, 234] on button "Start" at bounding box center [1131, 226] width 80 height 29
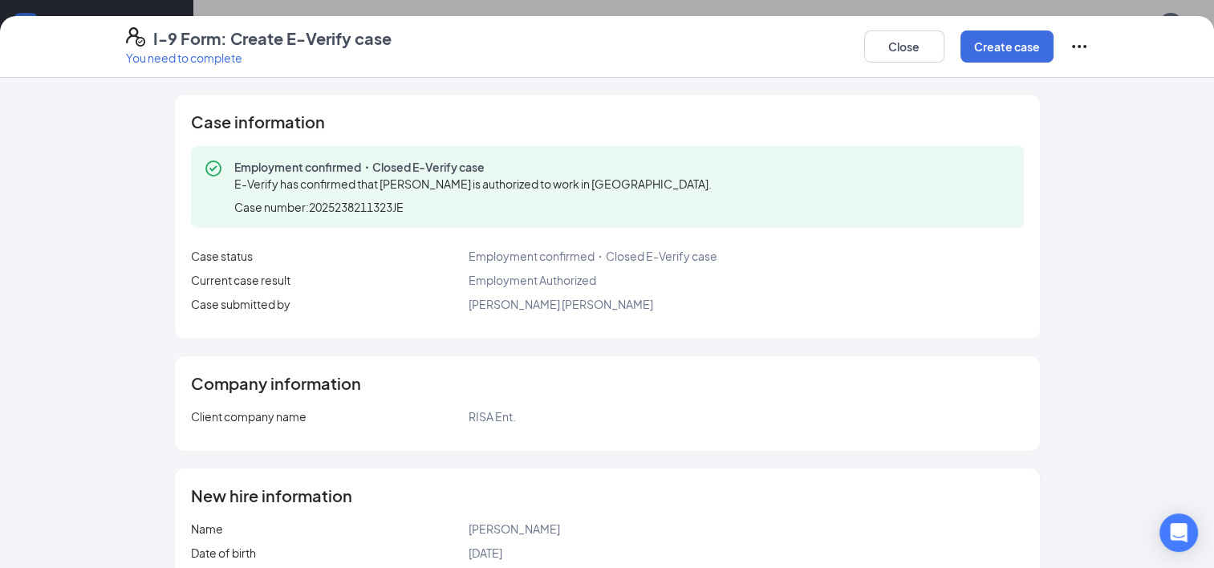
scroll to position [267, 0]
click at [978, 68] on div "I-9 Form: Create E-Verify case You need to complete Close Create case" at bounding box center [607, 47] width 1214 height 62
click at [925, 52] on button "Close" at bounding box center [904, 47] width 80 height 32
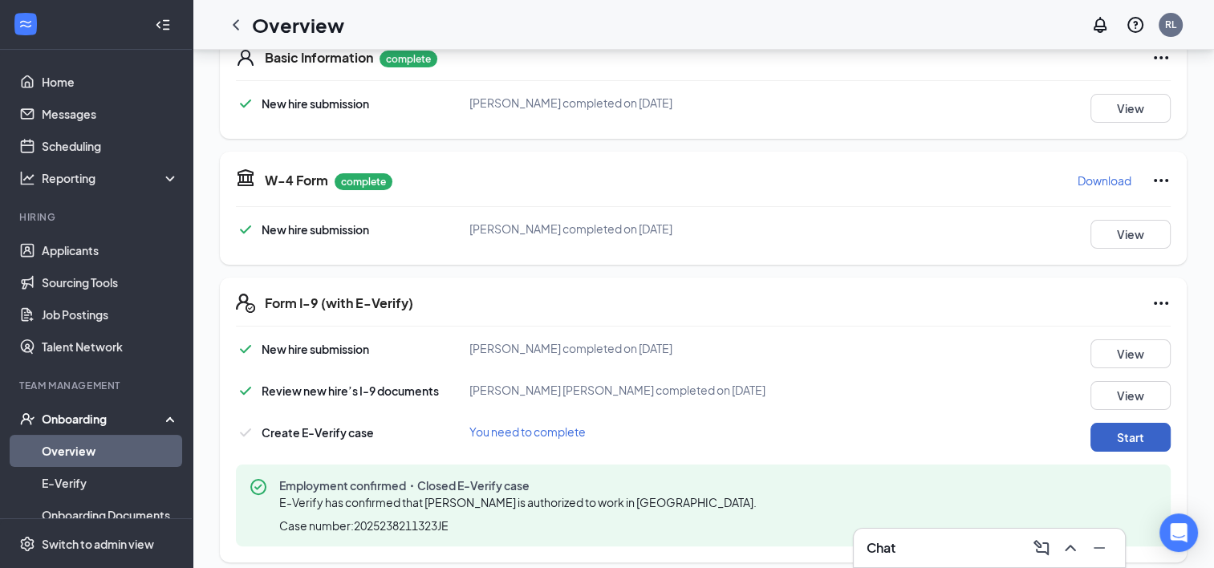
scroll to position [346, 0]
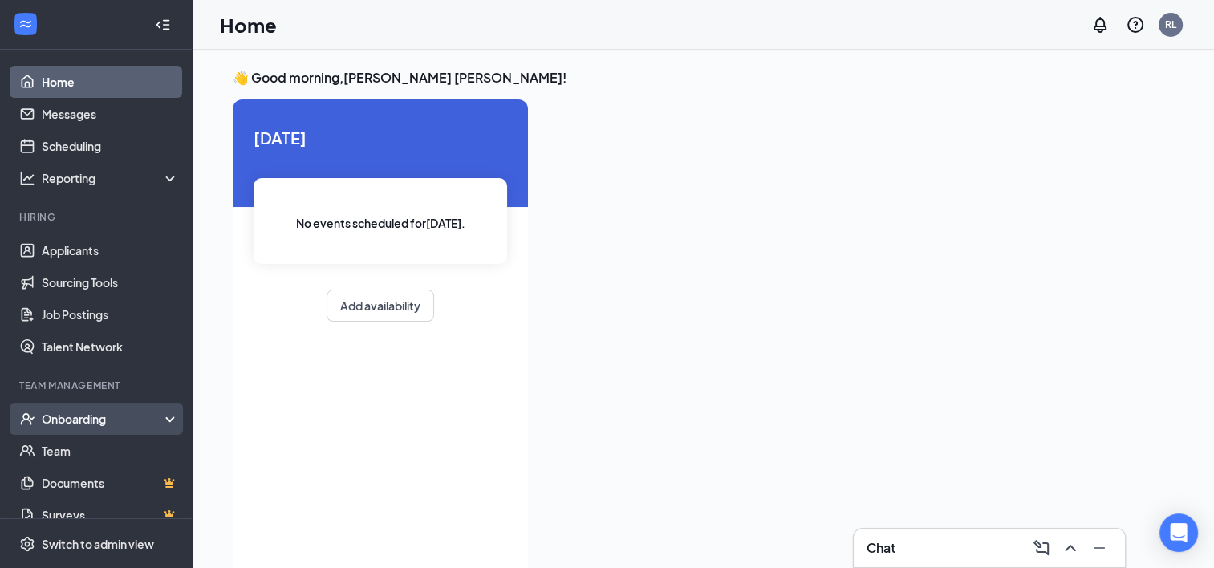
click at [93, 417] on div "Onboarding" at bounding box center [104, 419] width 124 height 16
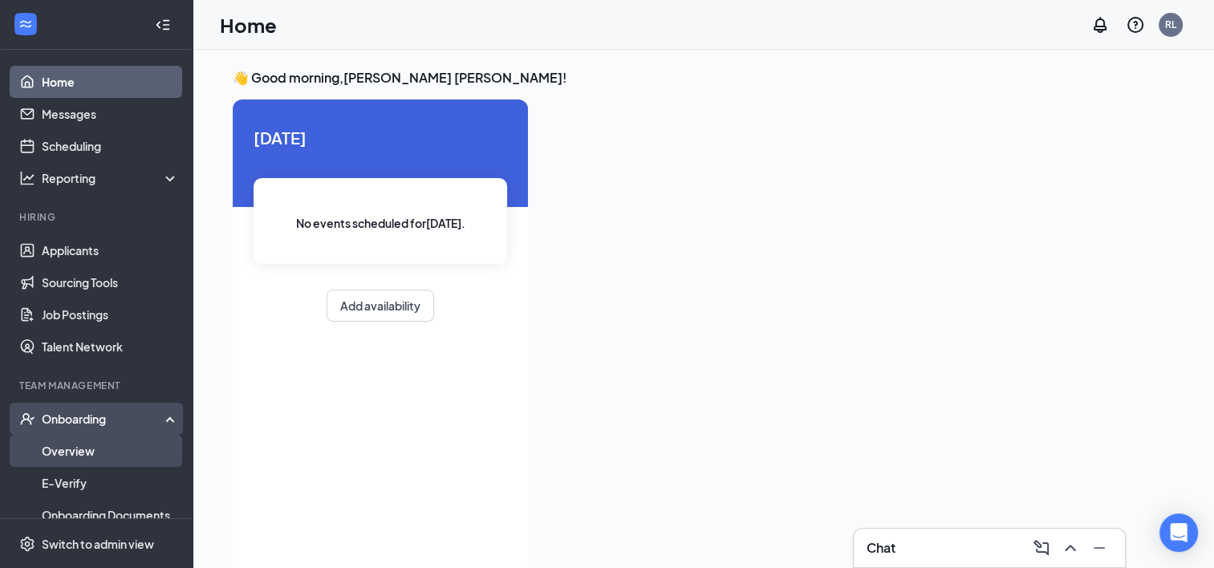
click at [87, 450] on link "Overview" at bounding box center [110, 451] width 137 height 32
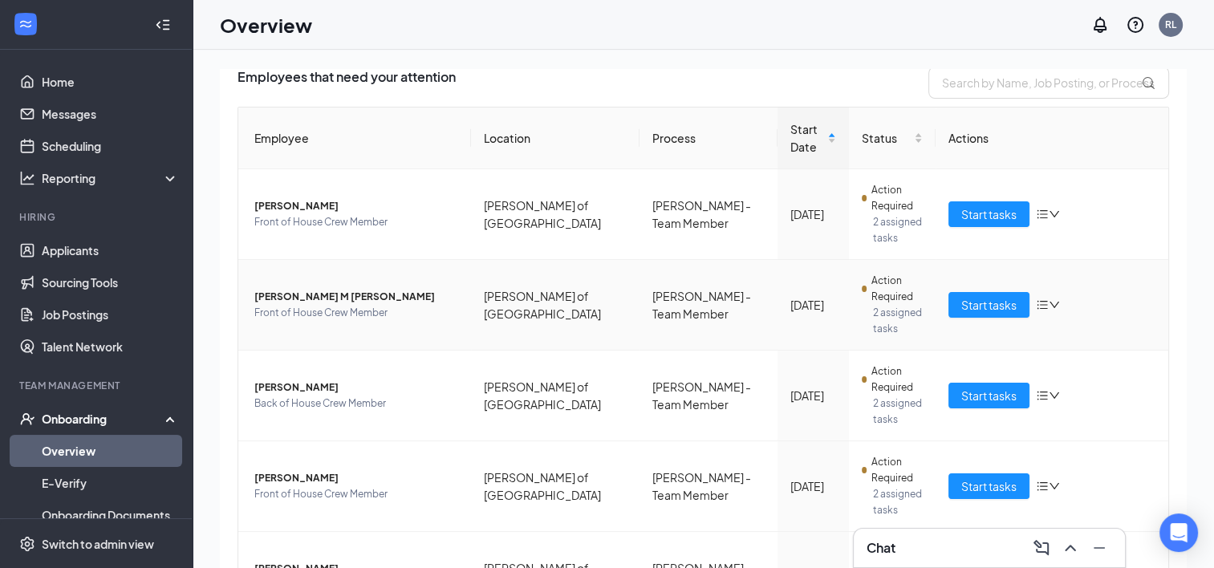
scroll to position [122, 0]
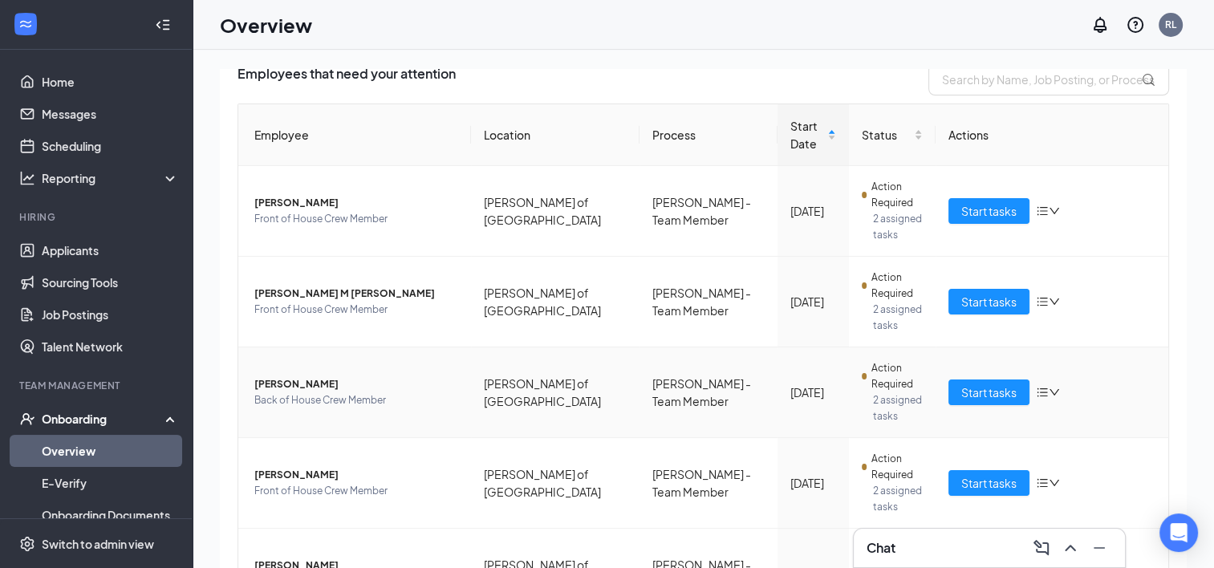
click at [305, 382] on span "[PERSON_NAME]" at bounding box center [356, 384] width 204 height 16
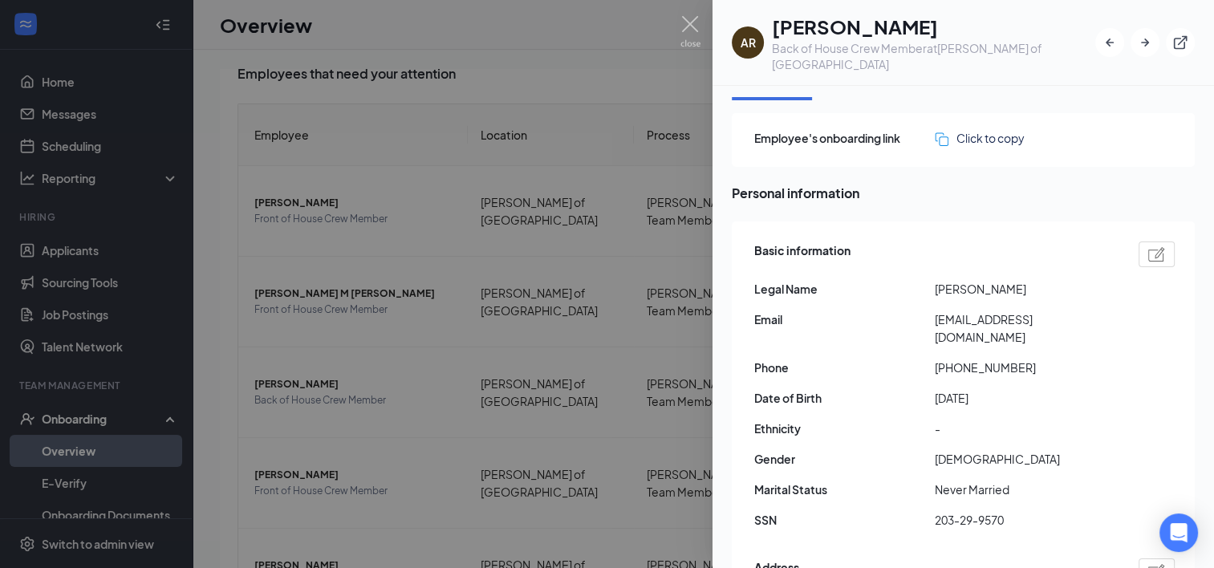
scroll to position [35, 0]
drag, startPoint x: 1011, startPoint y: 484, endPoint x: 928, endPoint y: 476, distance: 83.9
click at [928, 510] on div "SSN 203-29-9570" at bounding box center [964, 519] width 421 height 18
click at [928, 476] on div "Basic information Legal Name Adriana Ramos Email adrianarg080@icloud.com Phone …" at bounding box center [964, 389] width 421 height 304
copy div "203-29-9570"
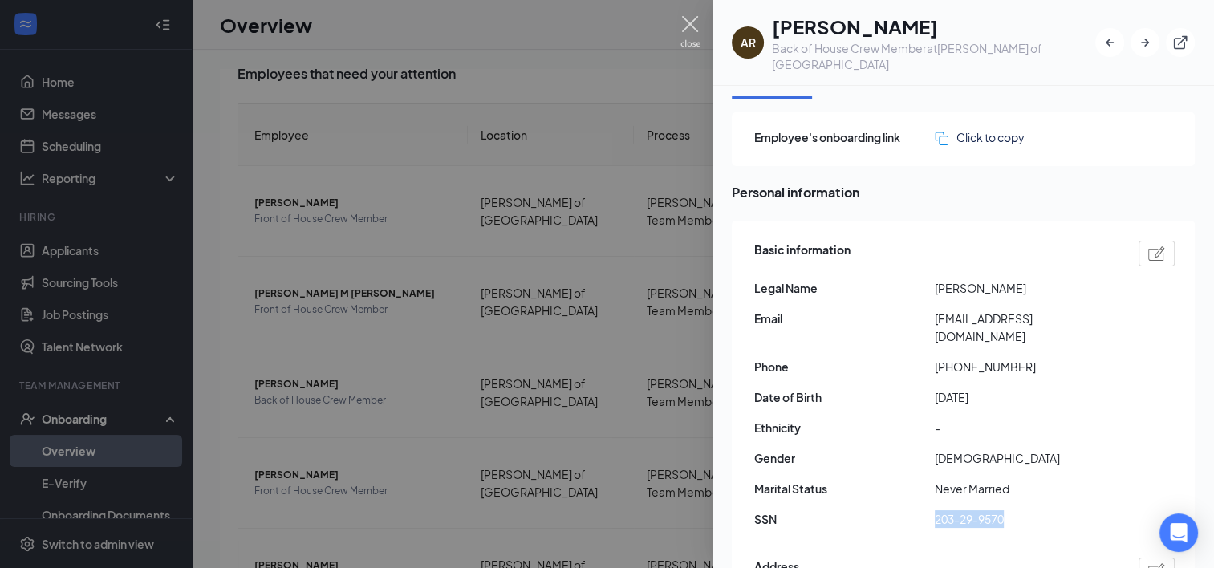
click at [693, 32] on img at bounding box center [691, 31] width 20 height 31
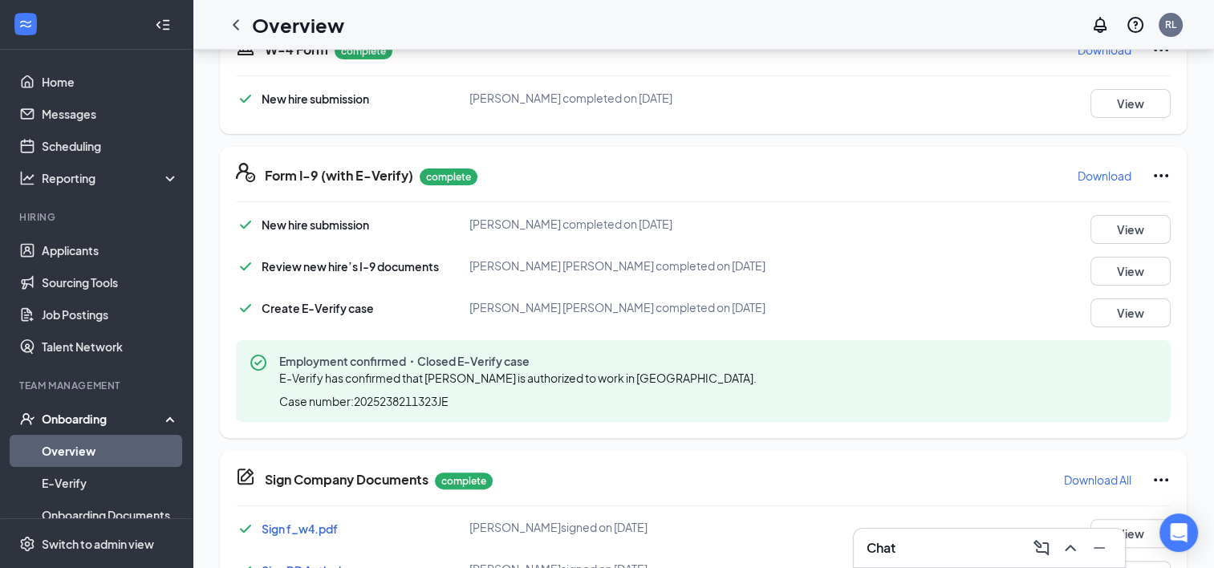
scroll to position [414, 0]
